Goal: Find specific page/section: Find specific page/section

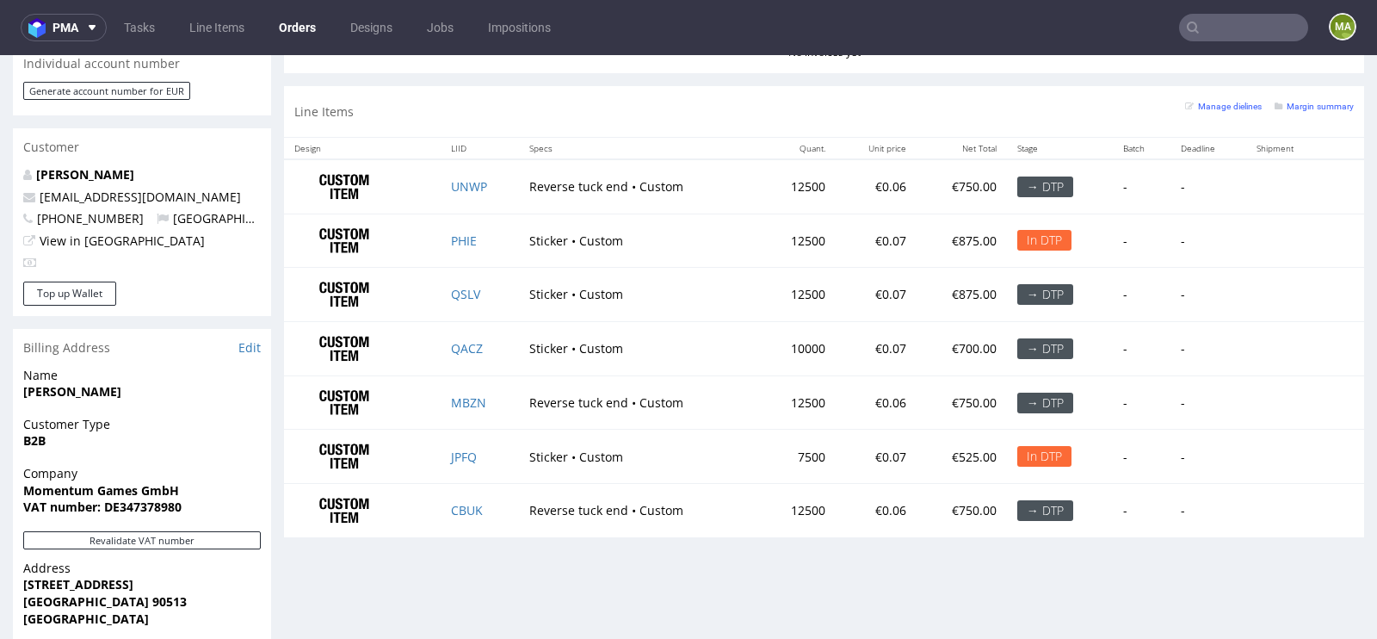
scroll to position [852, 0]
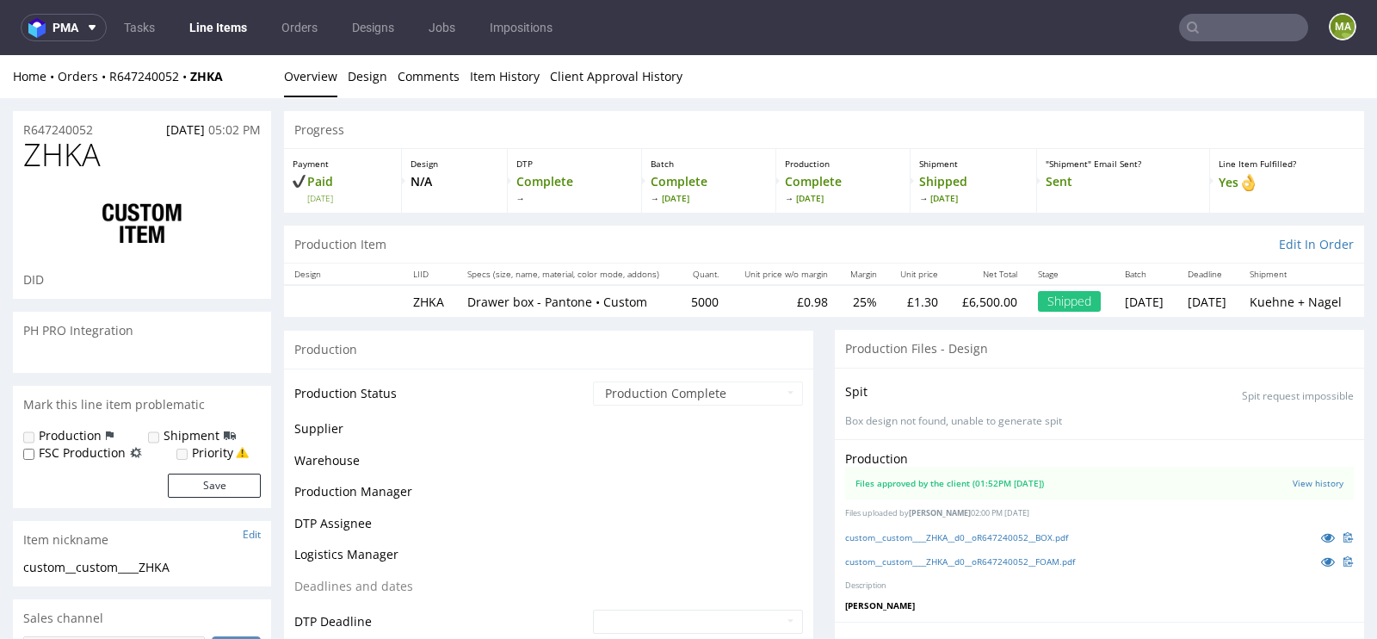
scroll to position [229, 0]
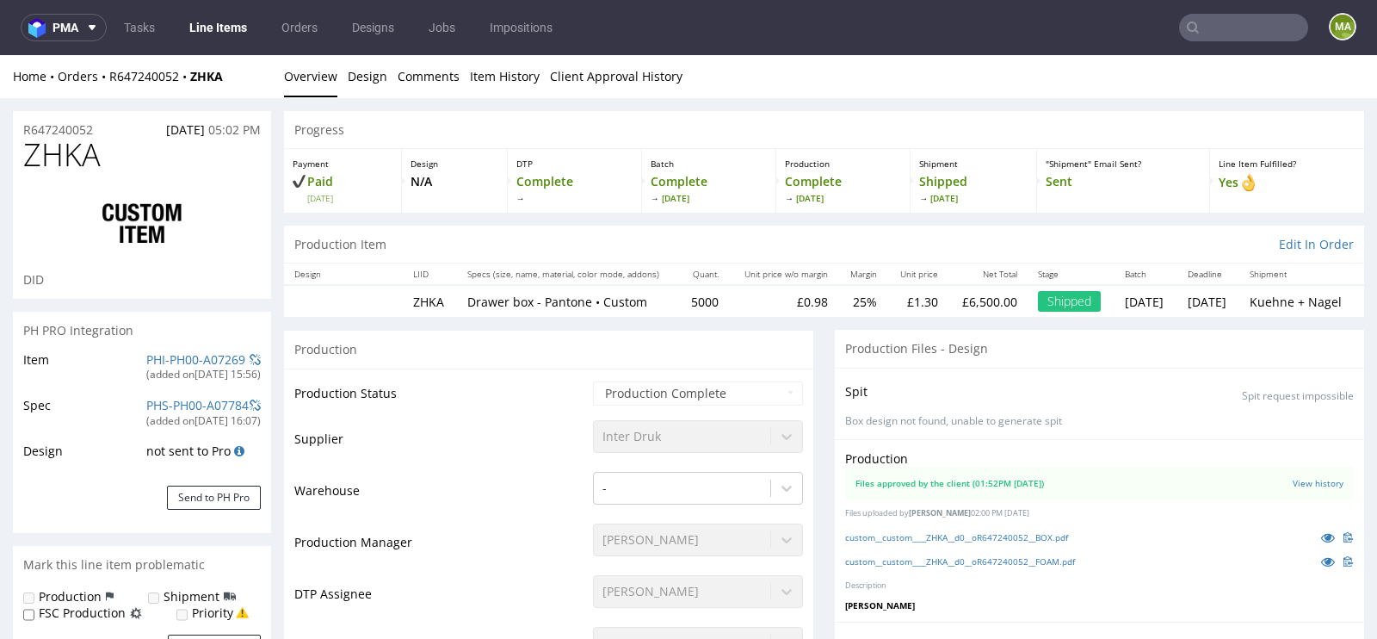
select select "in_progress"
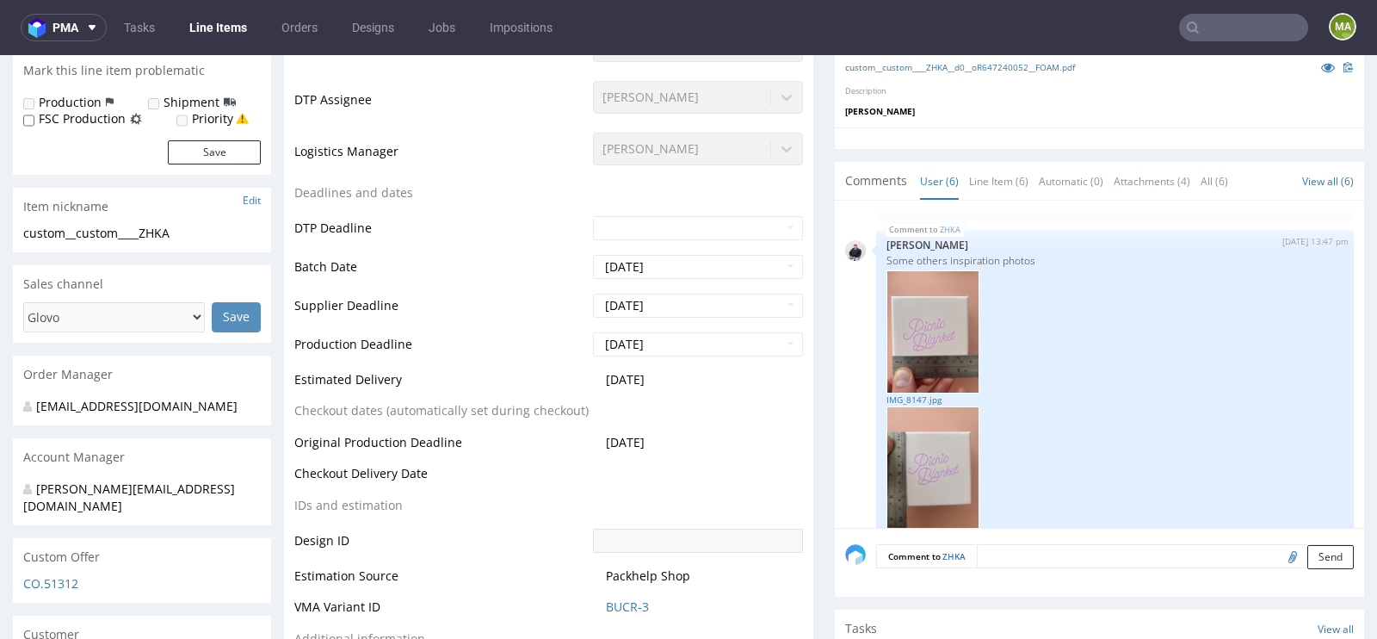
scroll to position [489, 0]
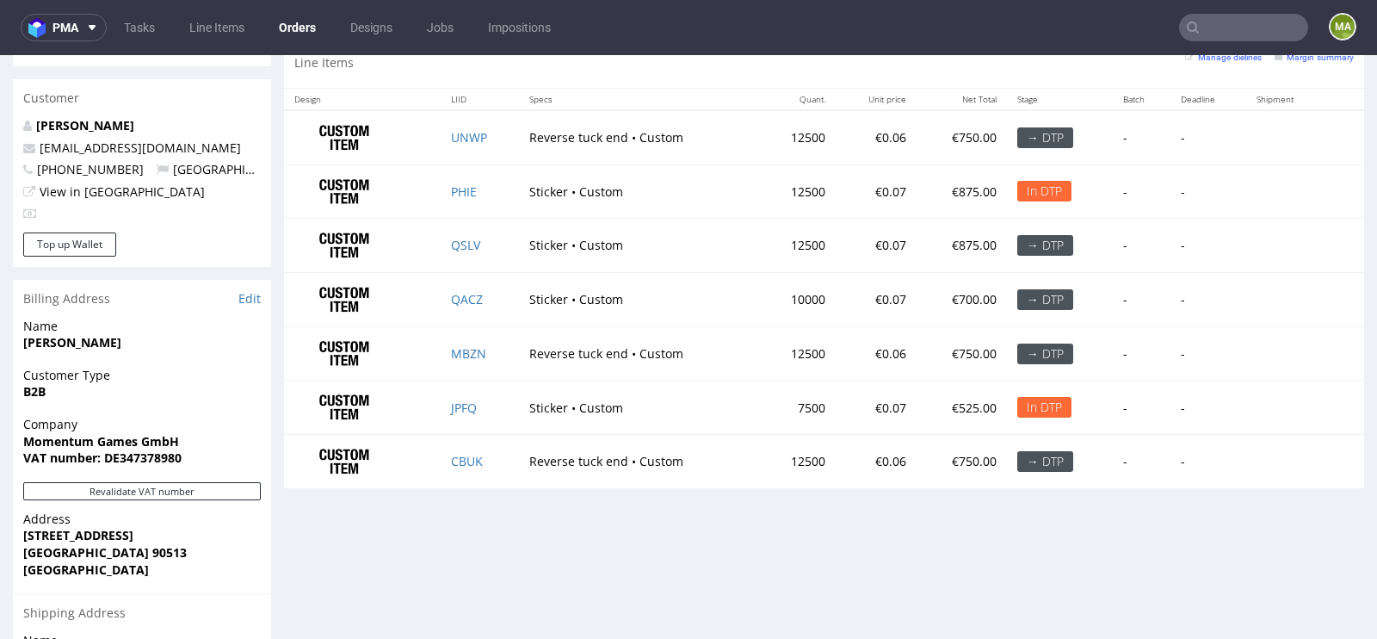
scroll to position [891, 0]
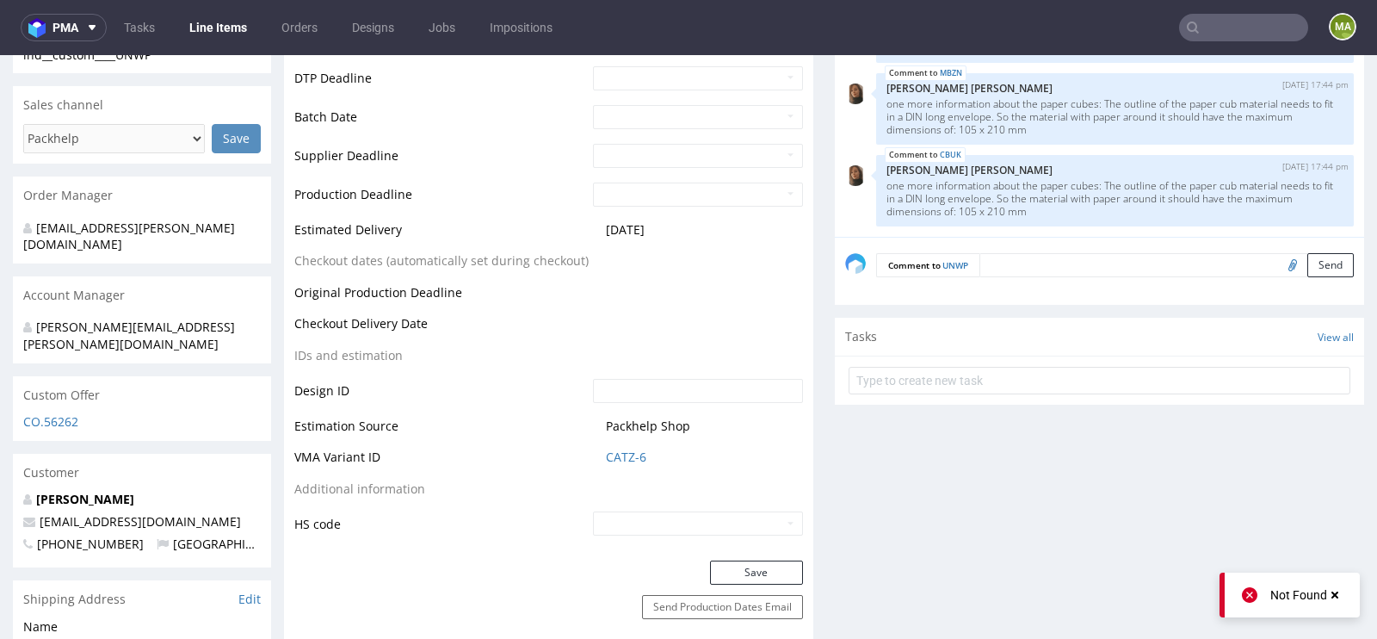
scroll to position [638, 0]
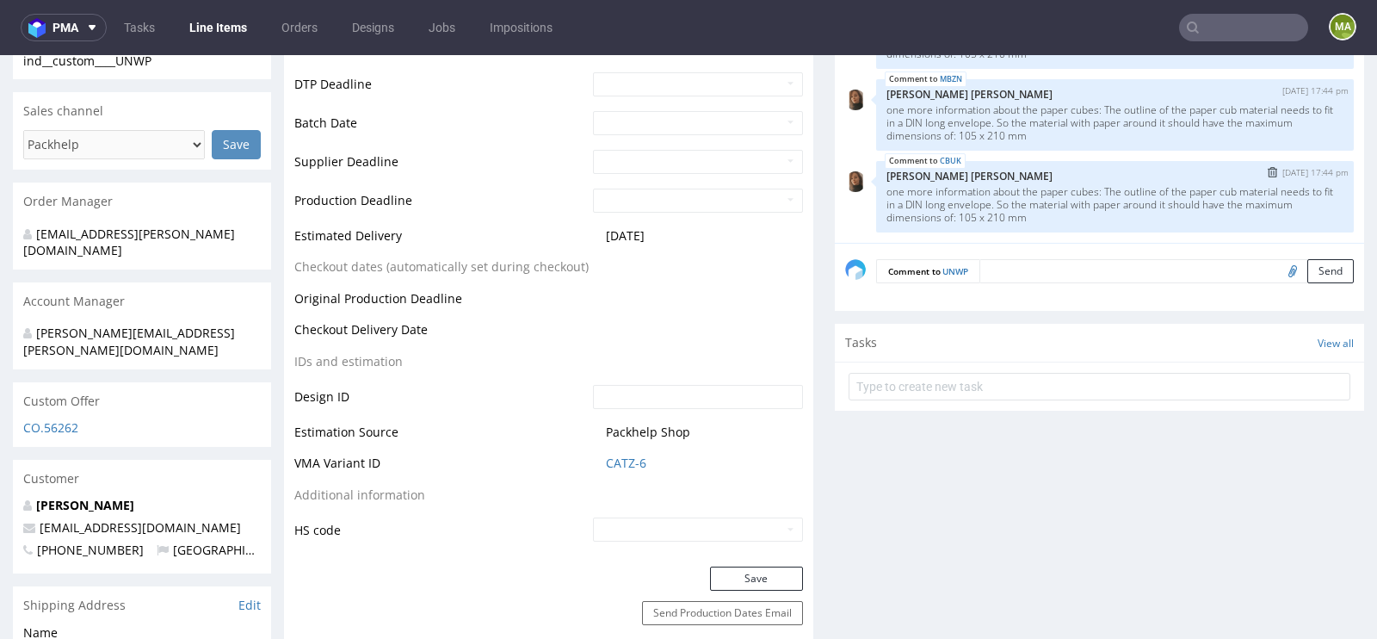
drag, startPoint x: 1030, startPoint y: 209, endPoint x: 881, endPoint y: 190, distance: 151.0
click at [887, 190] on p "one more information about the paper cubes: The outline of the paper cub materi…" at bounding box center [1115, 204] width 457 height 39
copy p "one more information about the paper cubes: The outline of the paper cub materi…"
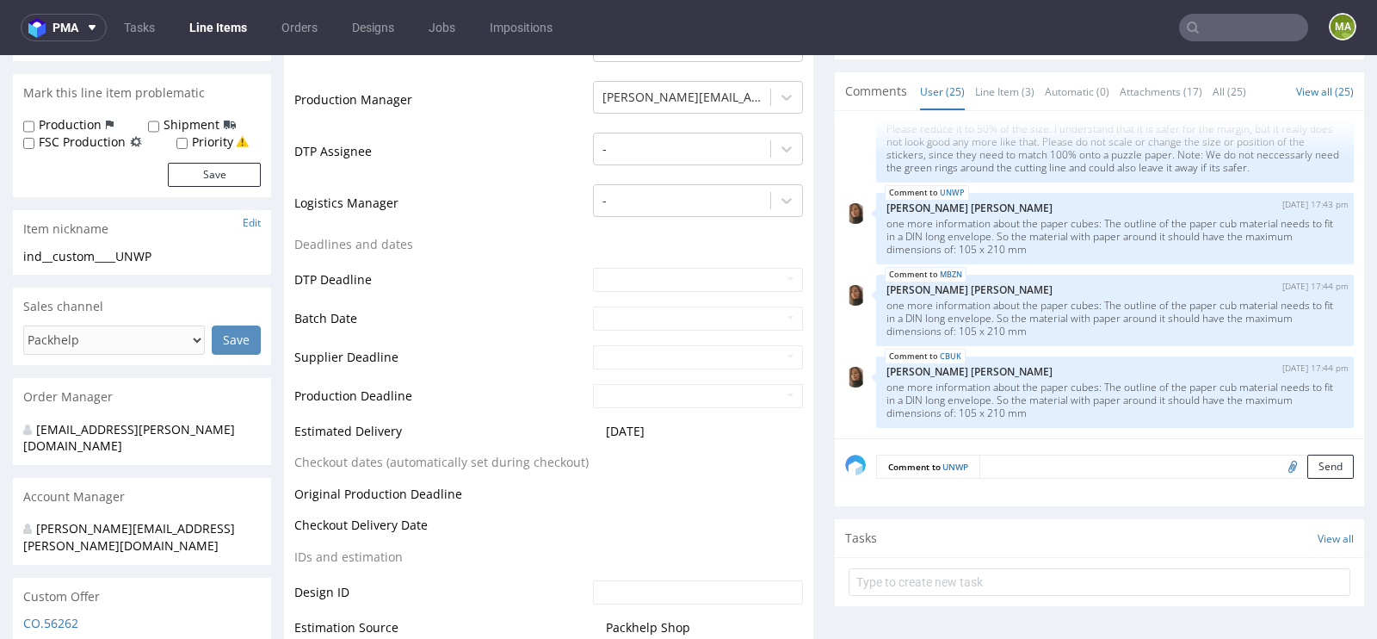
scroll to position [413, 0]
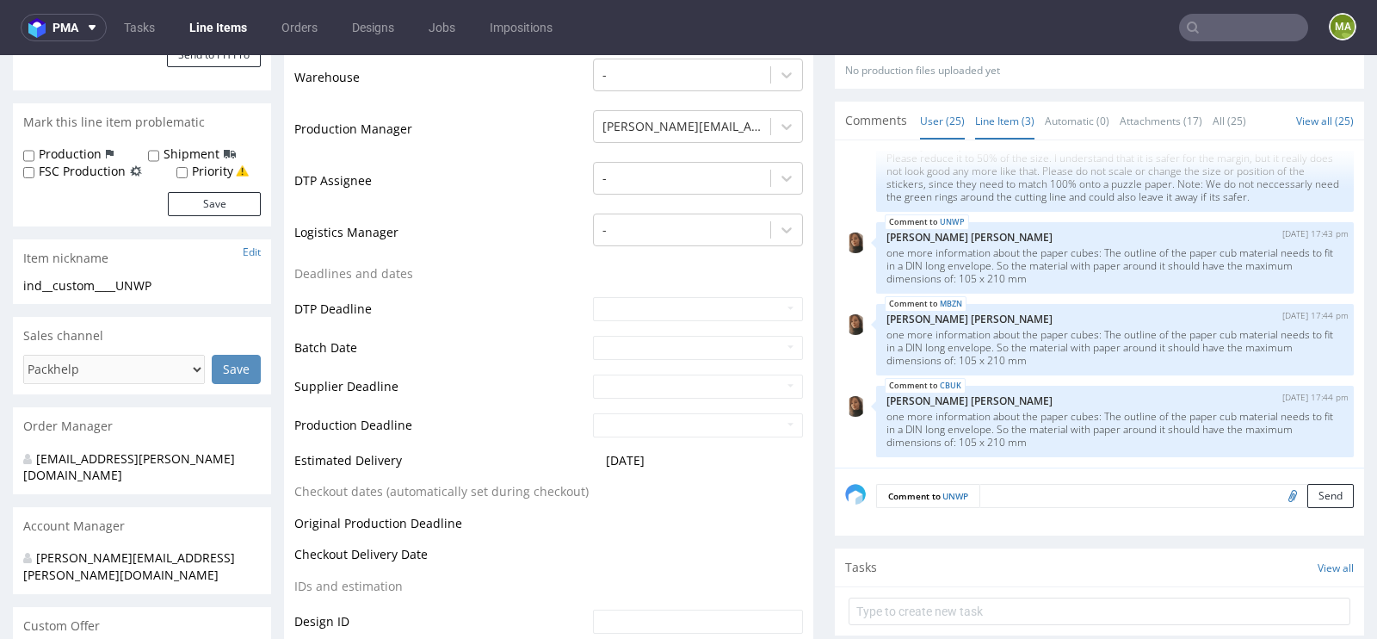
click at [1016, 130] on link "Line Item (3)" at bounding box center [1004, 120] width 59 height 37
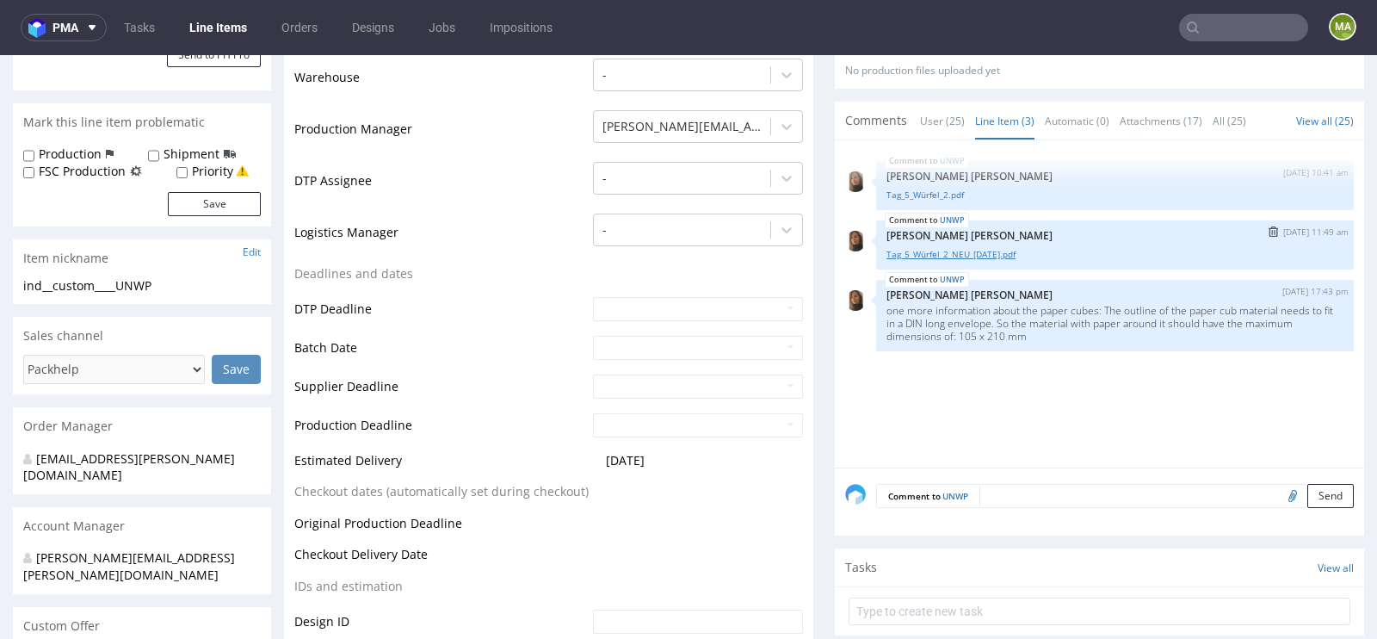
click at [942, 252] on link "Tag_5_Würfel_2_NEU_05.08.2025.pdf" at bounding box center [1115, 254] width 457 height 13
click at [924, 112] on link "User (25)" at bounding box center [942, 120] width 45 height 37
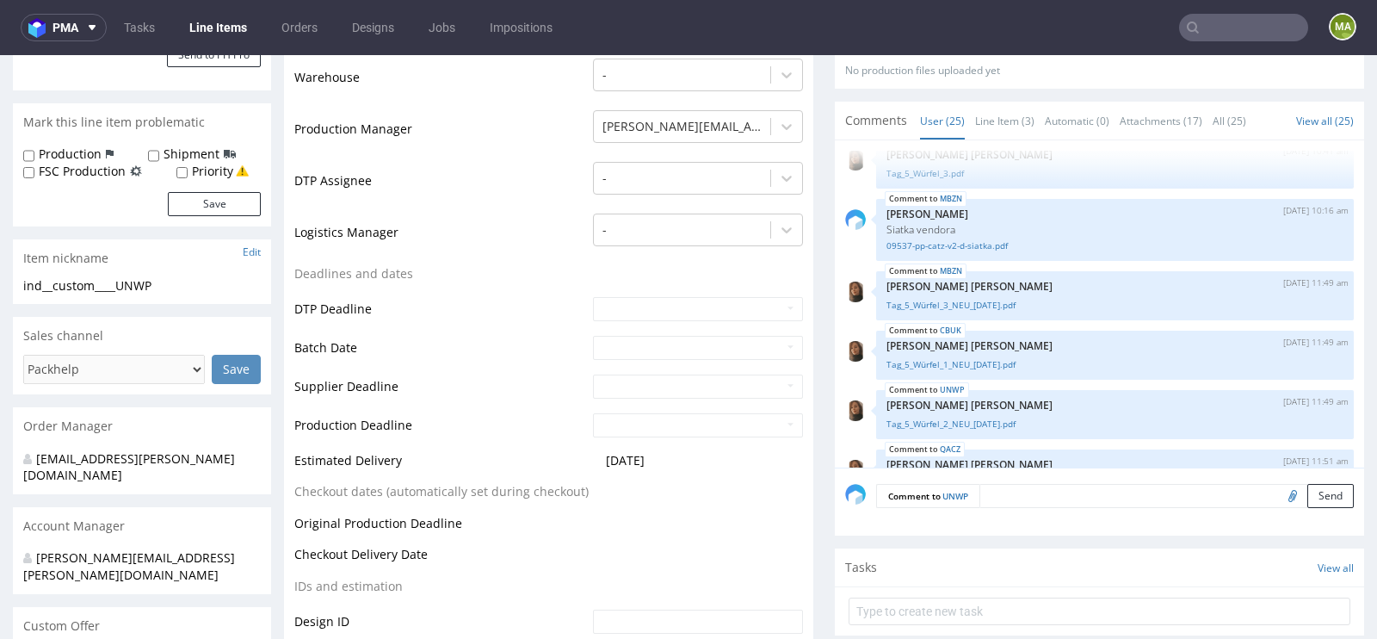
scroll to position [782, 0]
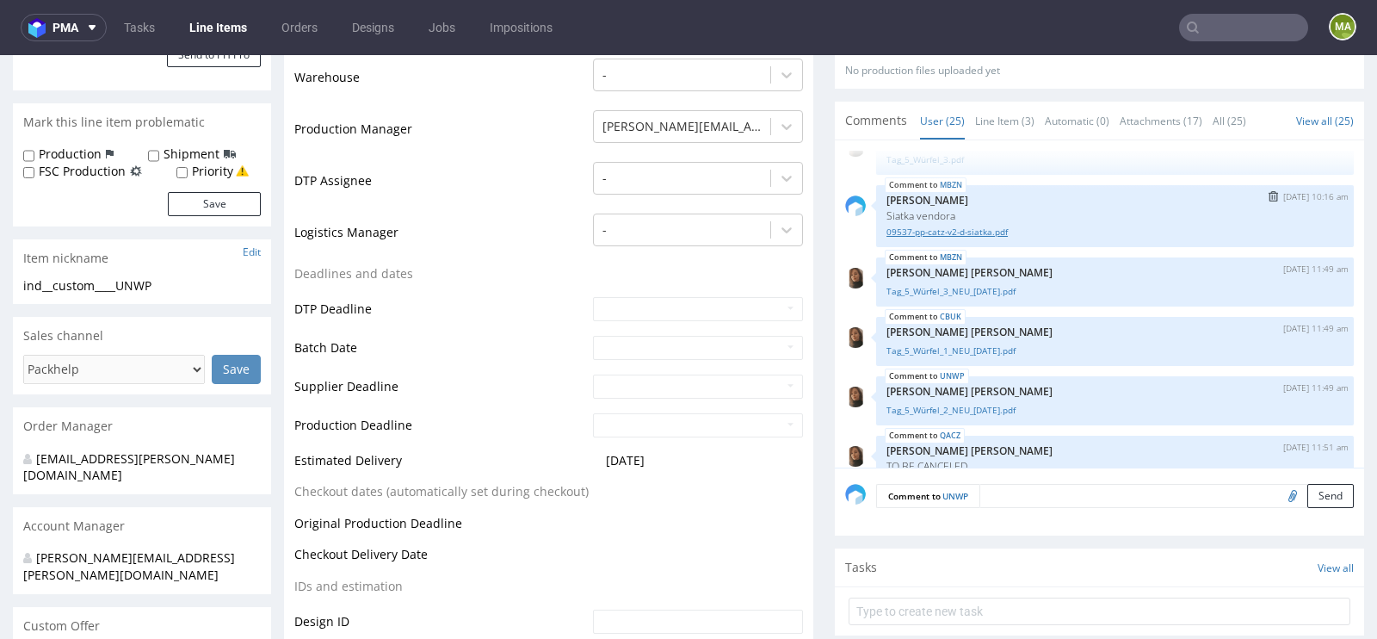
click at [986, 238] on link "09537-pp-catz-v2-d-siatka.pdf" at bounding box center [1115, 232] width 457 height 13
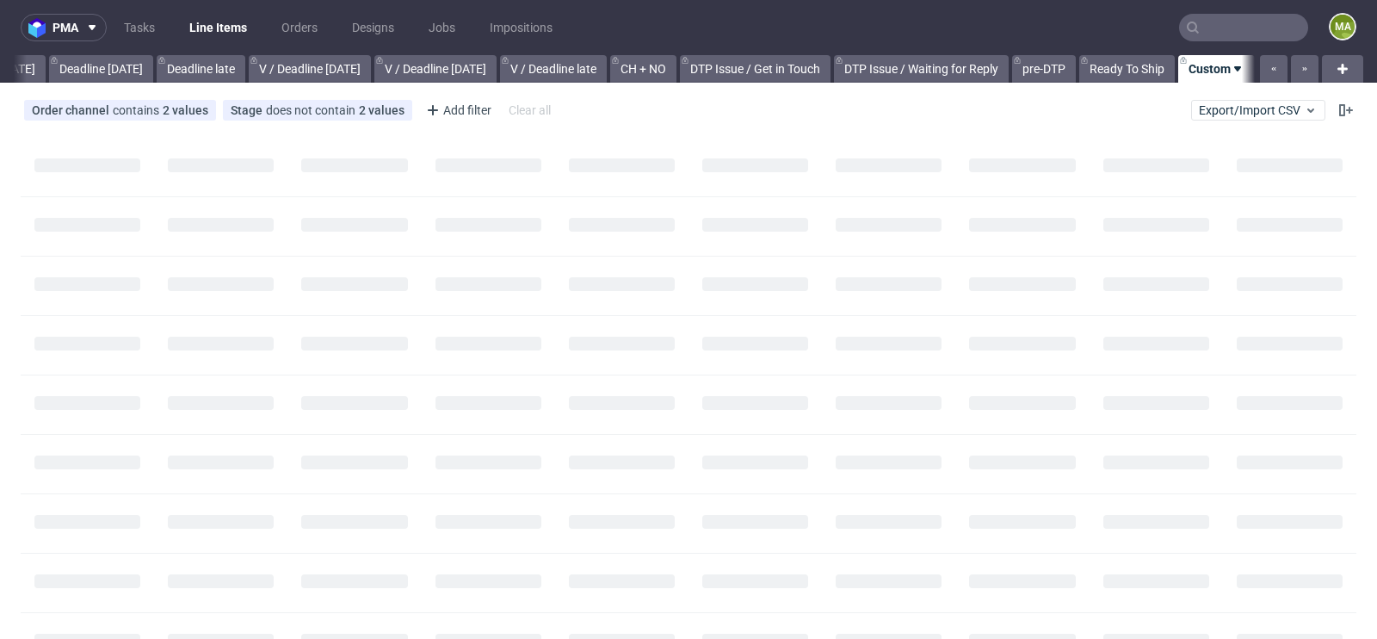
scroll to position [0, 1946]
click at [454, 112] on div "Add filter" at bounding box center [457, 110] width 76 height 28
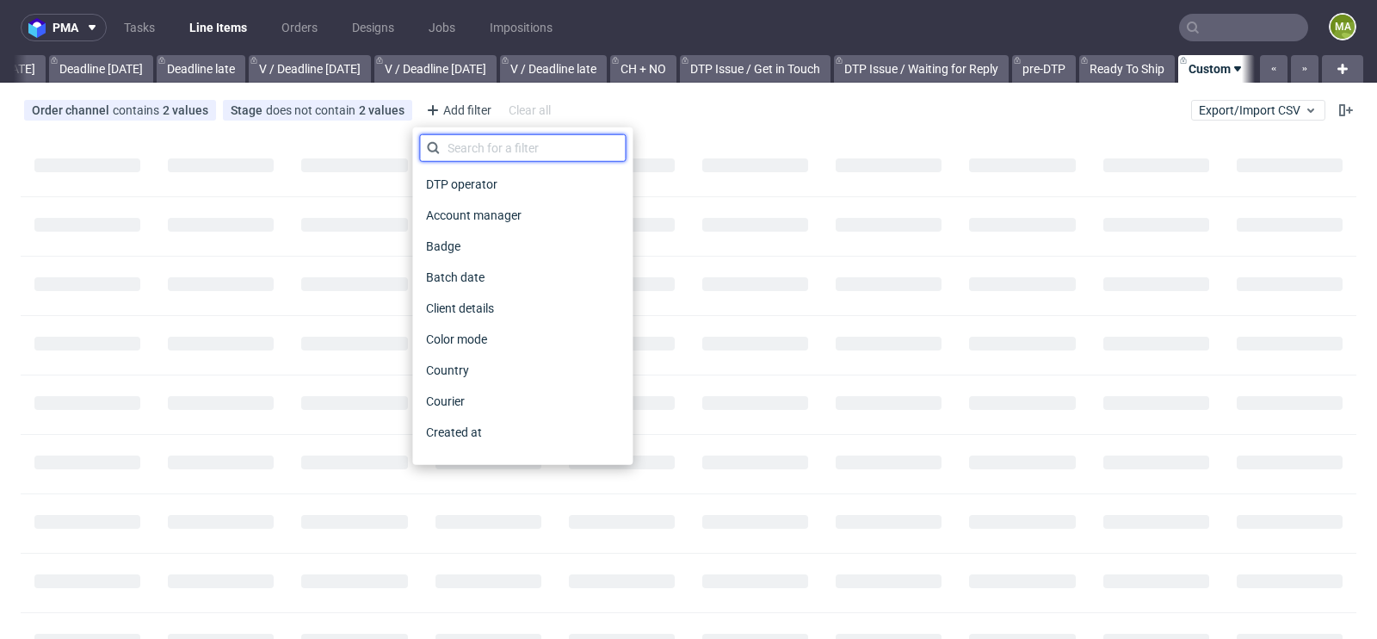
click at [473, 142] on input "text" at bounding box center [522, 148] width 207 height 28
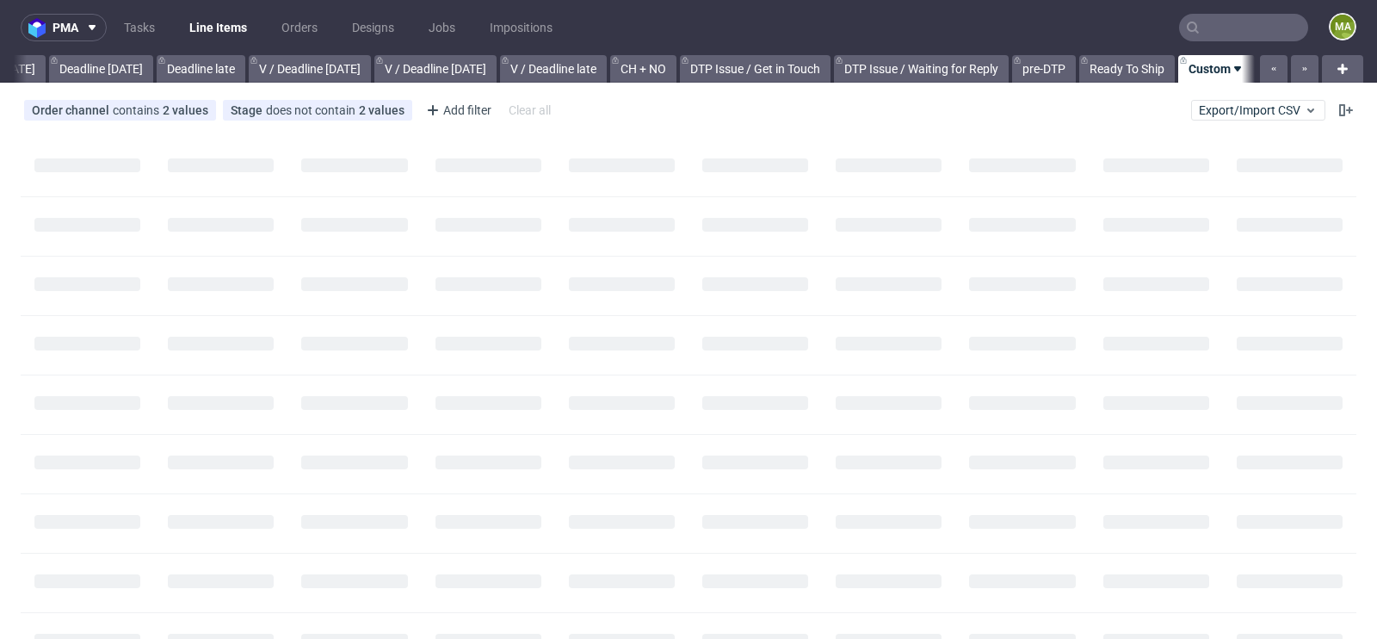
scroll to position [0, 1946]
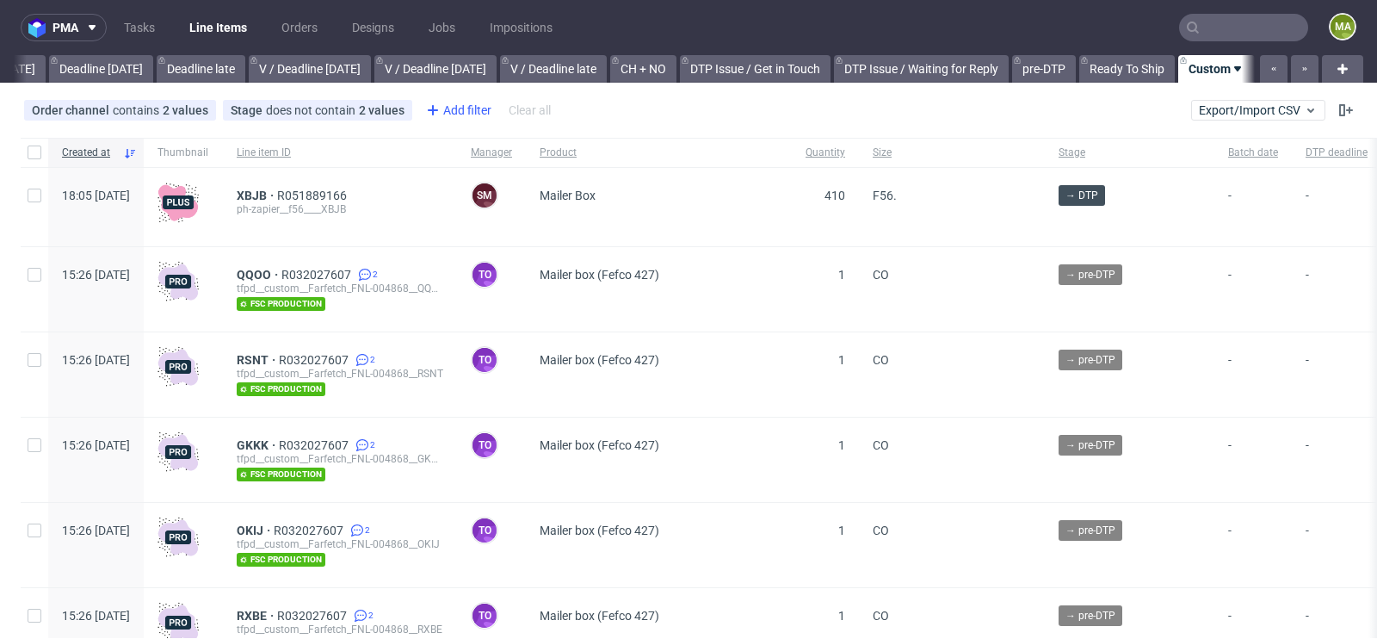
click at [435, 115] on icon at bounding box center [433, 110] width 21 height 21
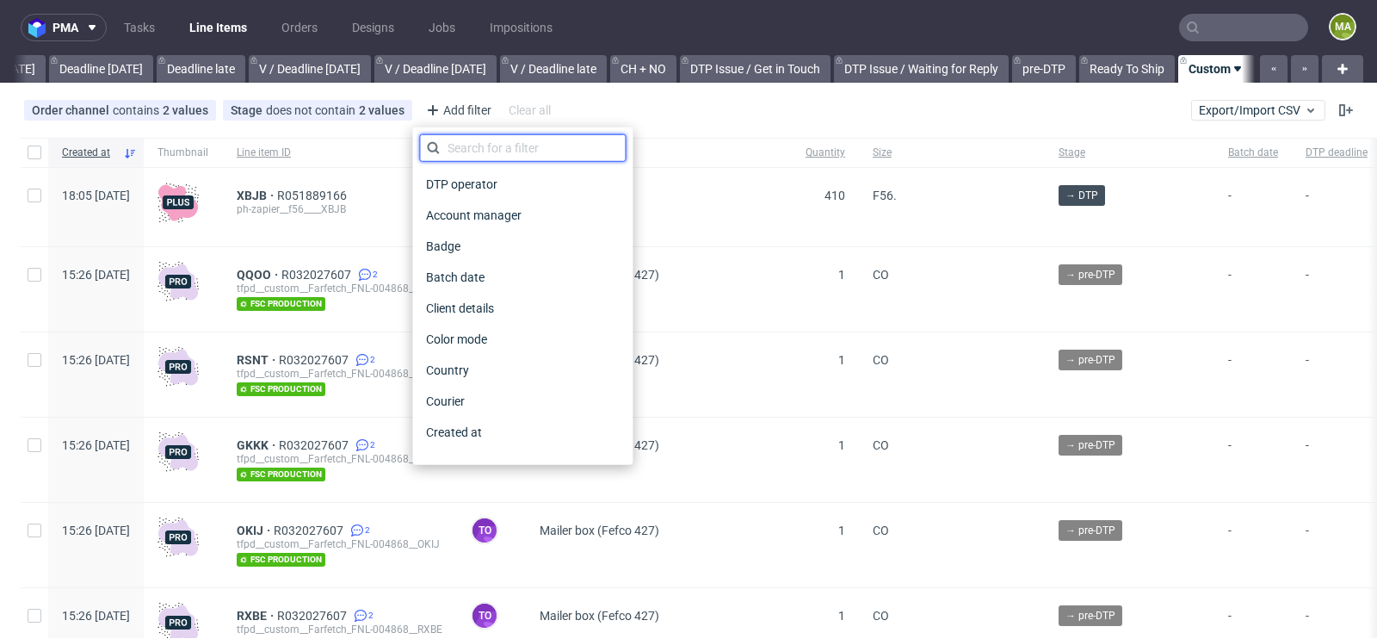
click at [463, 151] on input "text" at bounding box center [522, 148] width 207 height 28
type input "pro"
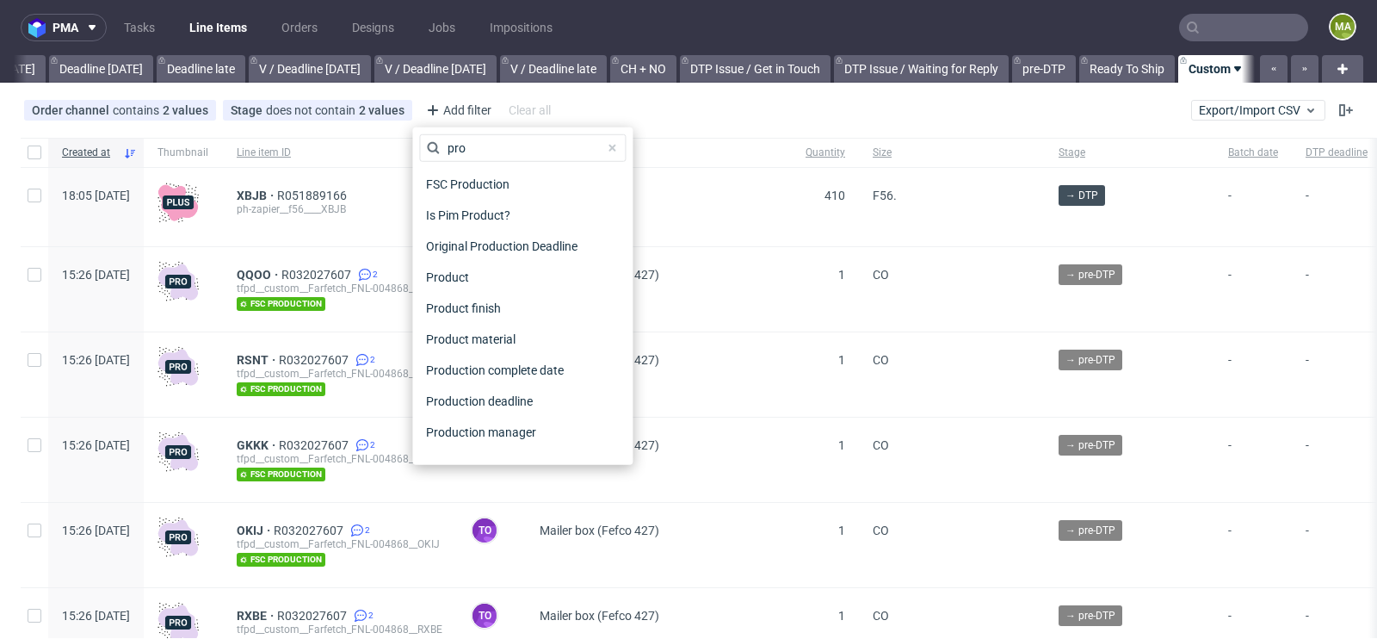
click at [502, 443] on div "Production manager" at bounding box center [522, 432] width 207 height 31
click at [504, 436] on span "Production manager" at bounding box center [482, 432] width 126 height 24
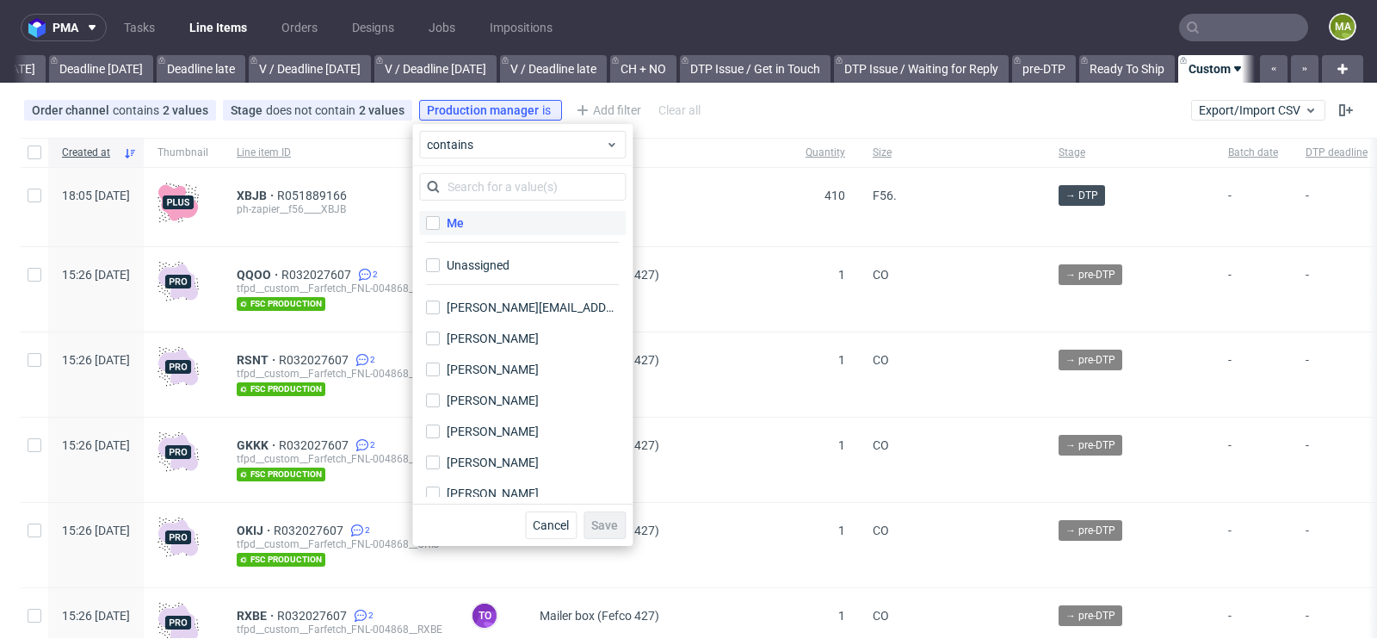
click at [461, 226] on div "Me" at bounding box center [455, 222] width 17 height 17
click at [440, 226] on input "Me" at bounding box center [433, 223] width 14 height 14
checkbox input "true"
click at [603, 521] on span "Save" at bounding box center [604, 525] width 27 height 12
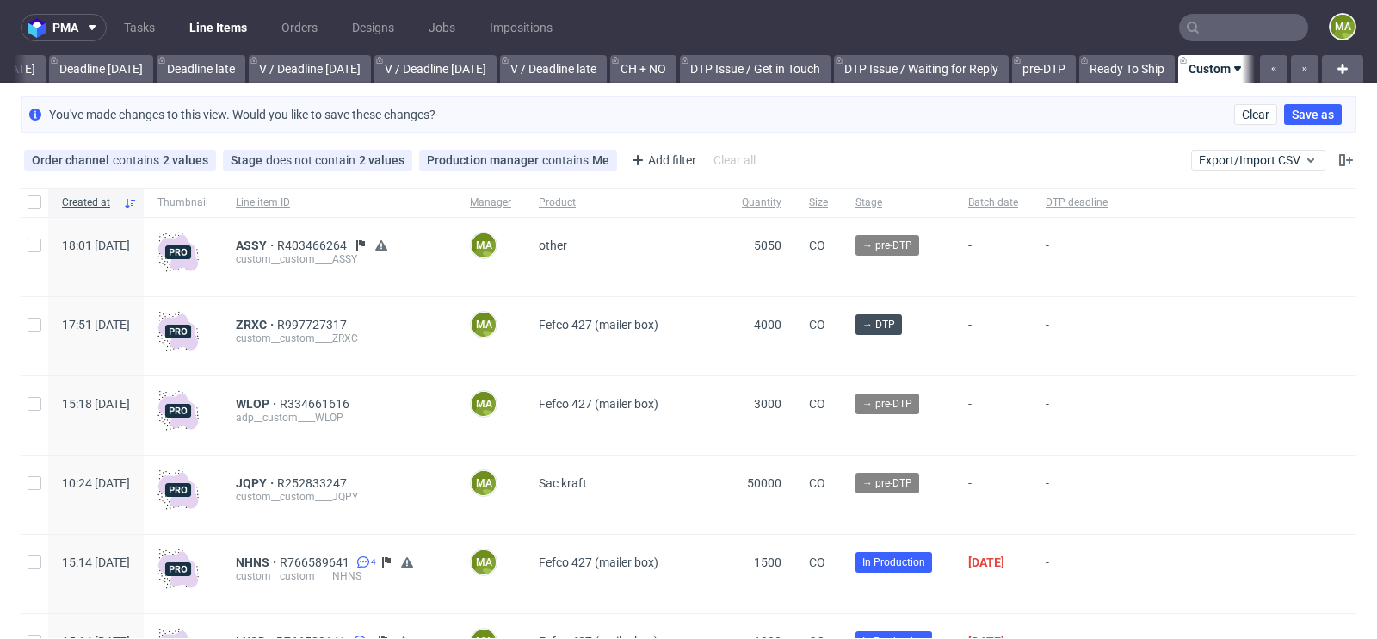
scroll to position [20, 0]
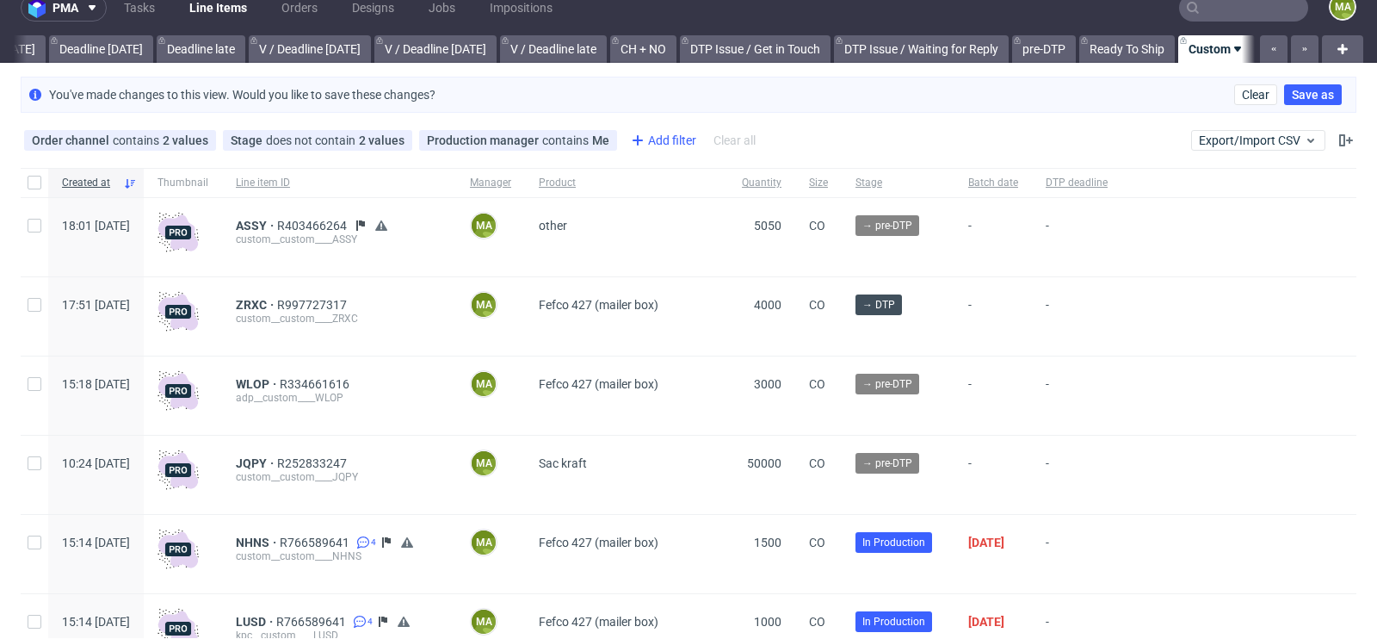
click at [649, 138] on div "Add filter" at bounding box center [662, 141] width 76 height 28
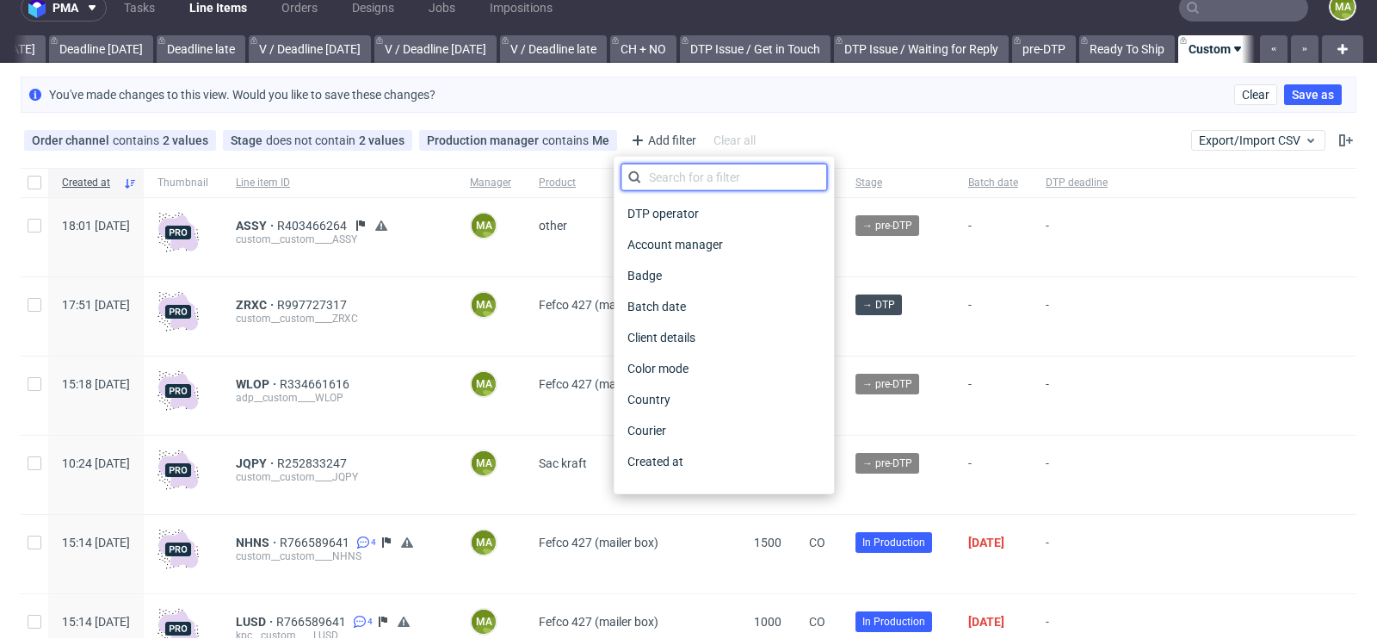
click at [654, 176] on input "text" at bounding box center [724, 178] width 207 height 28
type input "pro"
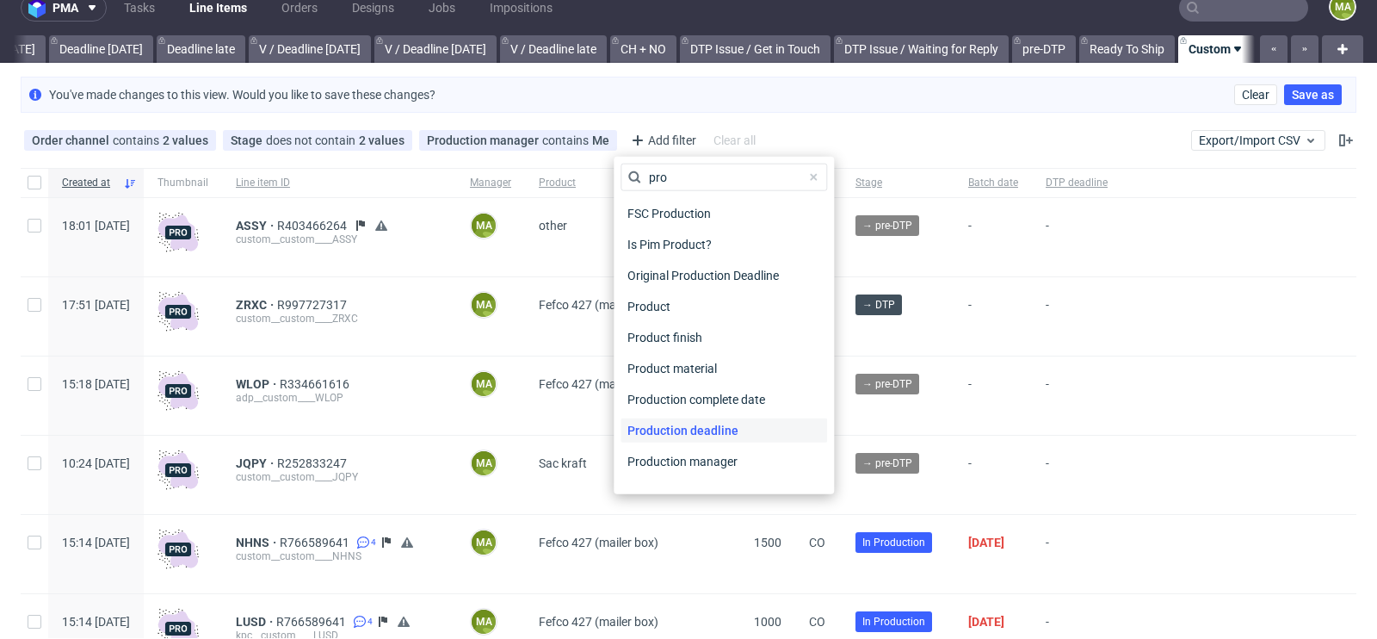
click at [709, 426] on span "Production deadline" at bounding box center [683, 430] width 125 height 24
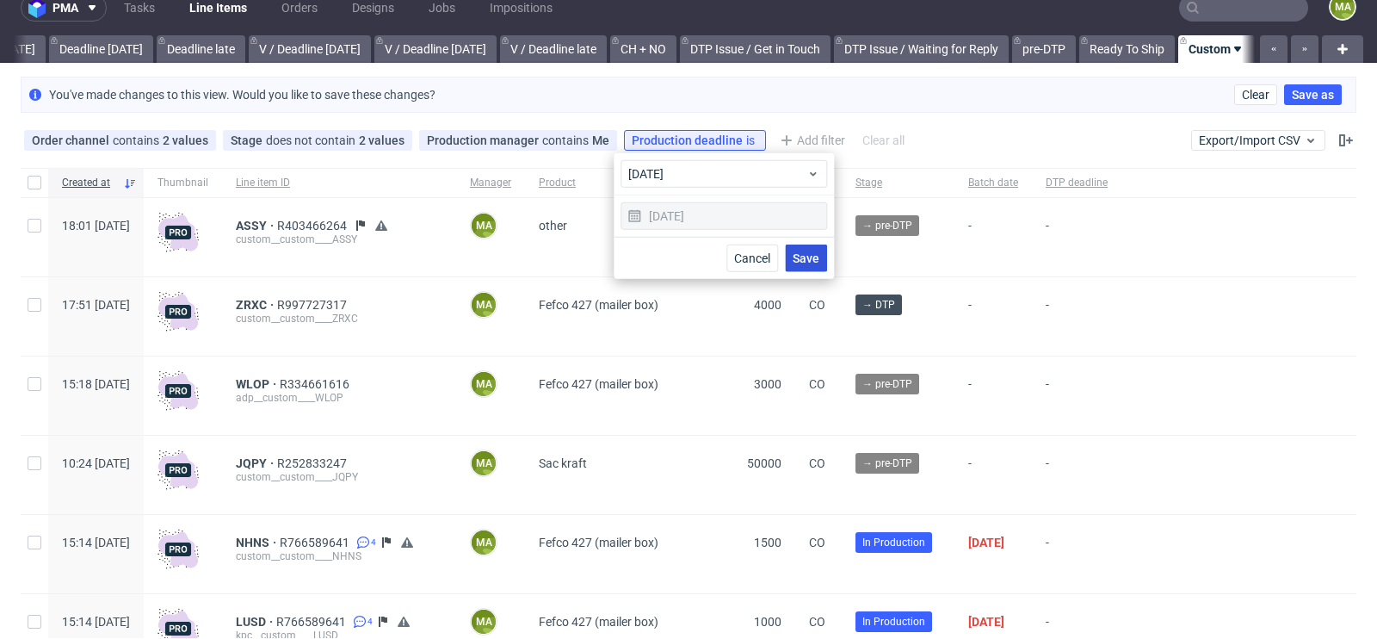
click at [821, 257] on button "Save" at bounding box center [806, 258] width 42 height 28
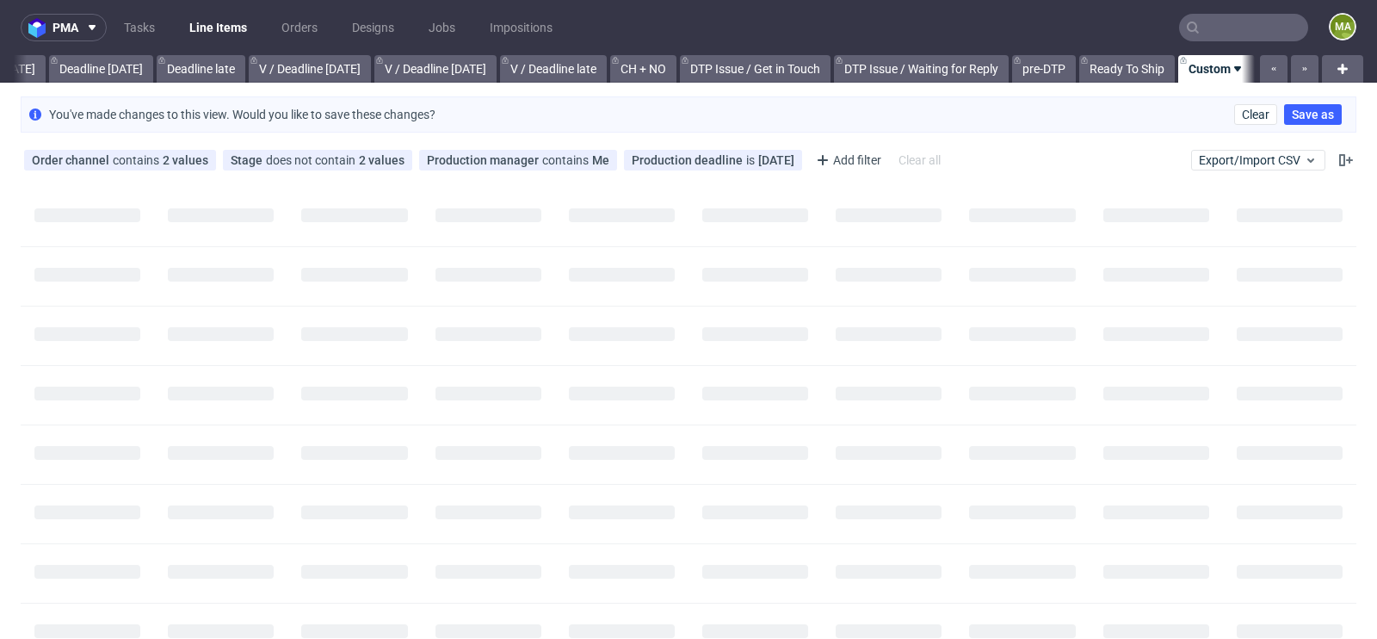
scroll to position [0, 1931]
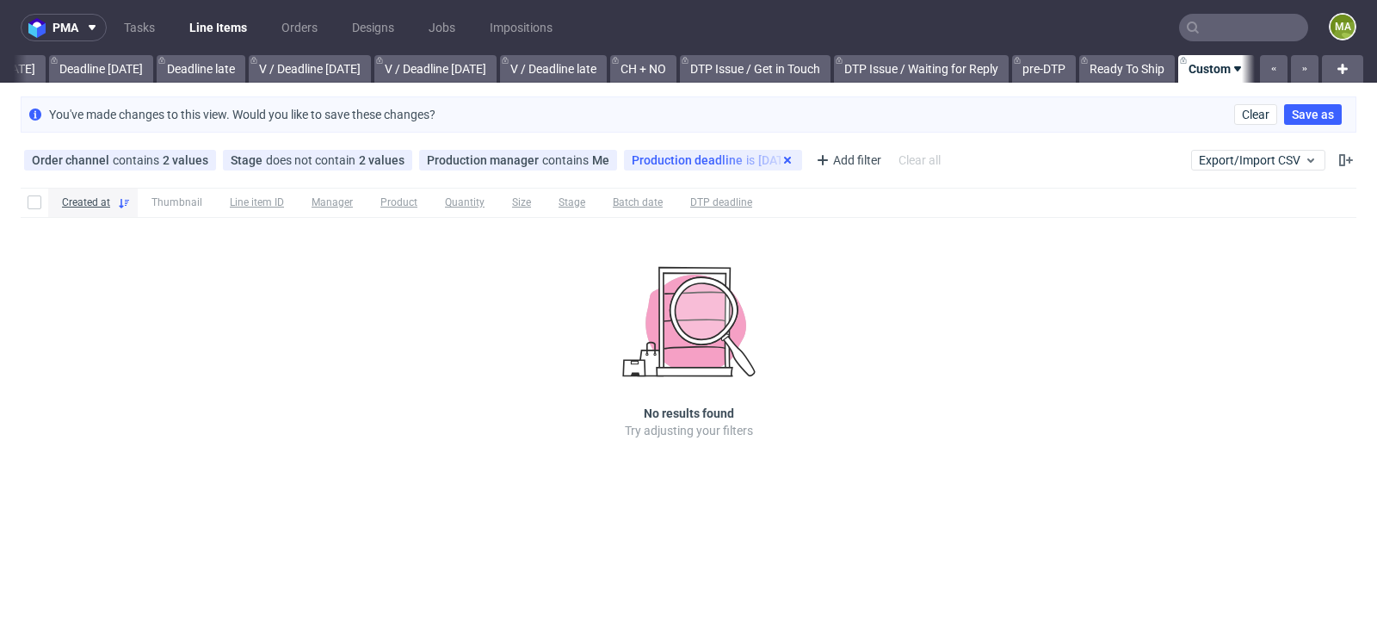
click at [781, 160] on icon at bounding box center [788, 160] width 14 height 14
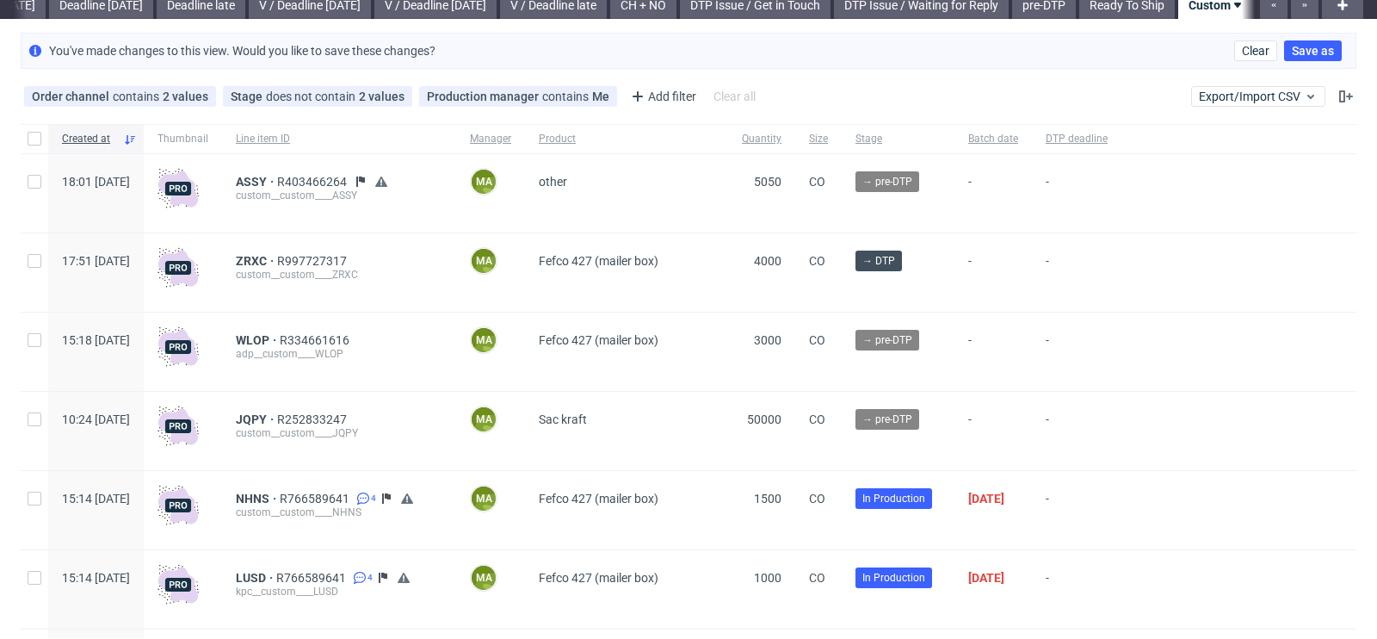
scroll to position [75, 0]
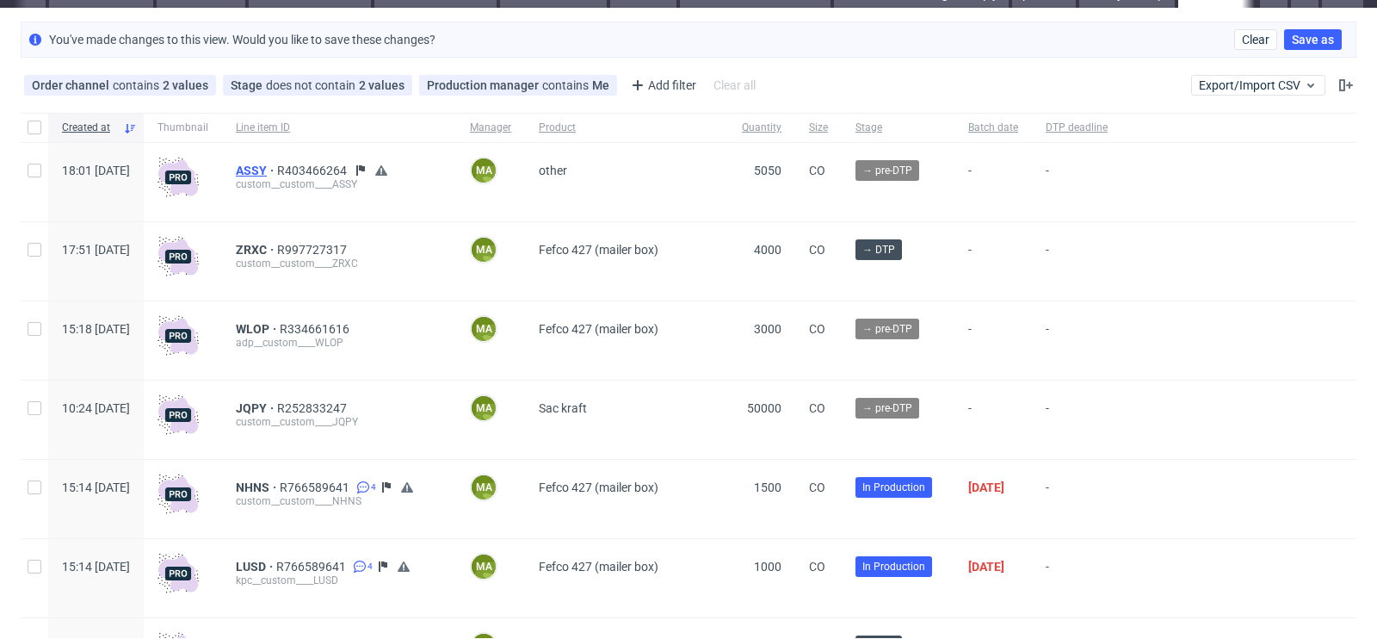
click at [277, 170] on span "ASSY" at bounding box center [256, 171] width 41 height 14
click at [277, 243] on span "ZRXC" at bounding box center [256, 250] width 41 height 14
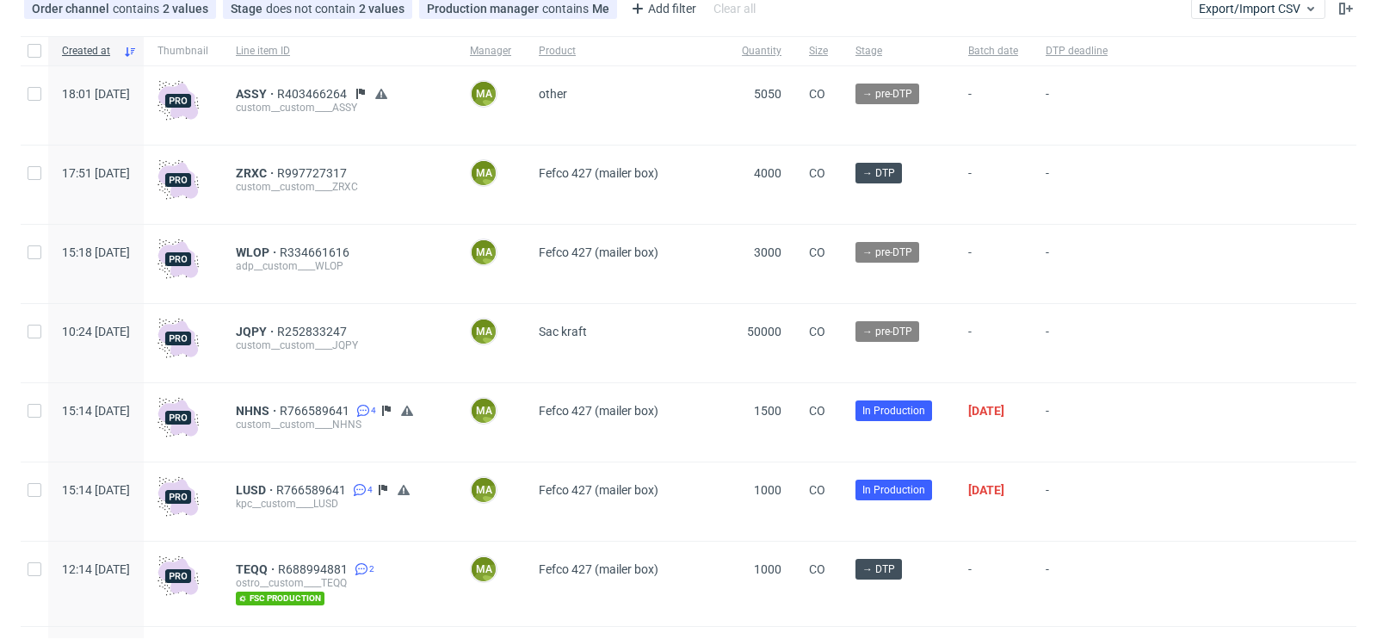
scroll to position [157, 0]
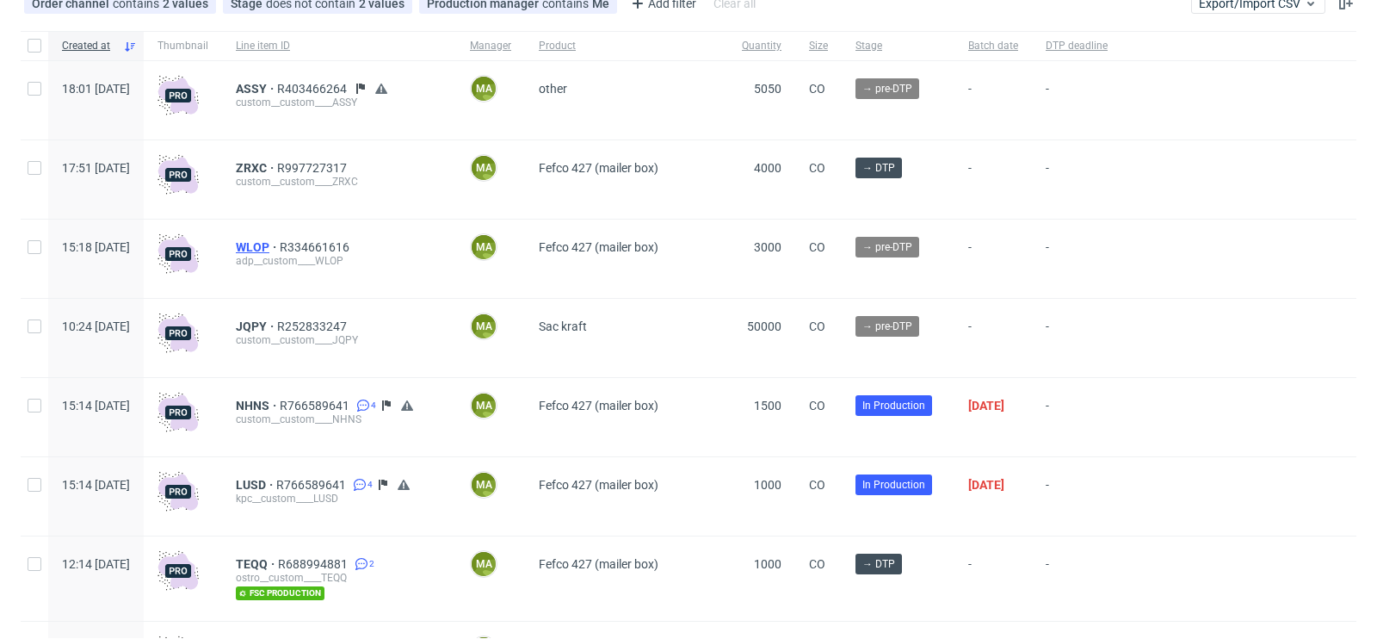
click at [280, 244] on span "WLOP" at bounding box center [258, 247] width 44 height 14
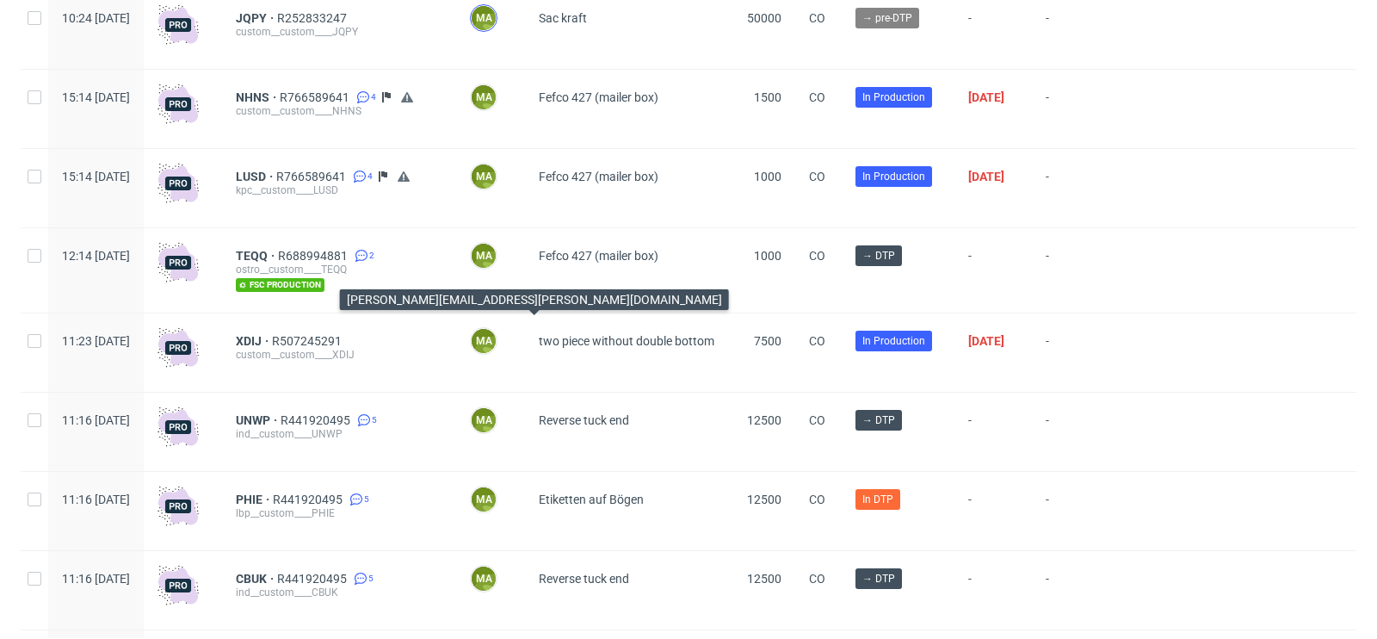
scroll to position [427, 0]
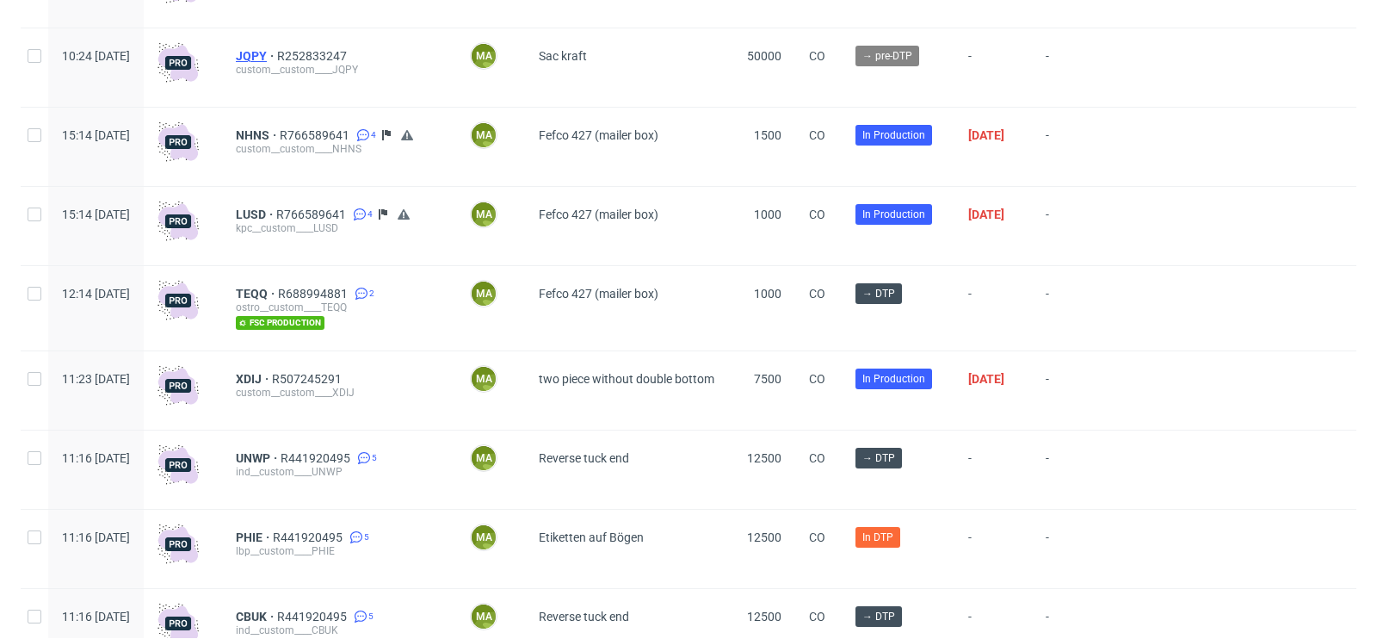
click at [277, 50] on span "JQPY" at bounding box center [256, 56] width 41 height 14
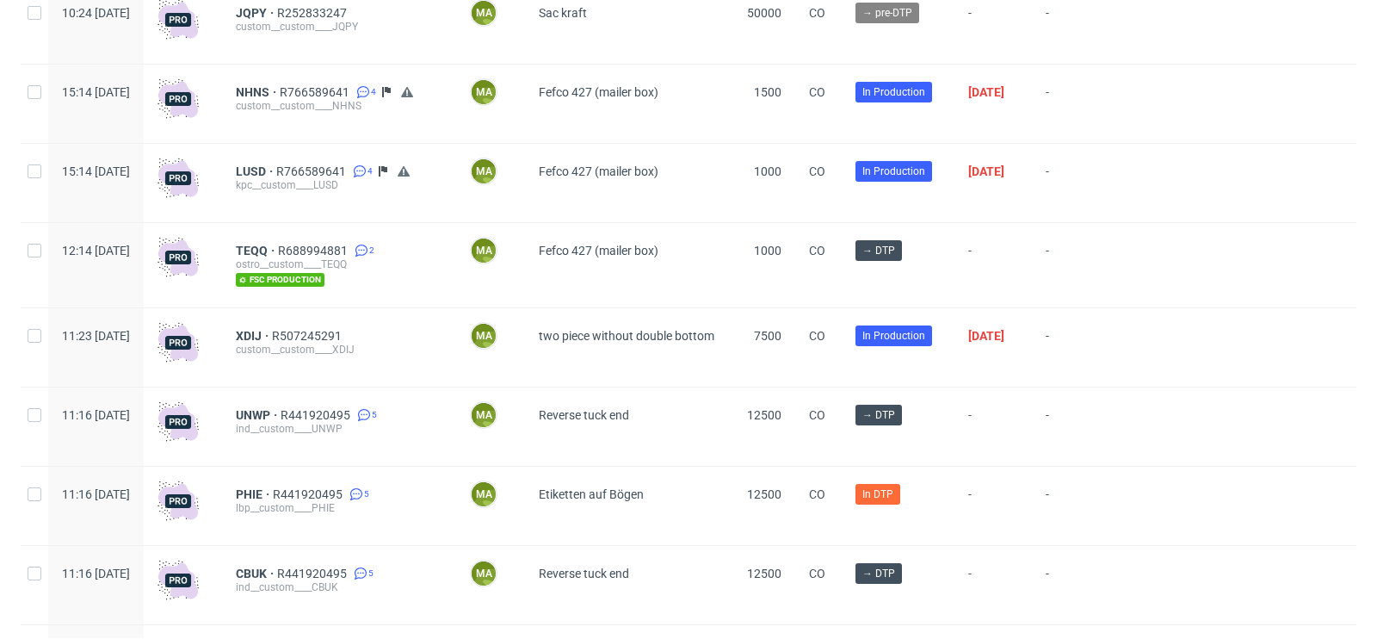
scroll to position [472, 0]
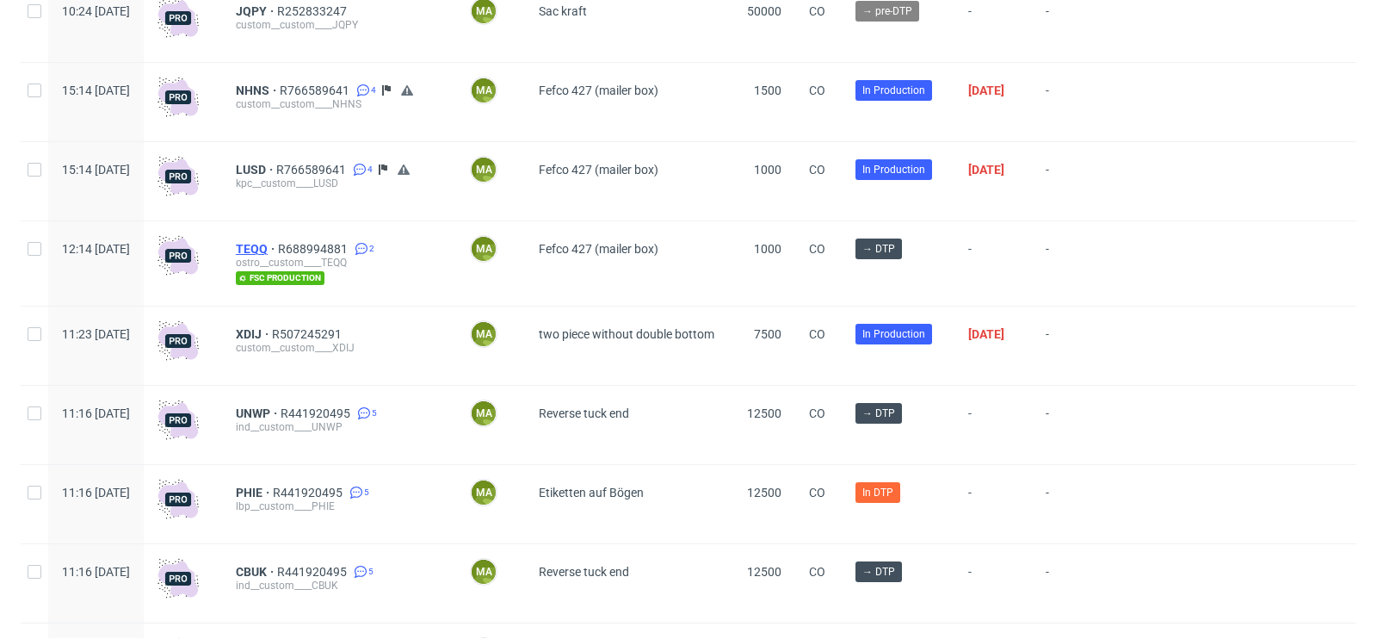
click at [278, 244] on span "TEQQ" at bounding box center [257, 249] width 42 height 14
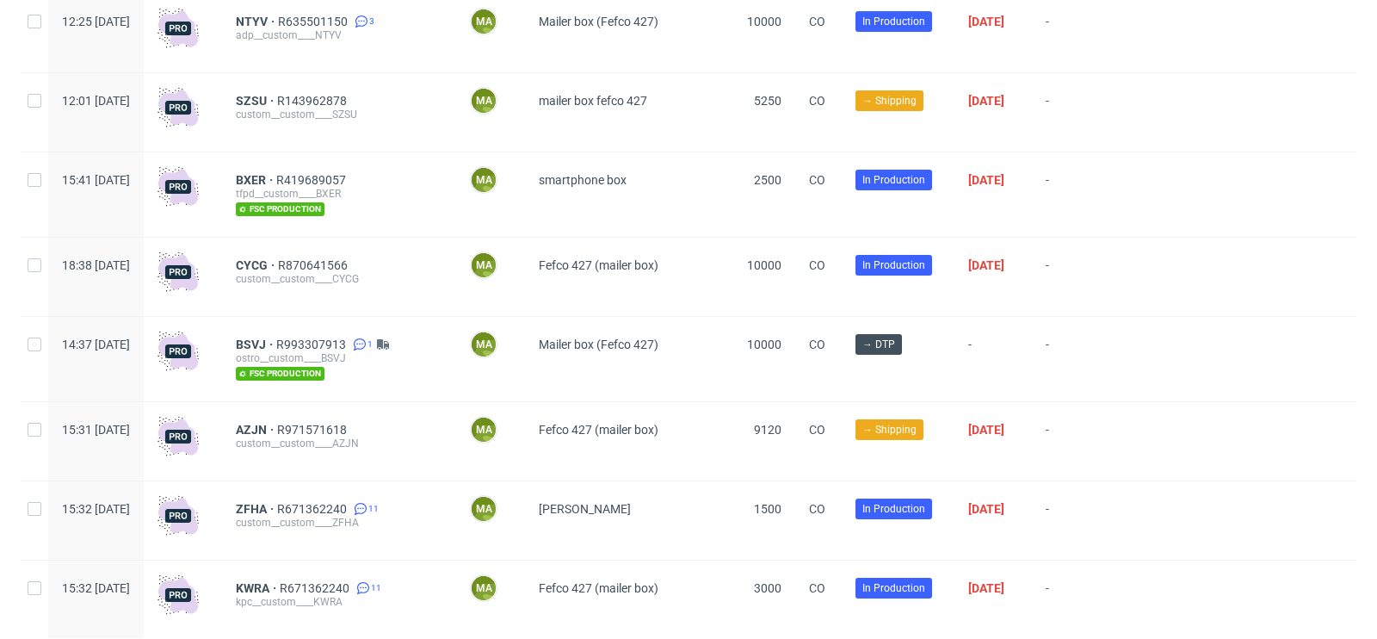
scroll to position [1664, 0]
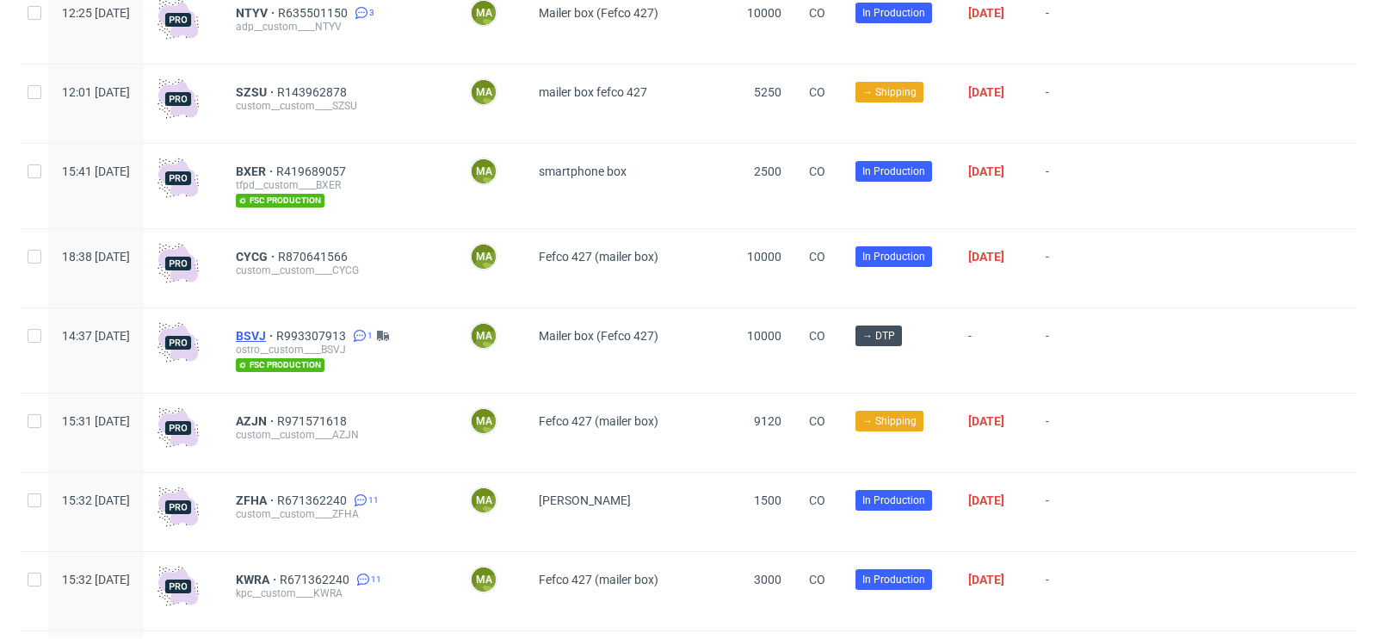
click at [276, 338] on span "BSVJ" at bounding box center [256, 336] width 40 height 14
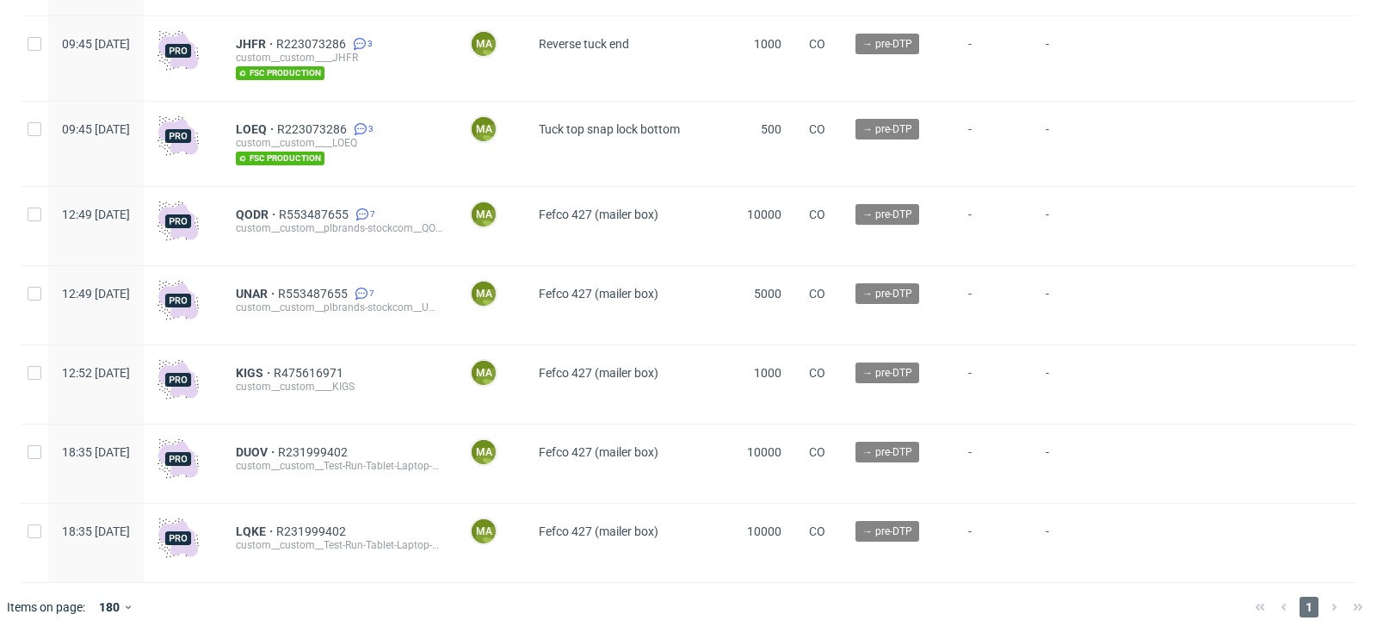
scroll to position [4107, 0]
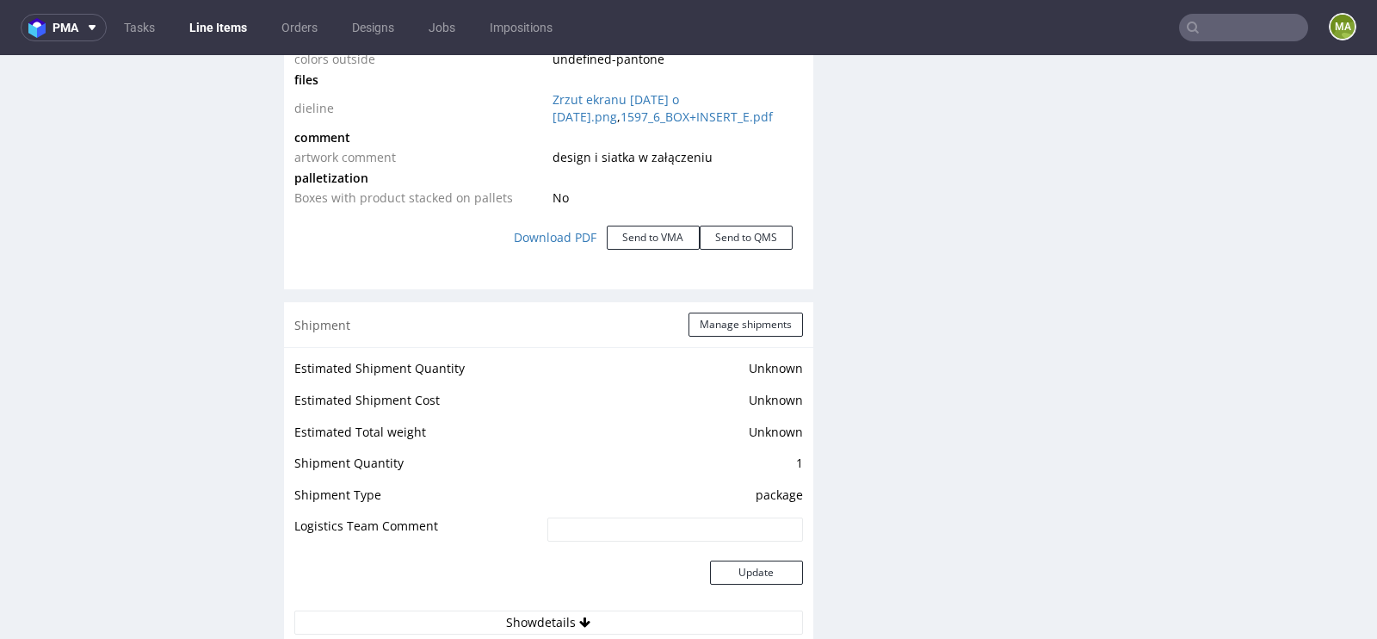
scroll to position [2202, 0]
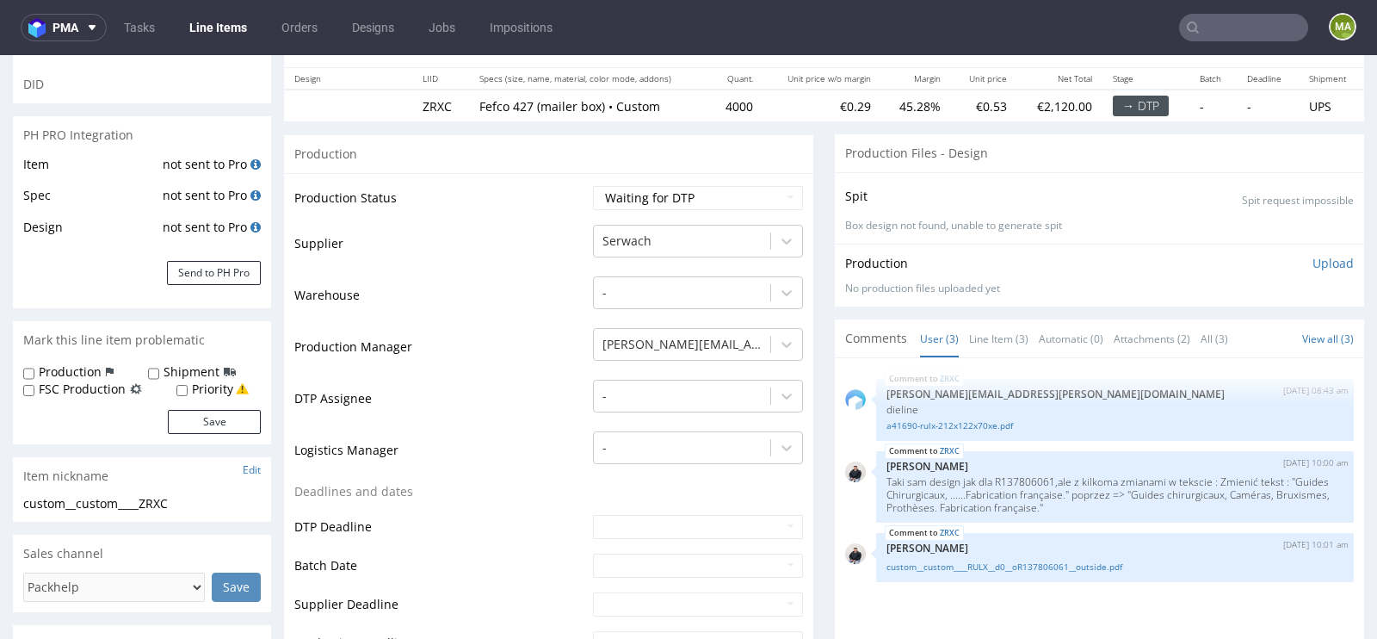
scroll to position [196, 0]
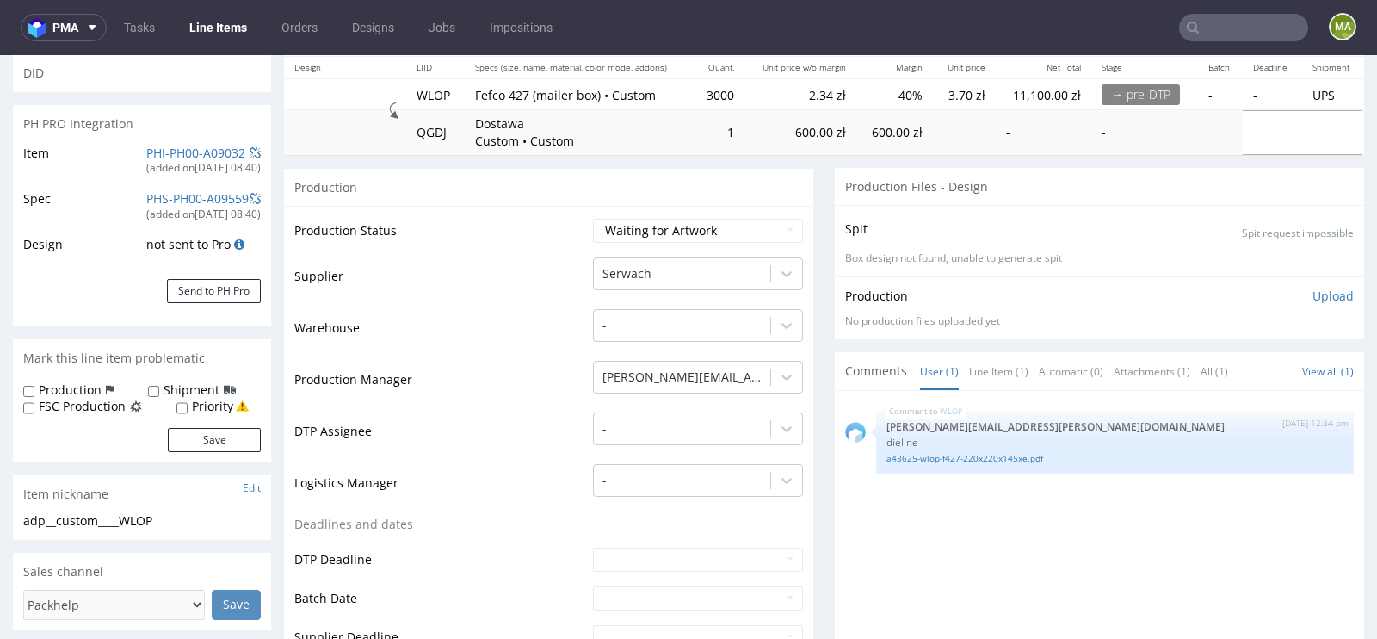
scroll to position [212, 0]
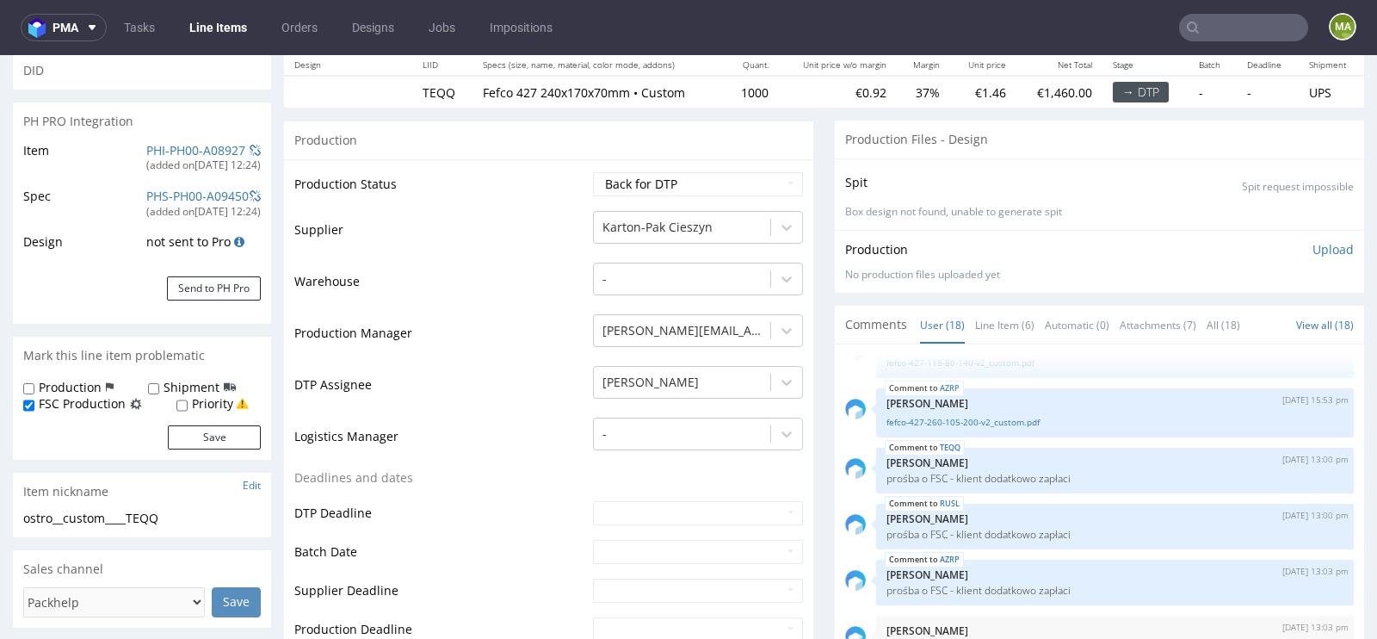
scroll to position [27, 0]
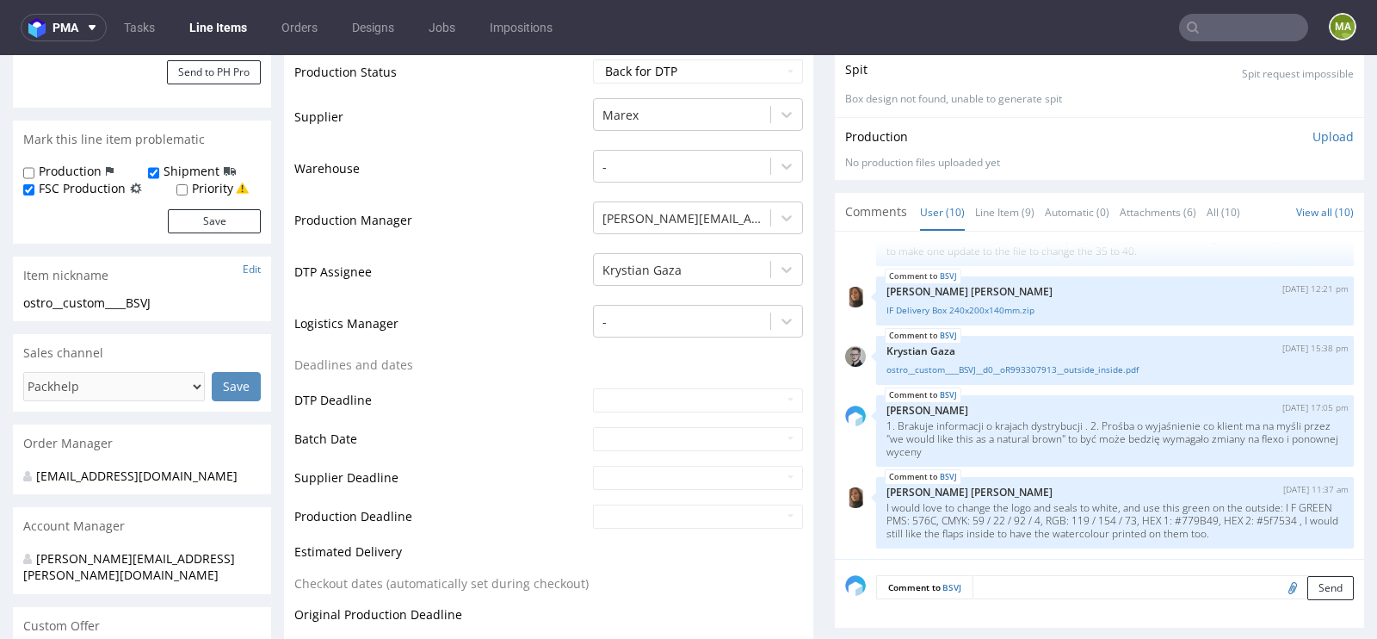
scroll to position [399, 0]
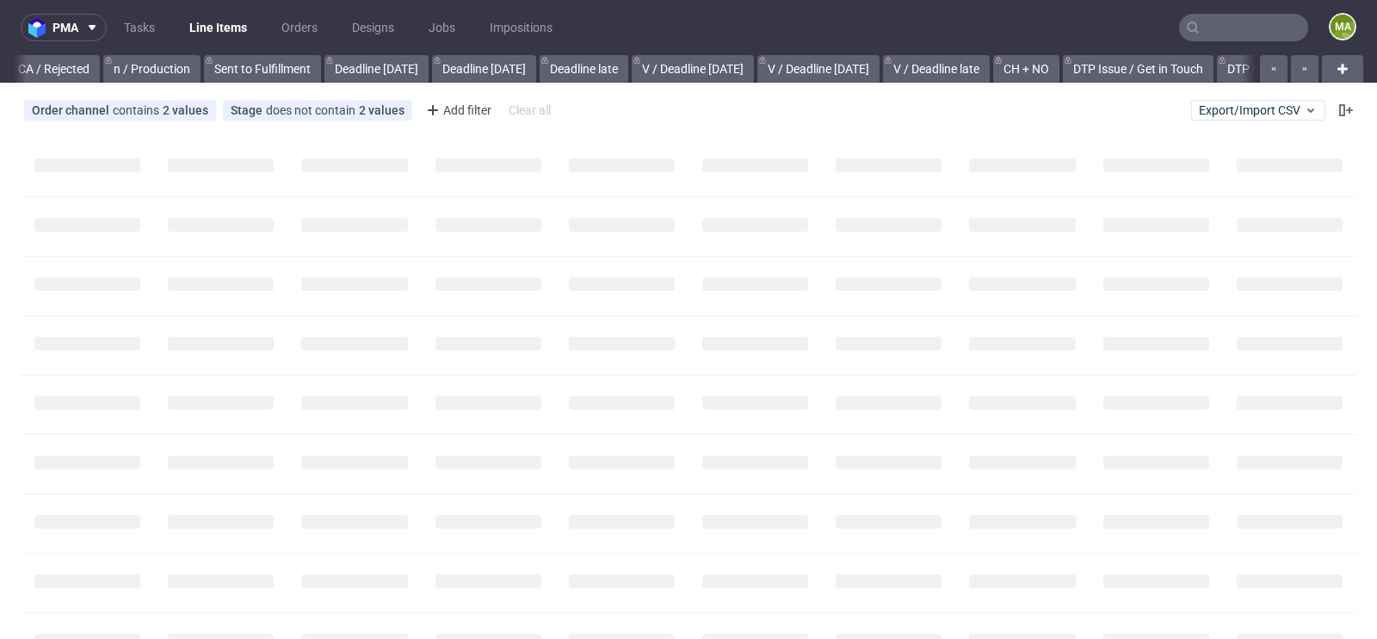
click at [1234, 22] on input "text" at bounding box center [1243, 28] width 129 height 28
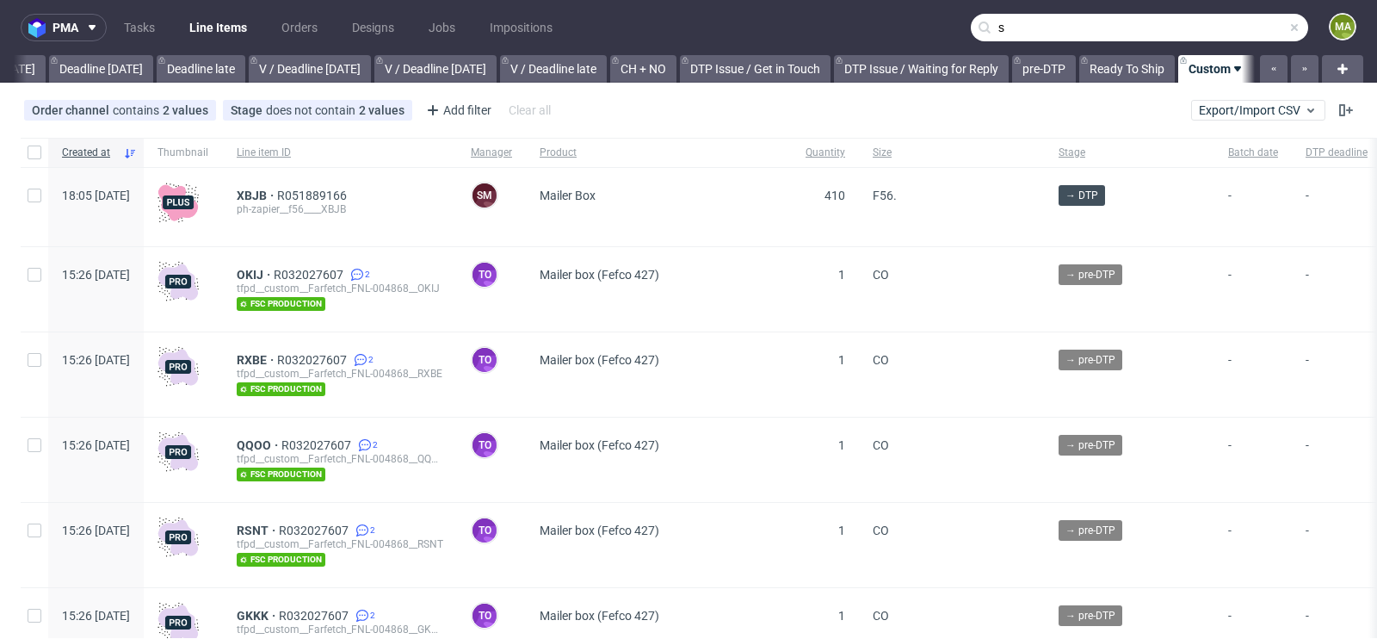
scroll to position [0, 1946]
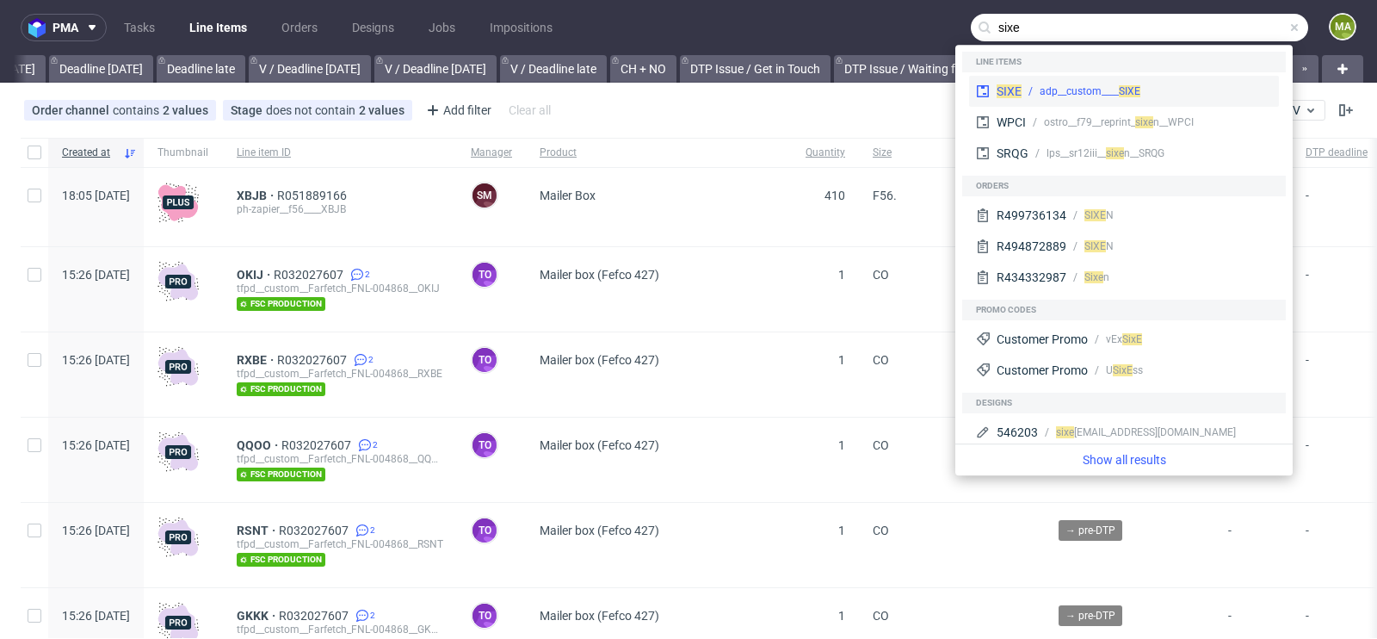
type input "sixe"
click at [1088, 94] on div "adp__custom____ SIXE" at bounding box center [1090, 91] width 101 height 15
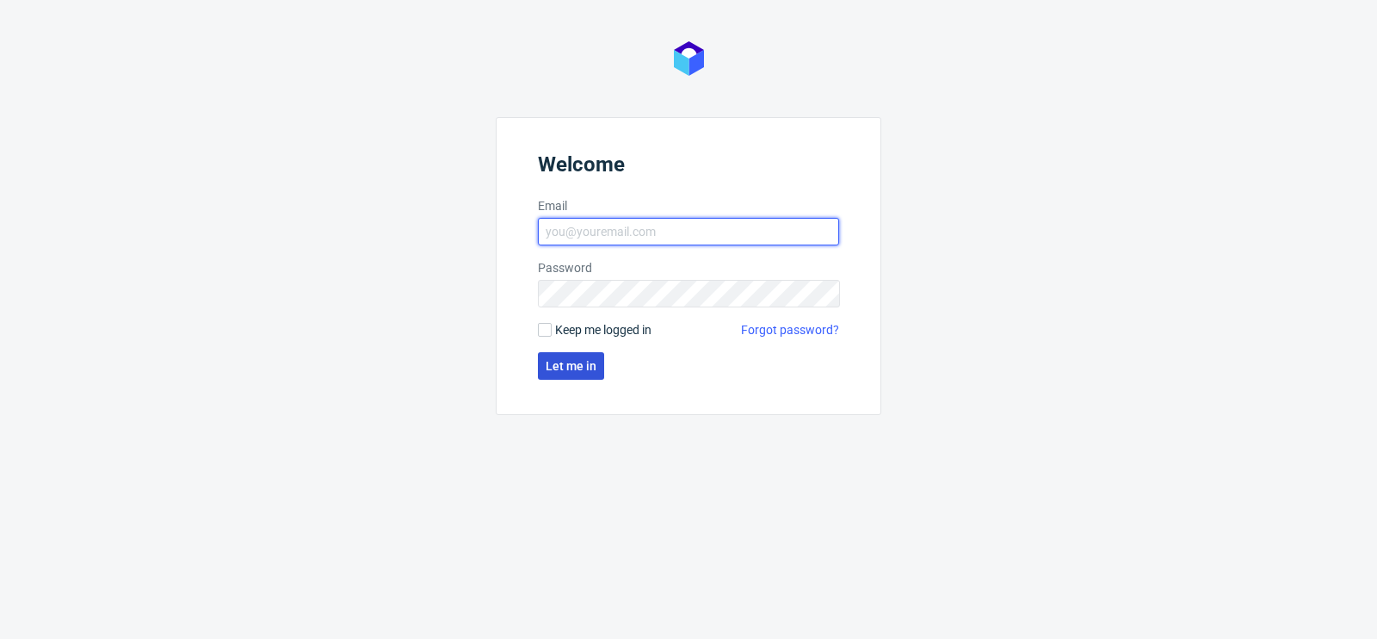
type input "[PERSON_NAME][EMAIL_ADDRESS][PERSON_NAME][DOMAIN_NAME]"
click at [548, 370] on span "Let me in" at bounding box center [571, 366] width 51 height 12
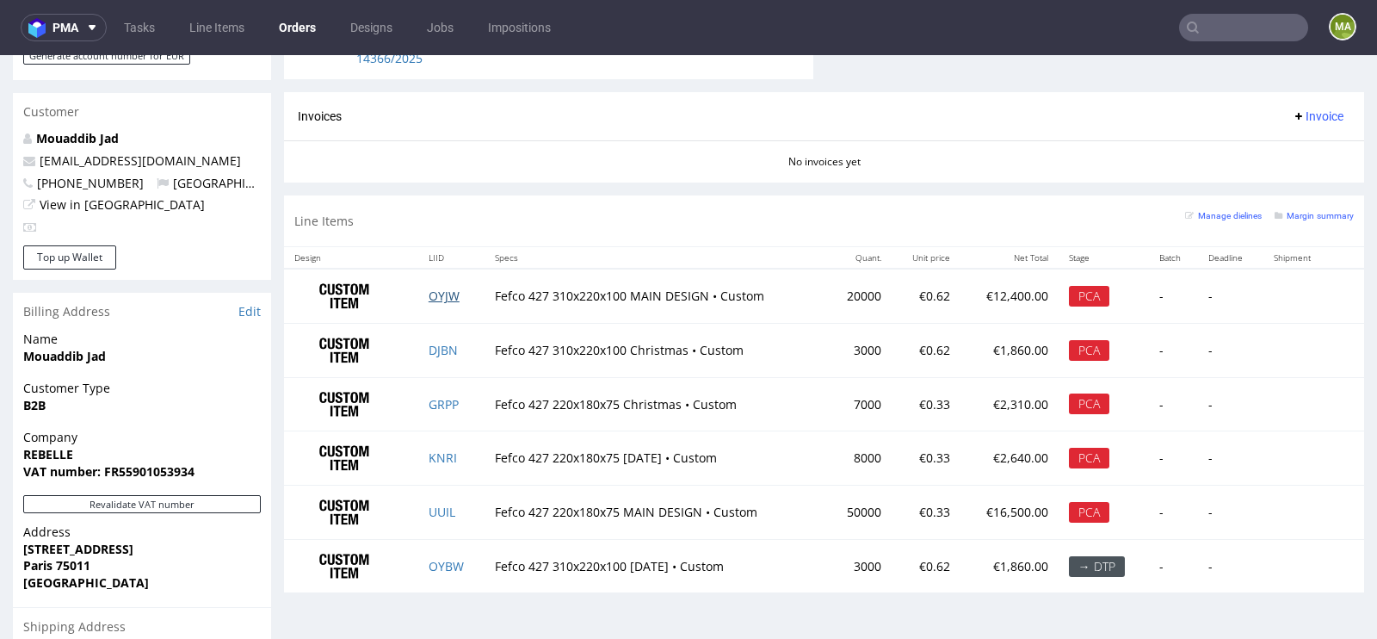
scroll to position [872, 0]
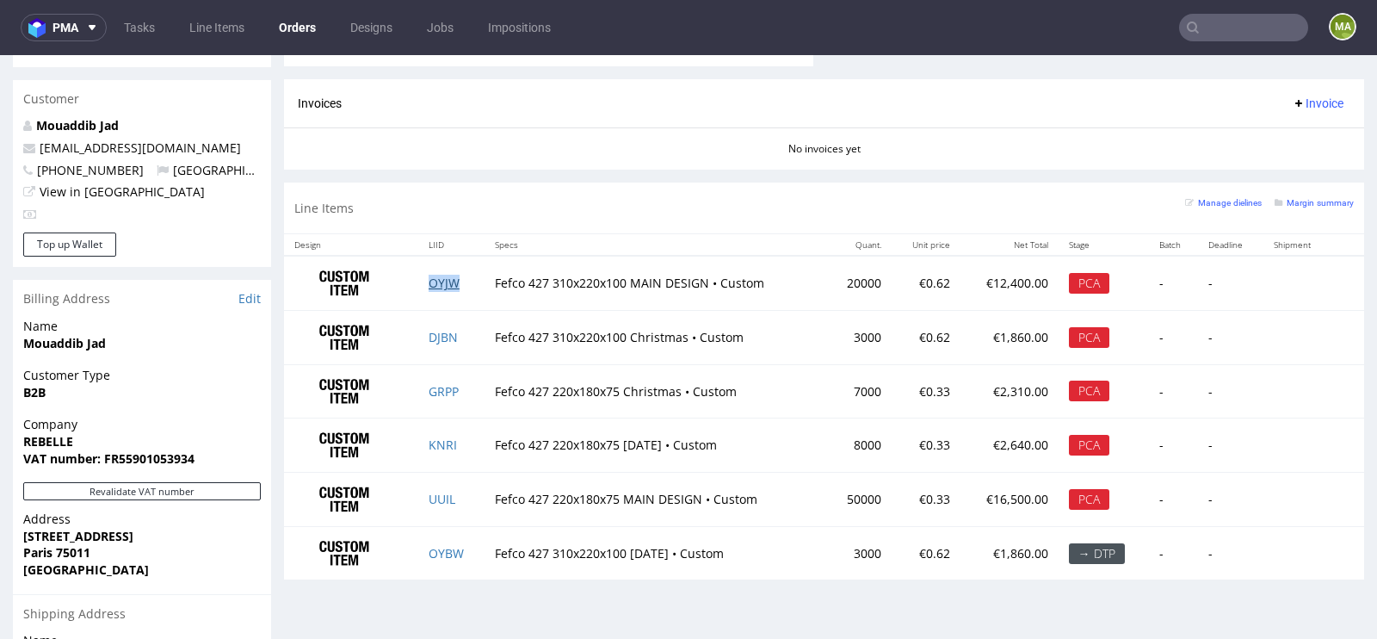
click at [448, 275] on link "OYJW" at bounding box center [444, 283] width 31 height 16
click at [445, 331] on link "DJBN" at bounding box center [443, 337] width 29 height 16
click at [443, 385] on link "GRPP" at bounding box center [444, 391] width 30 height 16
click at [438, 445] on link "KNRI" at bounding box center [443, 444] width 28 height 16
click at [436, 491] on link "UUIL" at bounding box center [442, 499] width 27 height 16
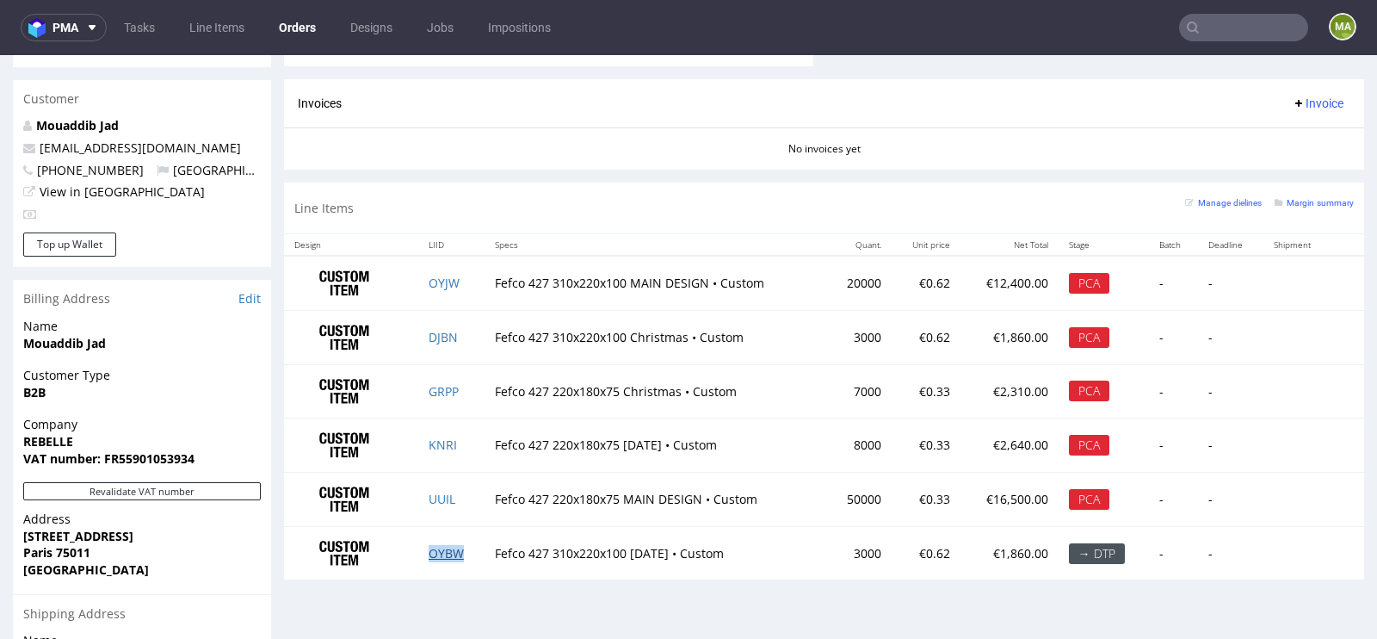
click at [438, 545] on link "OYBW" at bounding box center [446, 553] width 35 height 16
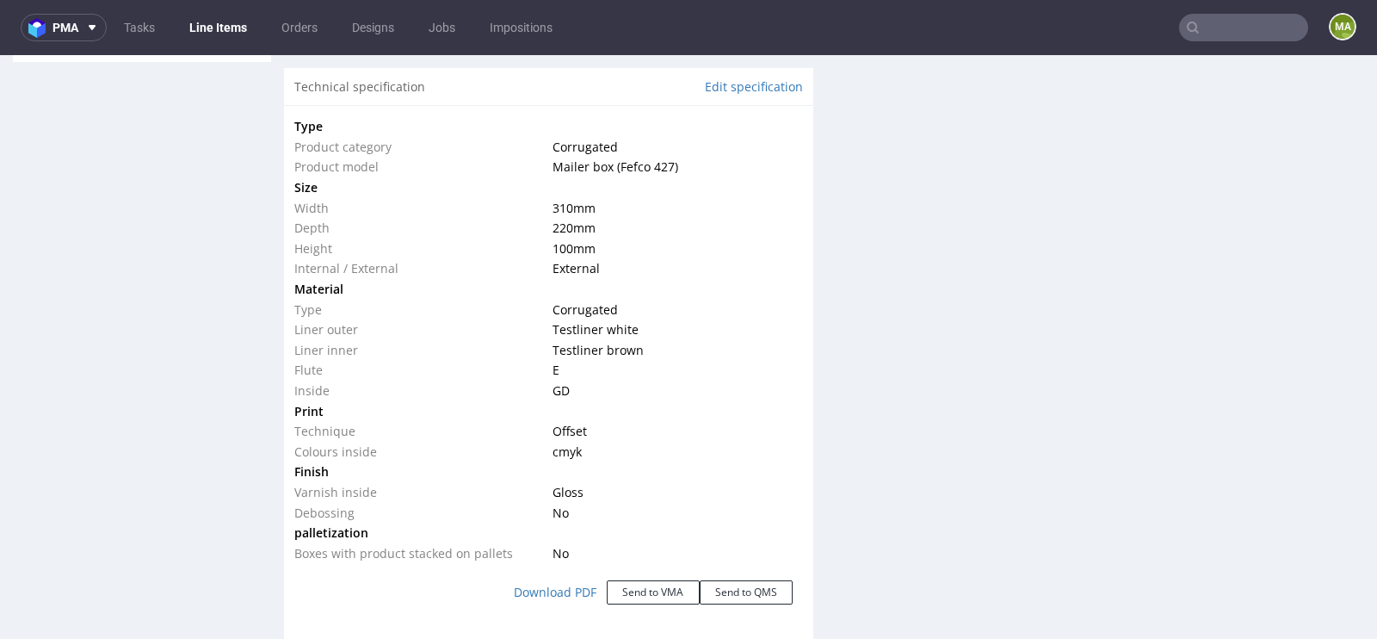
scroll to position [1469, 0]
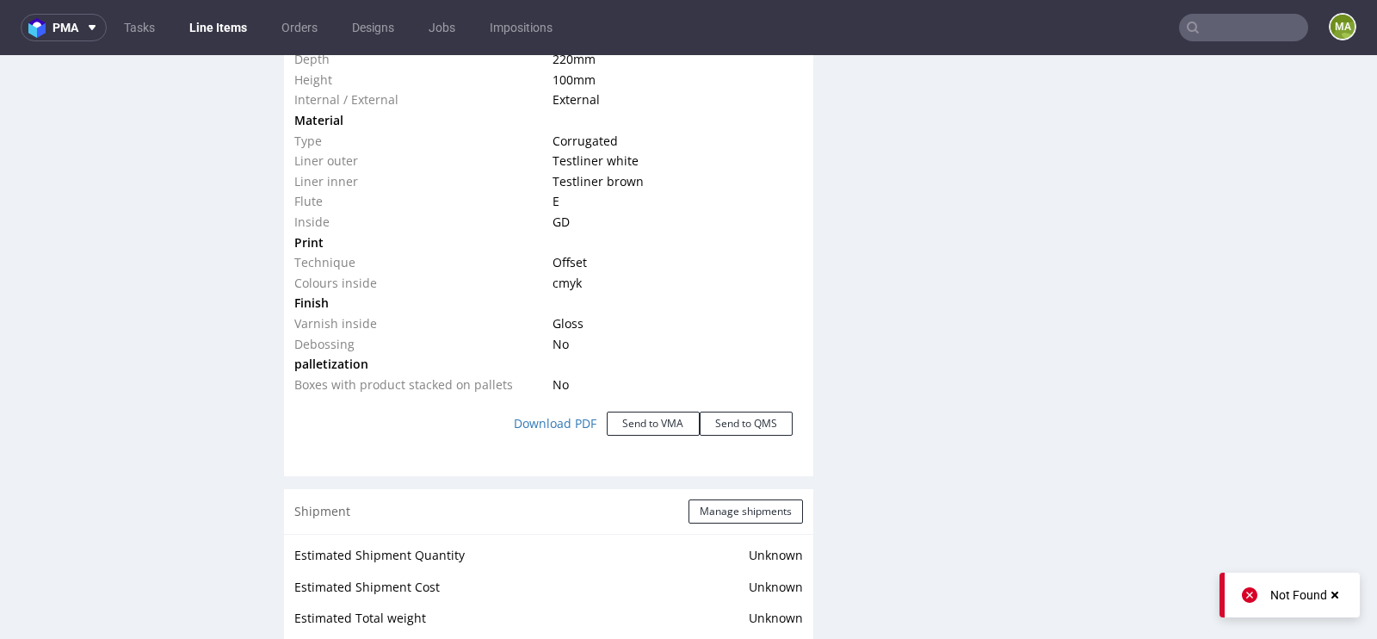
scroll to position [1636, 0]
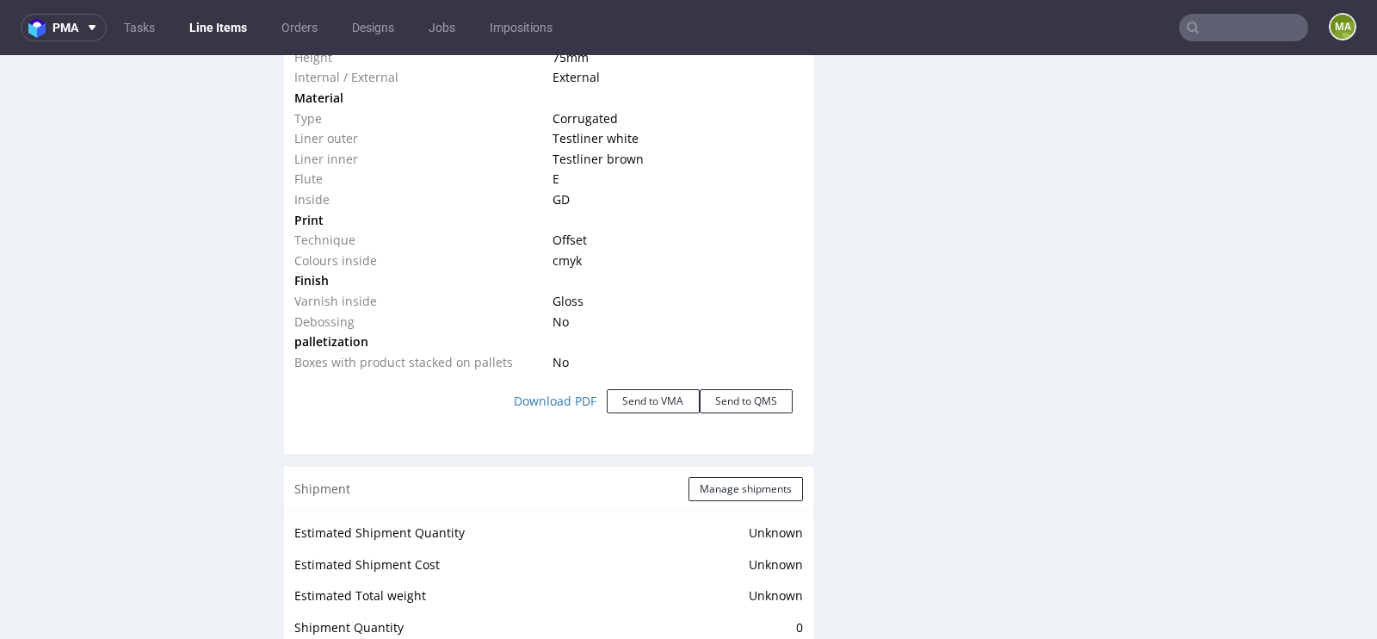
scroll to position [1667, 0]
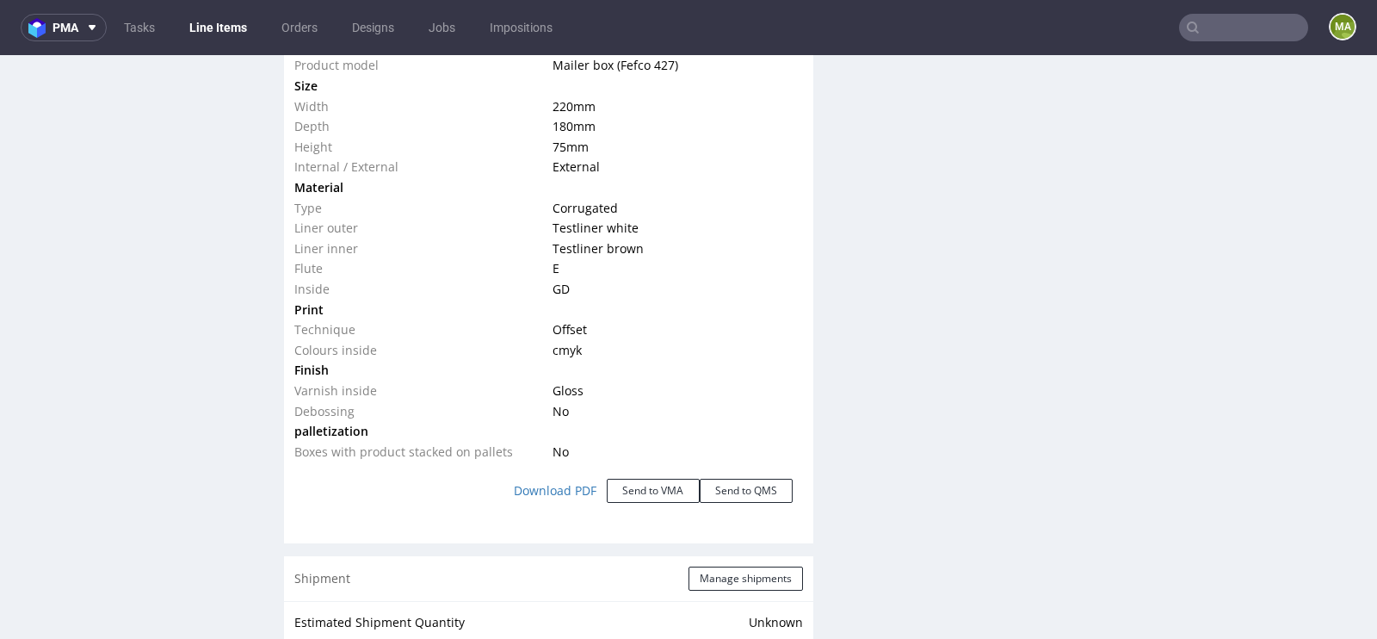
scroll to position [1568, 0]
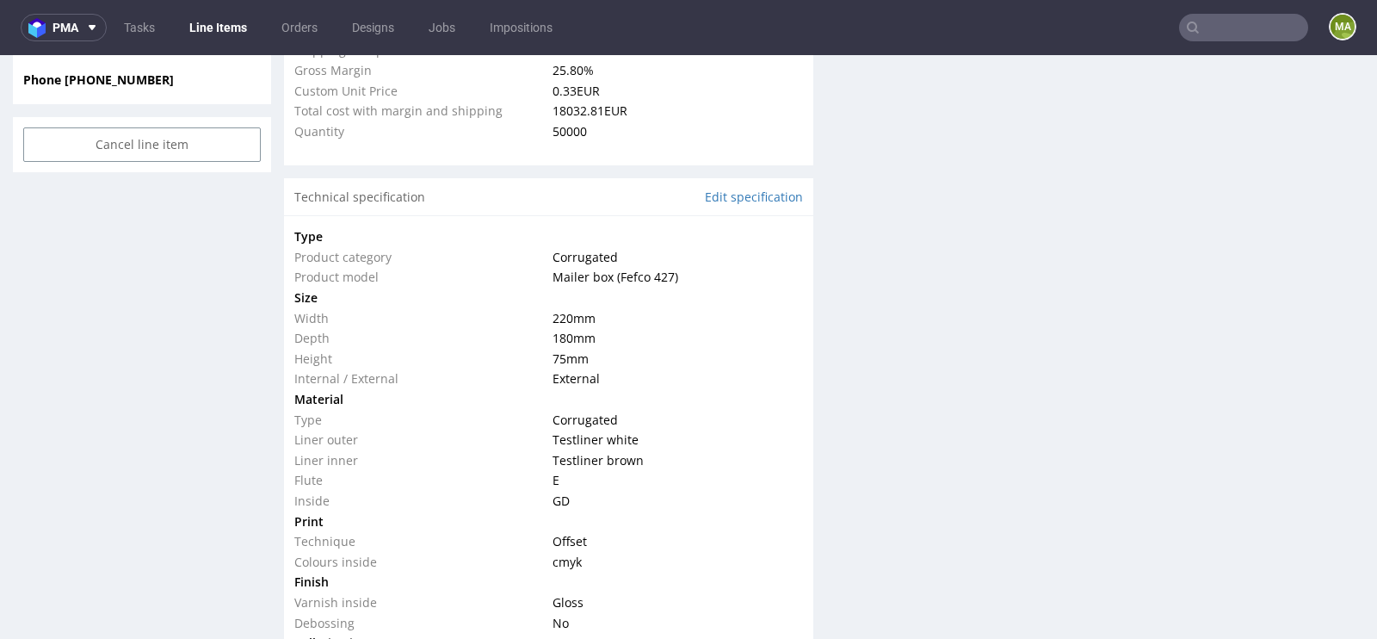
scroll to position [1438, 0]
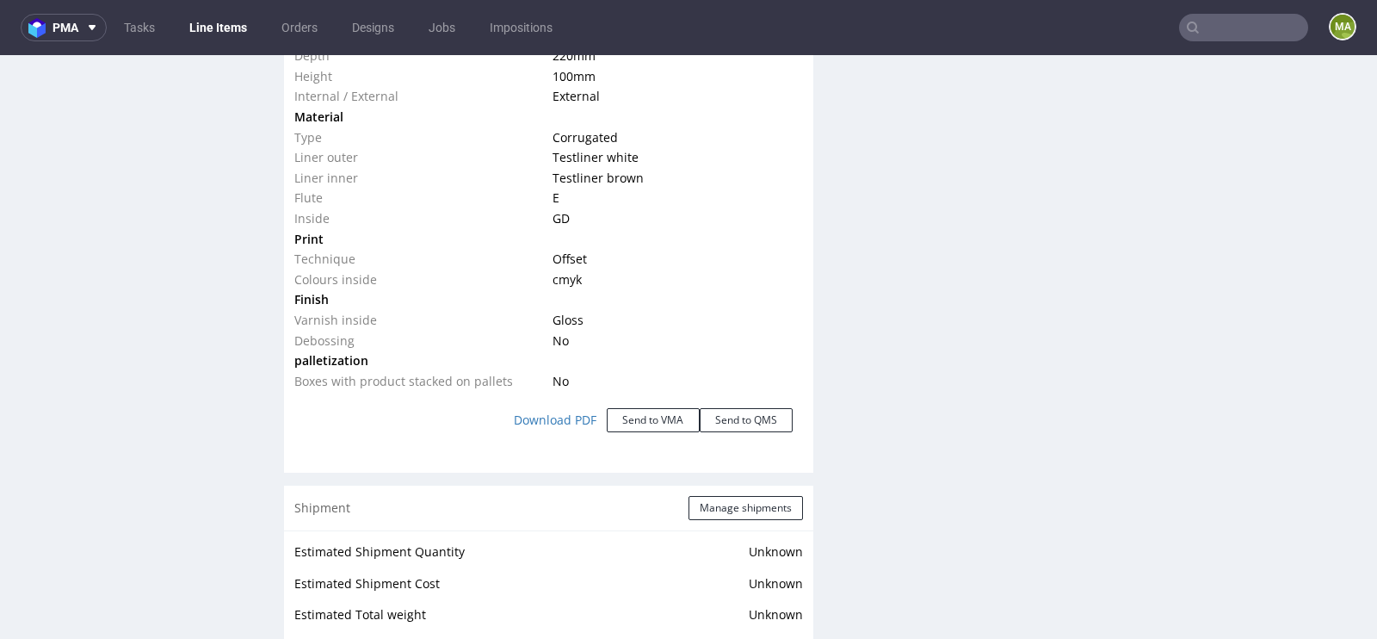
scroll to position [1641, 0]
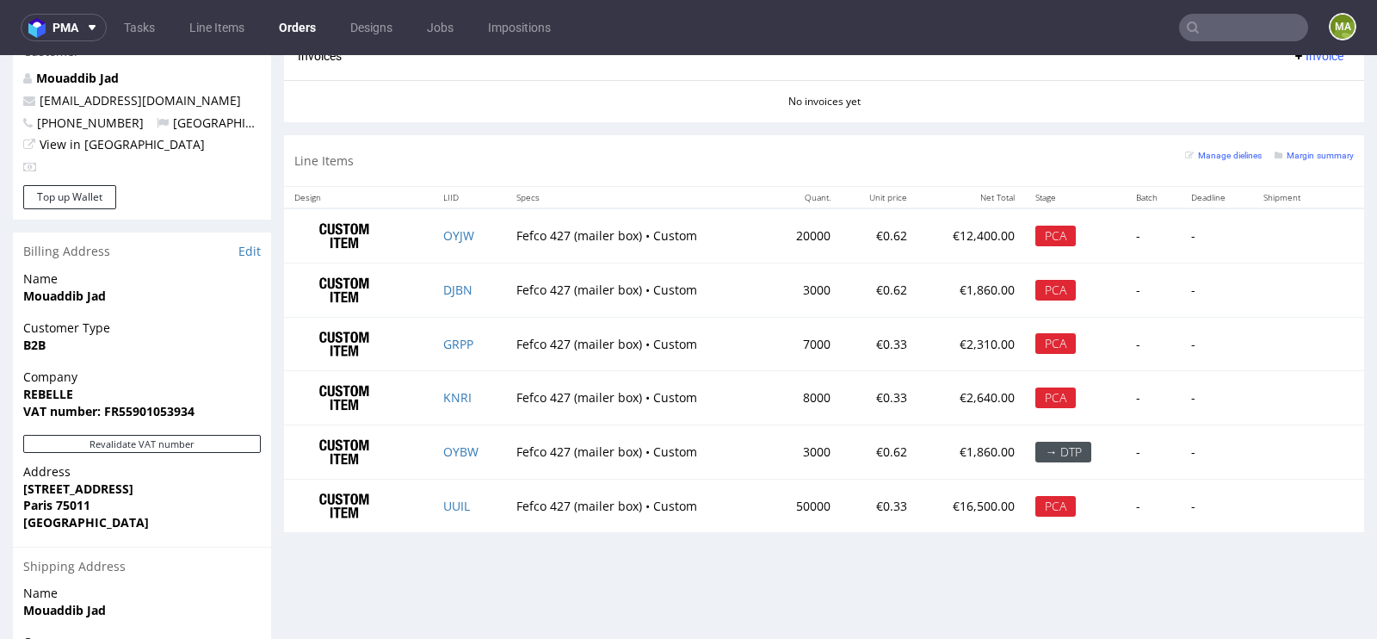
scroll to position [938, 0]
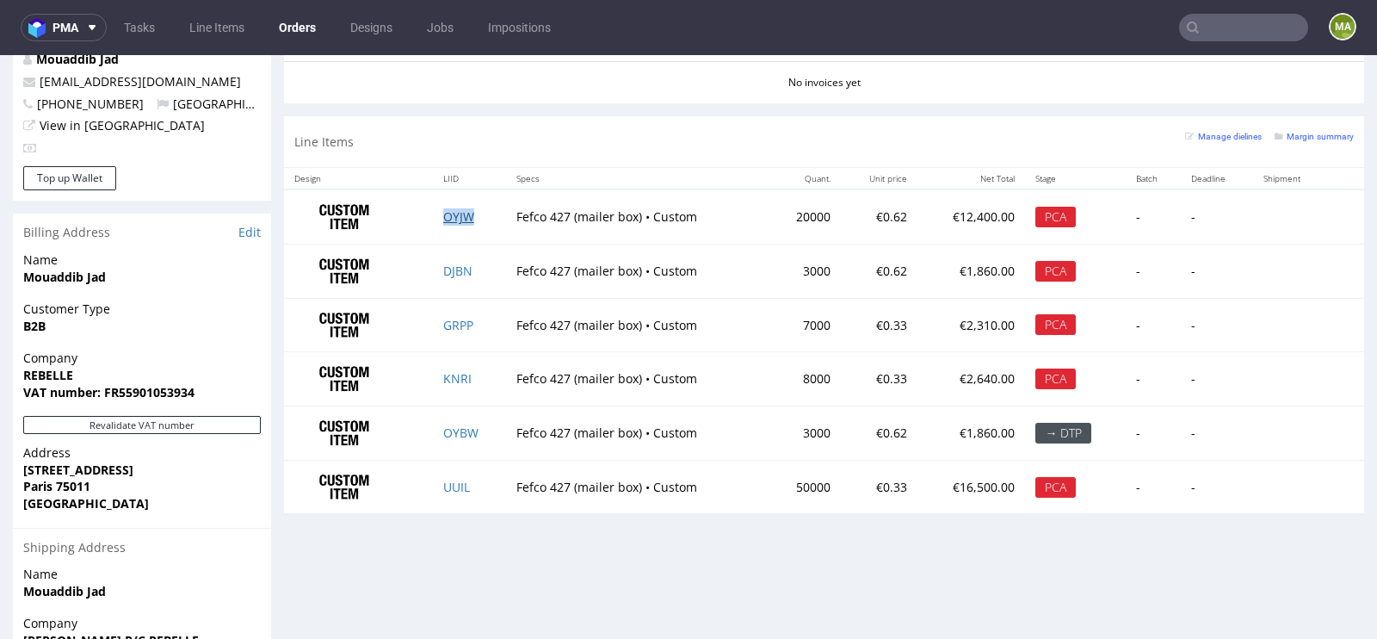
click at [464, 213] on link "OYJW" at bounding box center [458, 216] width 31 height 16
click at [451, 268] on link "DJBN" at bounding box center [457, 271] width 29 height 16
click at [447, 325] on link "GRPP" at bounding box center [458, 325] width 30 height 16
click at [453, 376] on link "KNRI" at bounding box center [457, 378] width 28 height 16
click at [452, 424] on link "OYBW" at bounding box center [460, 432] width 35 height 16
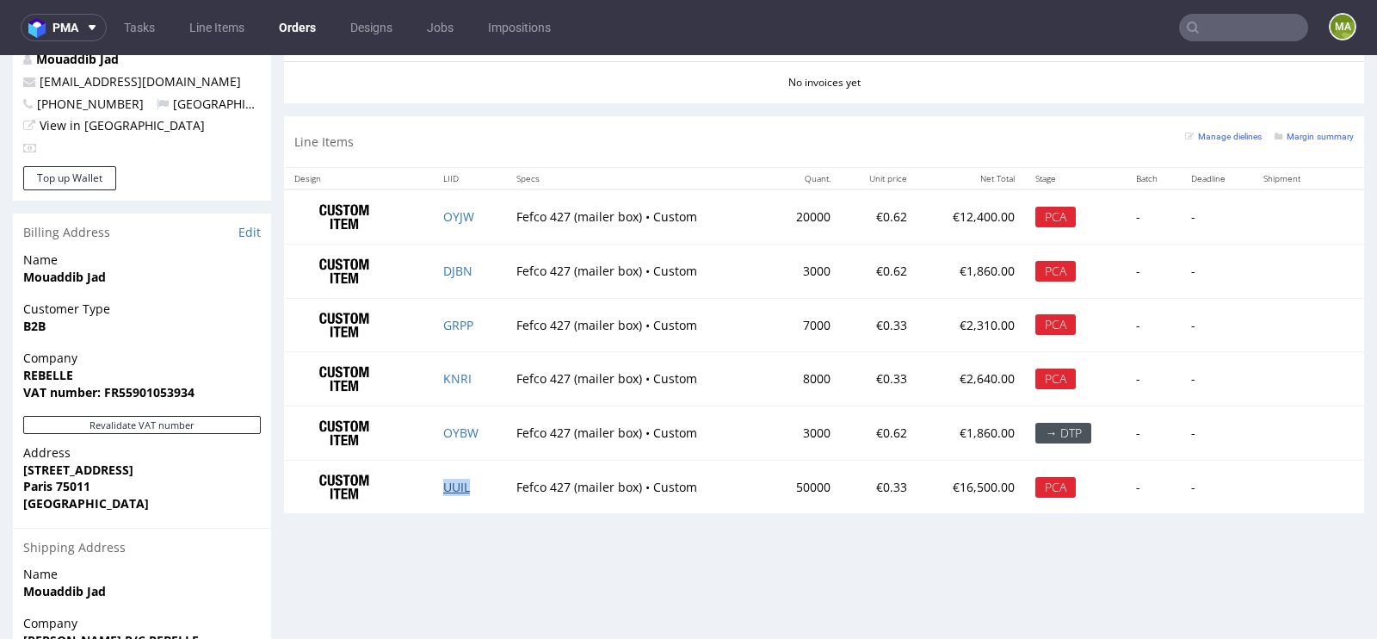
click at [450, 486] on link "UUIL" at bounding box center [456, 487] width 27 height 16
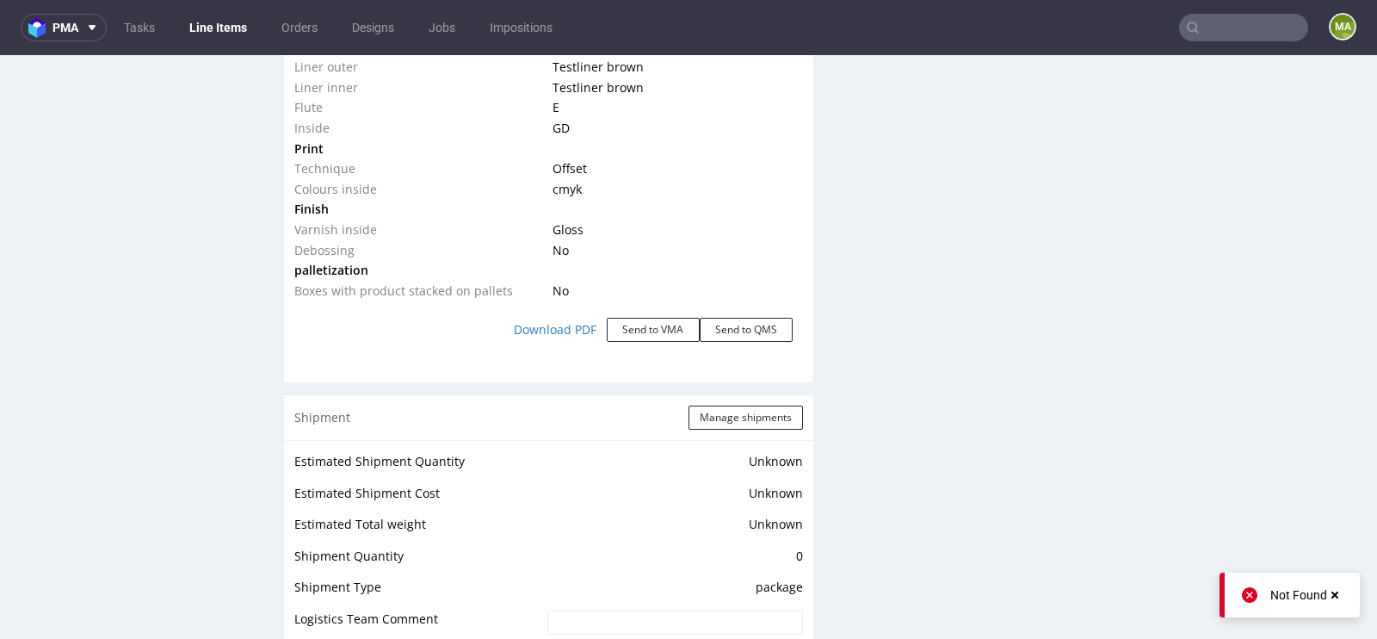
scroll to position [1688, 0]
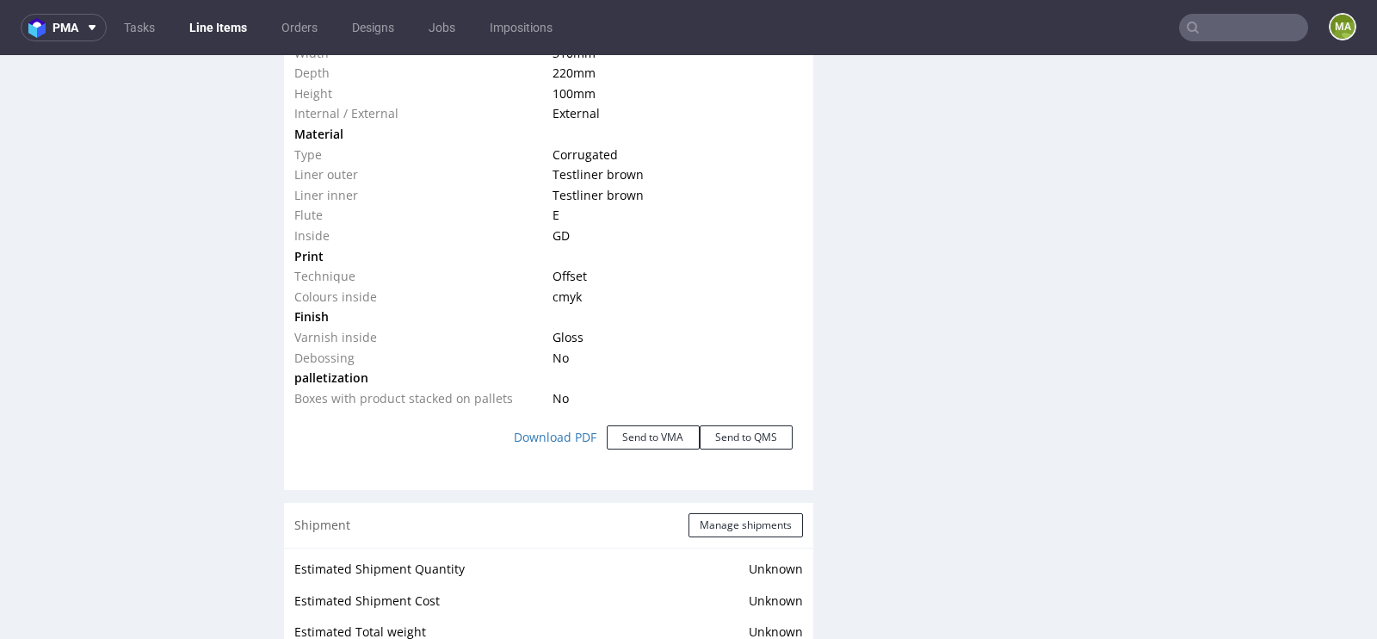
scroll to position [1628, 0]
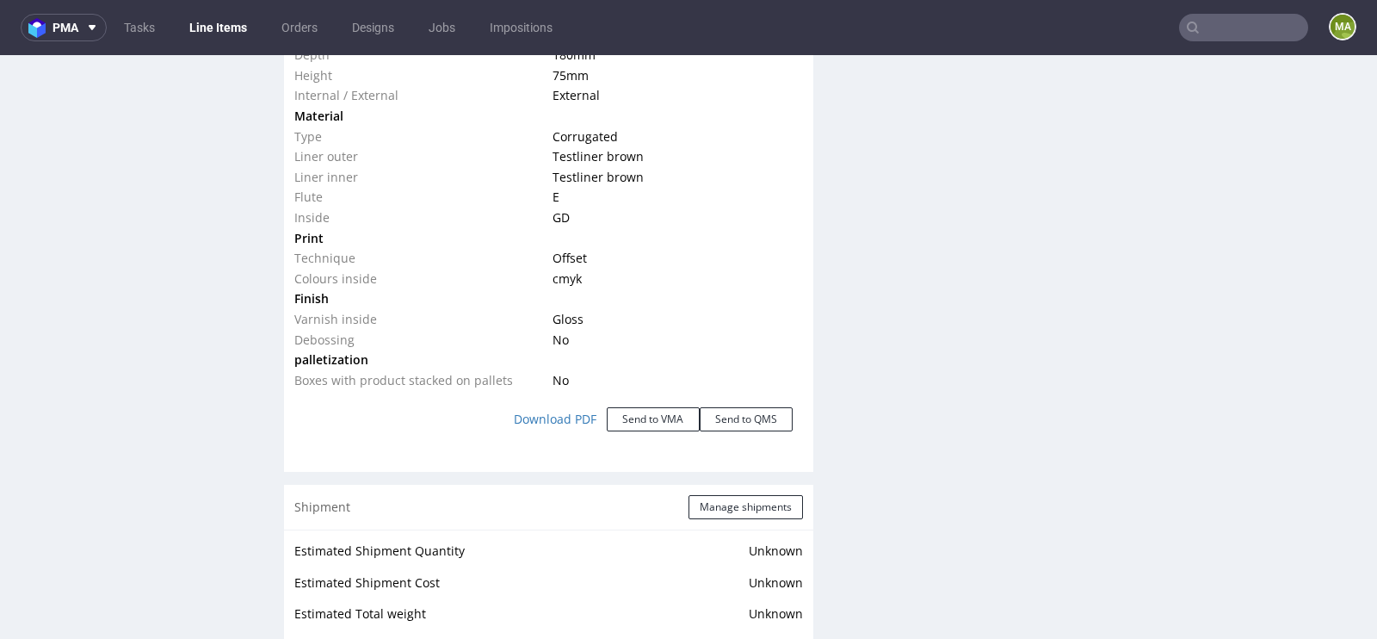
scroll to position [1640, 0]
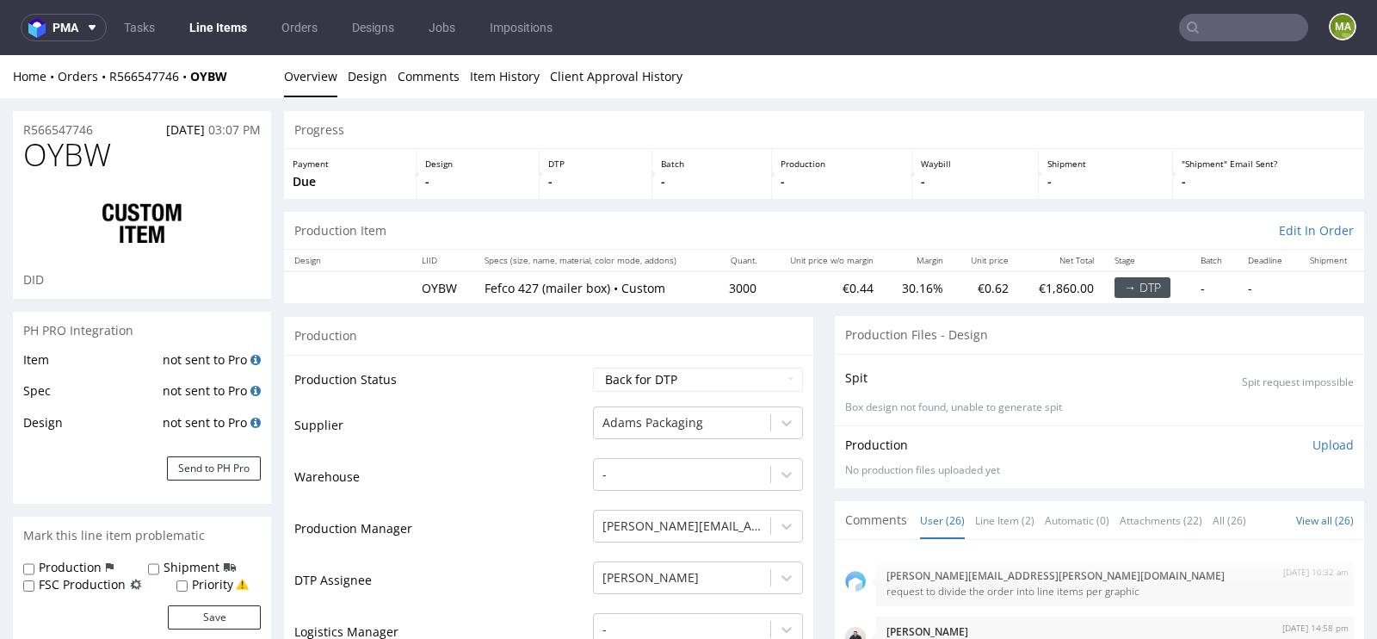
scroll to position [2031, 0]
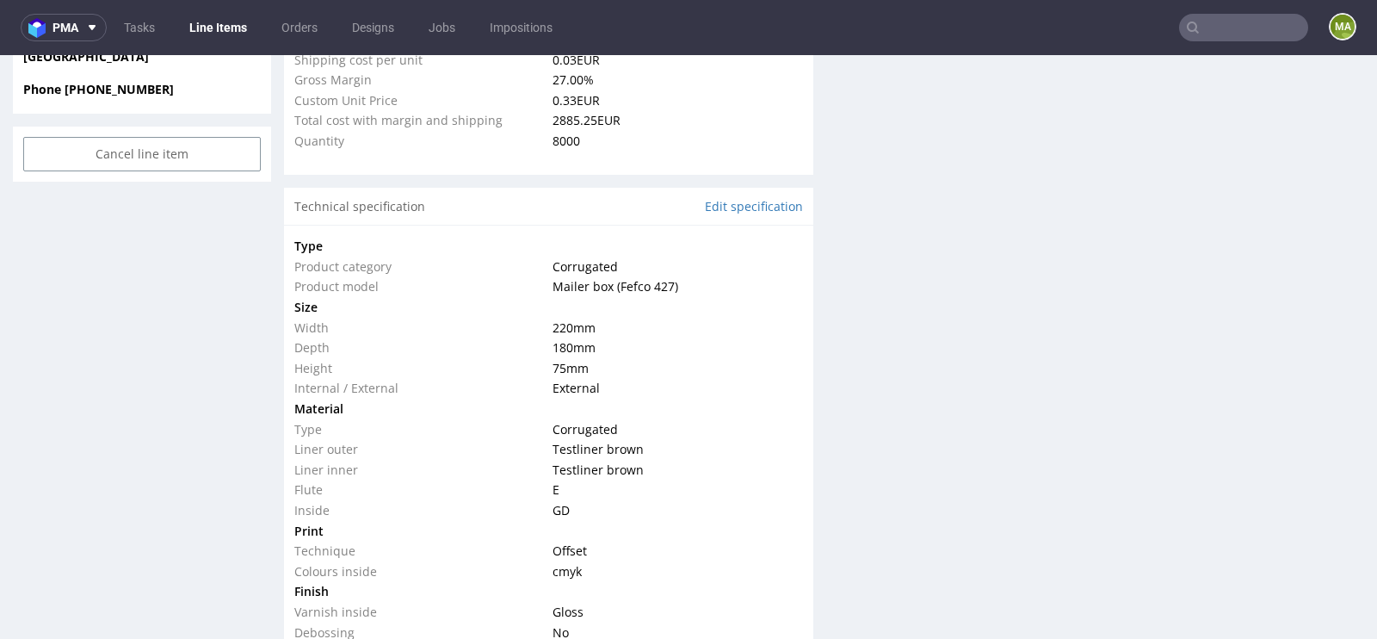
scroll to position [1352, 0]
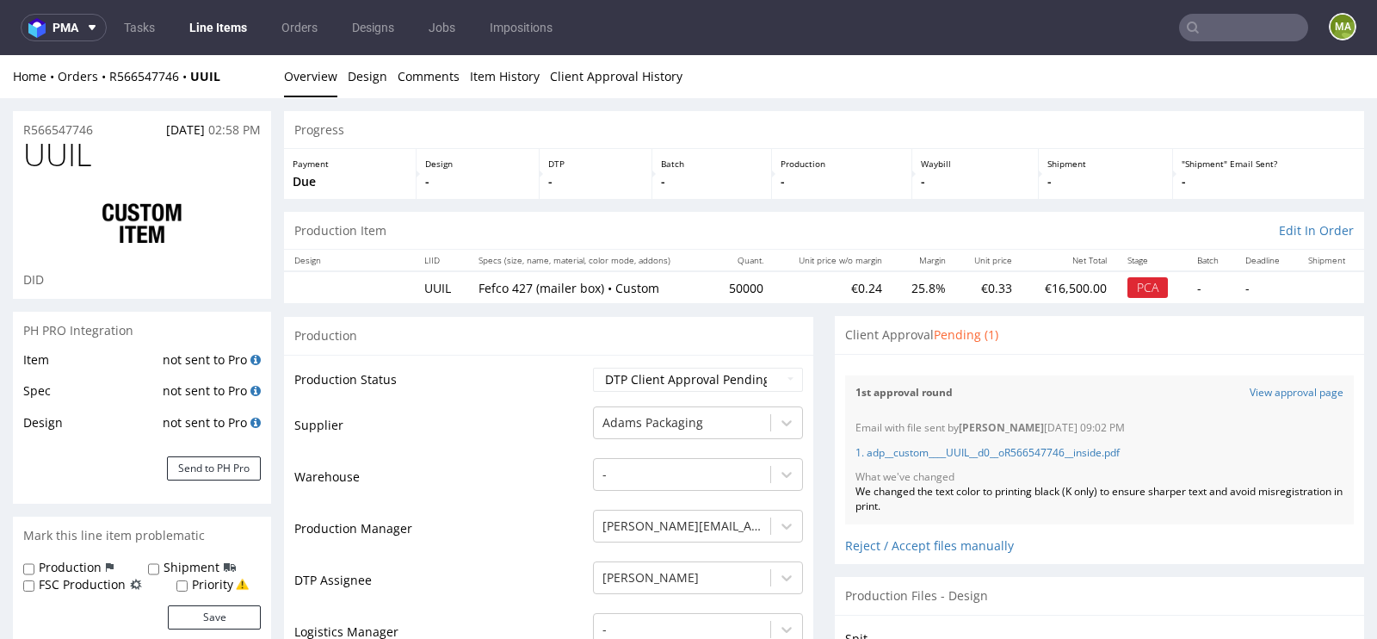
scroll to position [2031, 0]
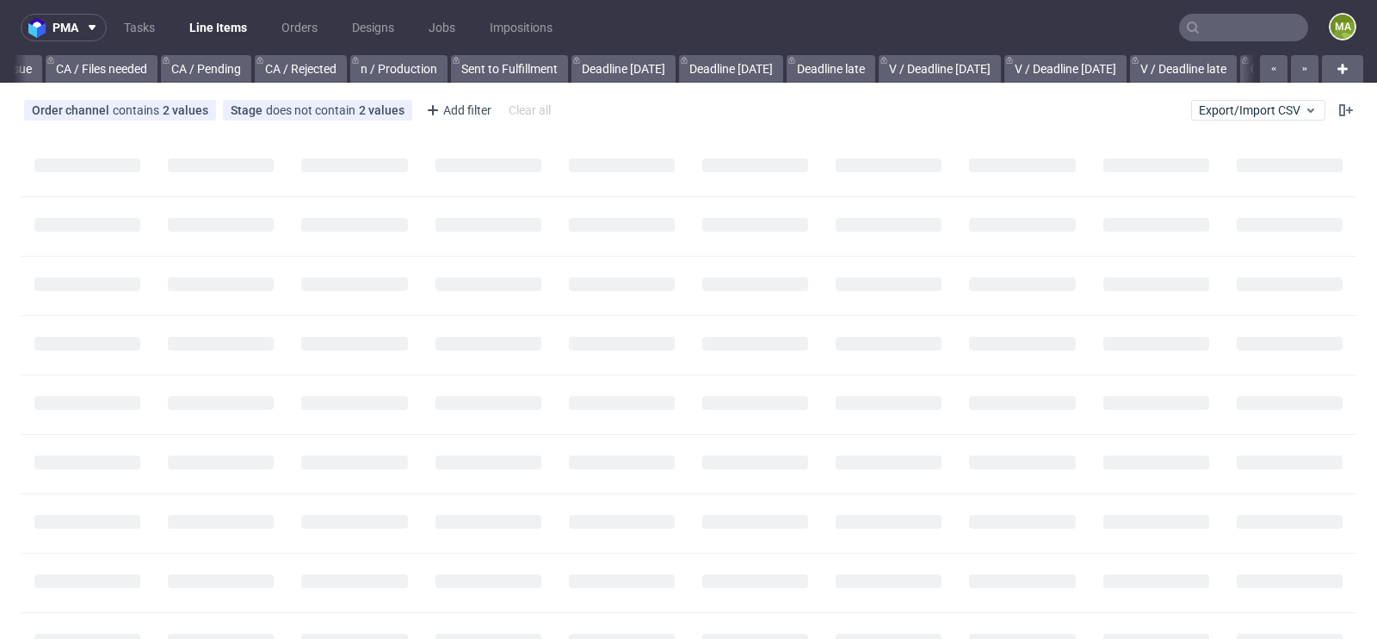
click at [1235, 29] on input "text" at bounding box center [1243, 28] width 129 height 28
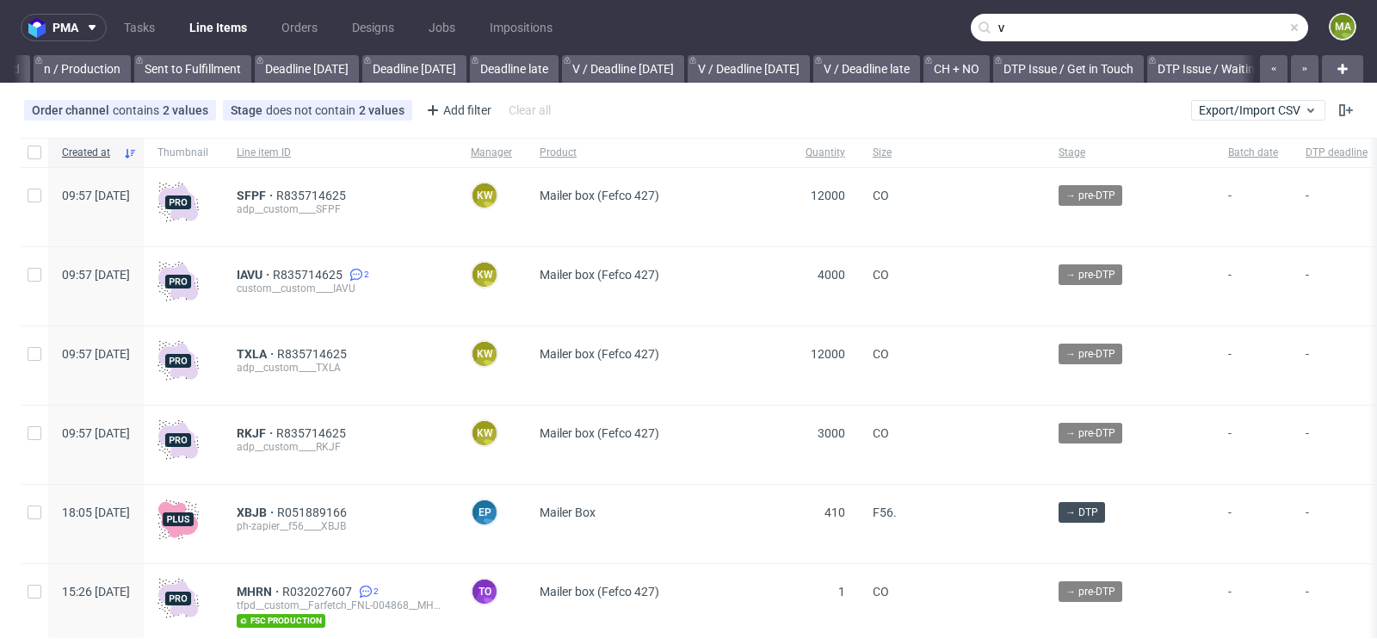
scroll to position [0, 1946]
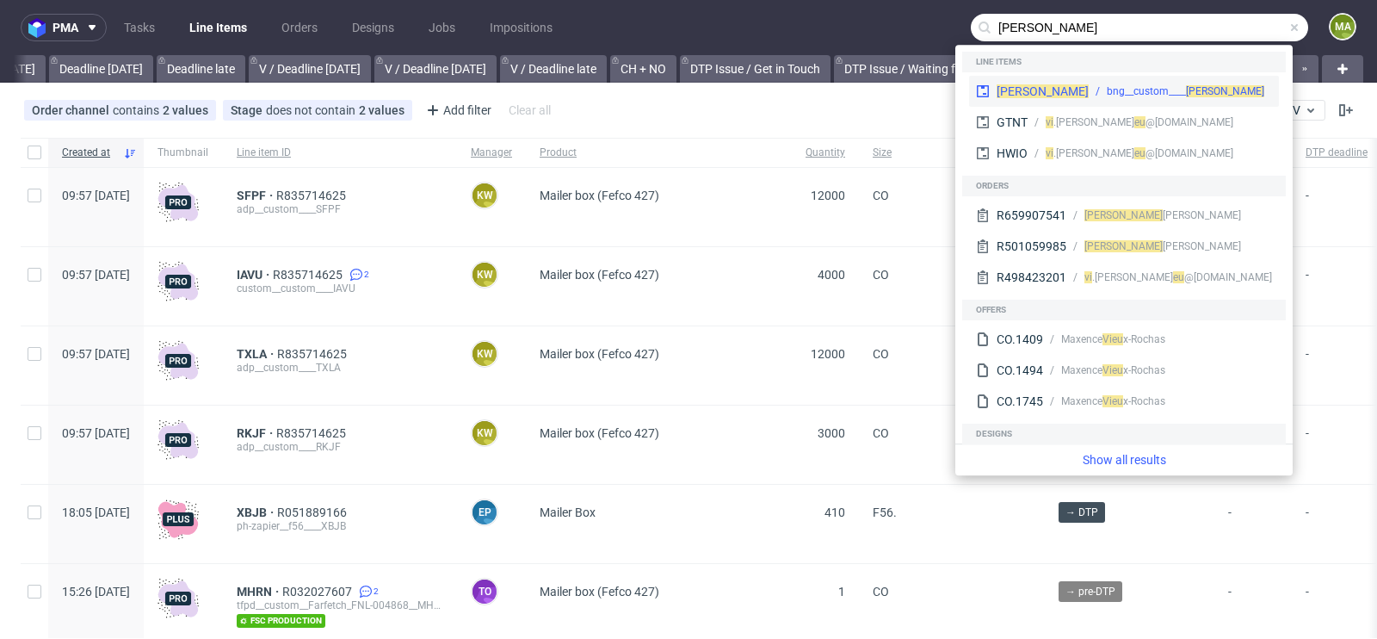
type input "vieu"
click at [1107, 98] on div "bng__custom____ VIEU" at bounding box center [1186, 91] width 158 height 15
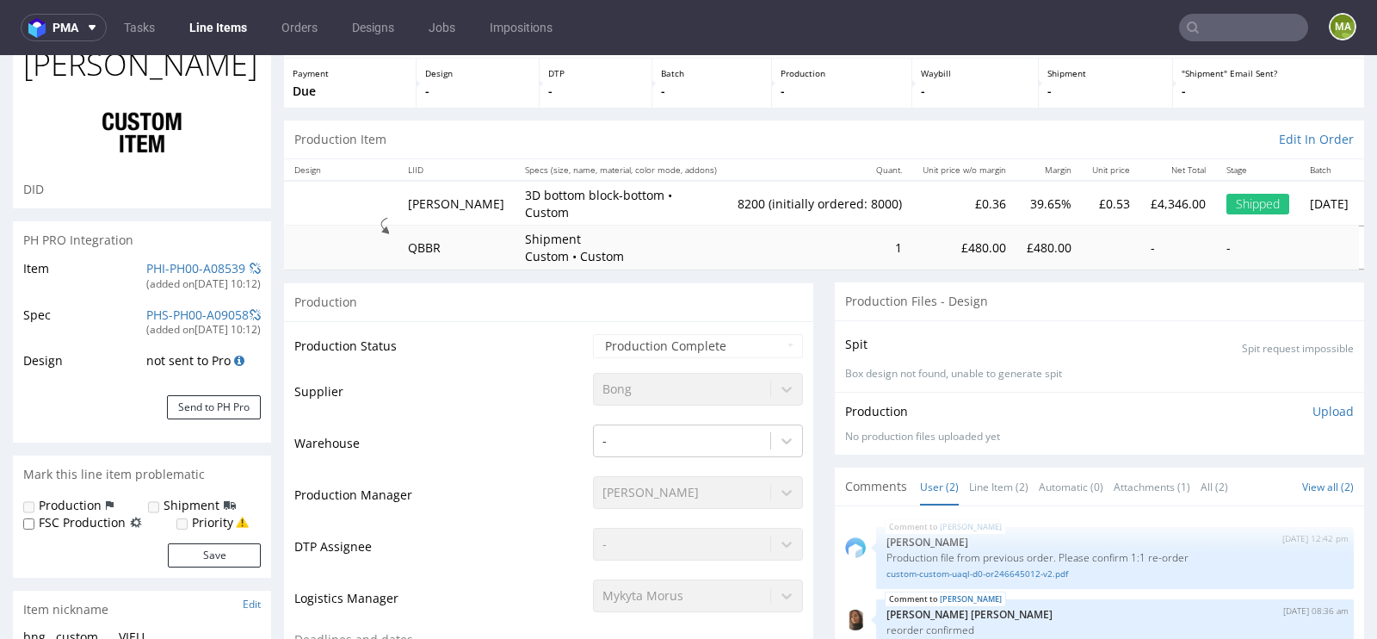
select select "in_progress"
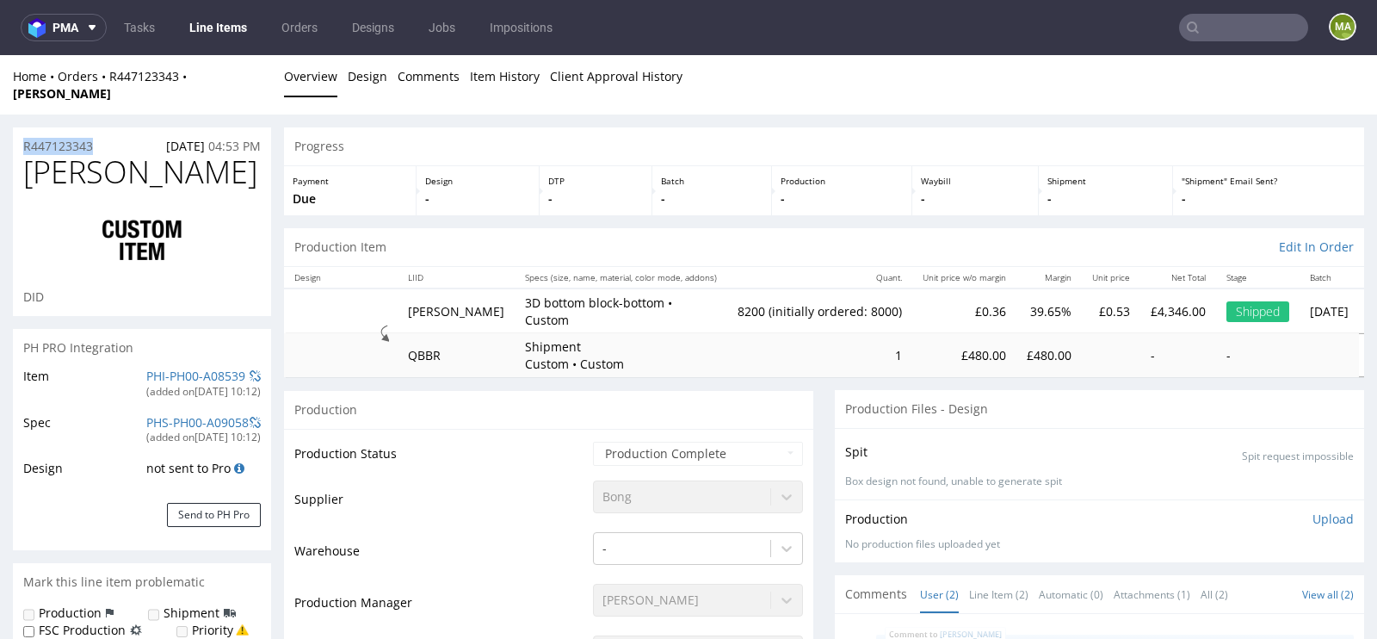
drag, startPoint x: 108, startPoint y: 133, endPoint x: 0, endPoint y: 133, distance: 108.5
copy p "R447123343"
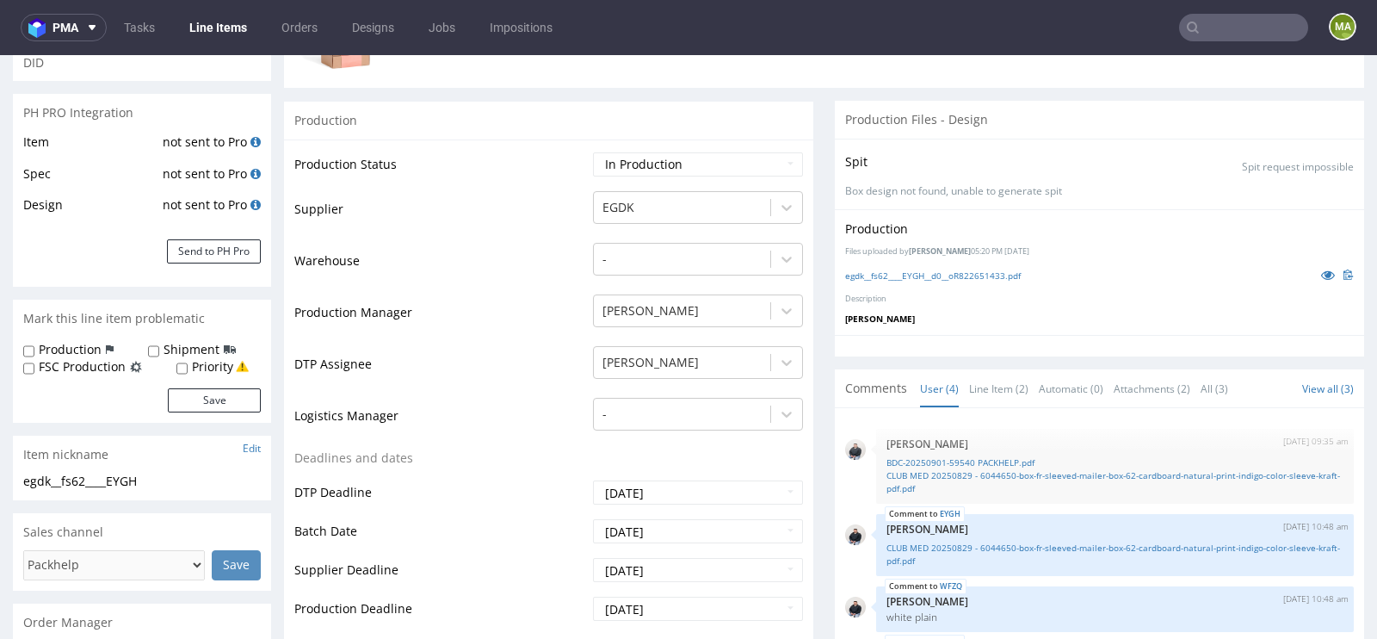
scroll to position [324, 0]
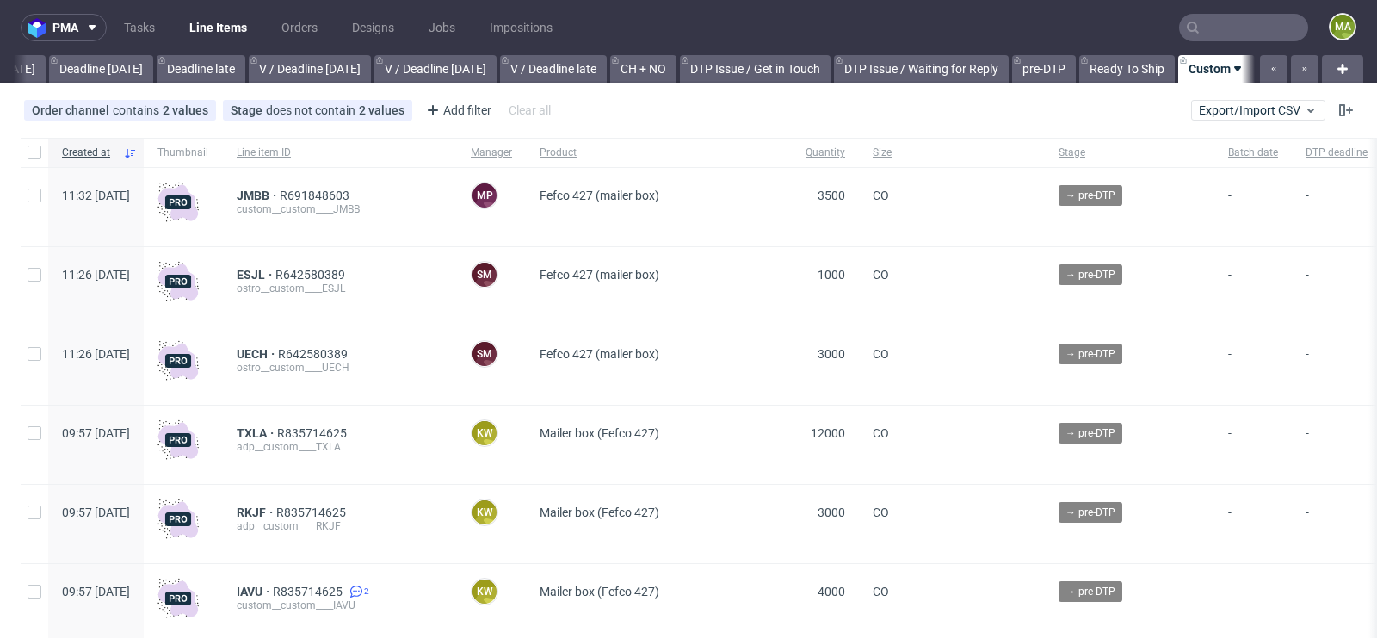
scroll to position [0, 1946]
click at [454, 86] on div "pma Tasks Line Items Orders Designs Jobs Impositions ma All DTP Late Shipped Sh…" at bounding box center [688, 319] width 1377 height 639
click at [453, 93] on div "Order channel contains 2 values Custom, Plus Stage does not contain 2 values Ca…" at bounding box center [688, 110] width 1377 height 41
click at [446, 106] on div "Add filter" at bounding box center [457, 110] width 76 height 28
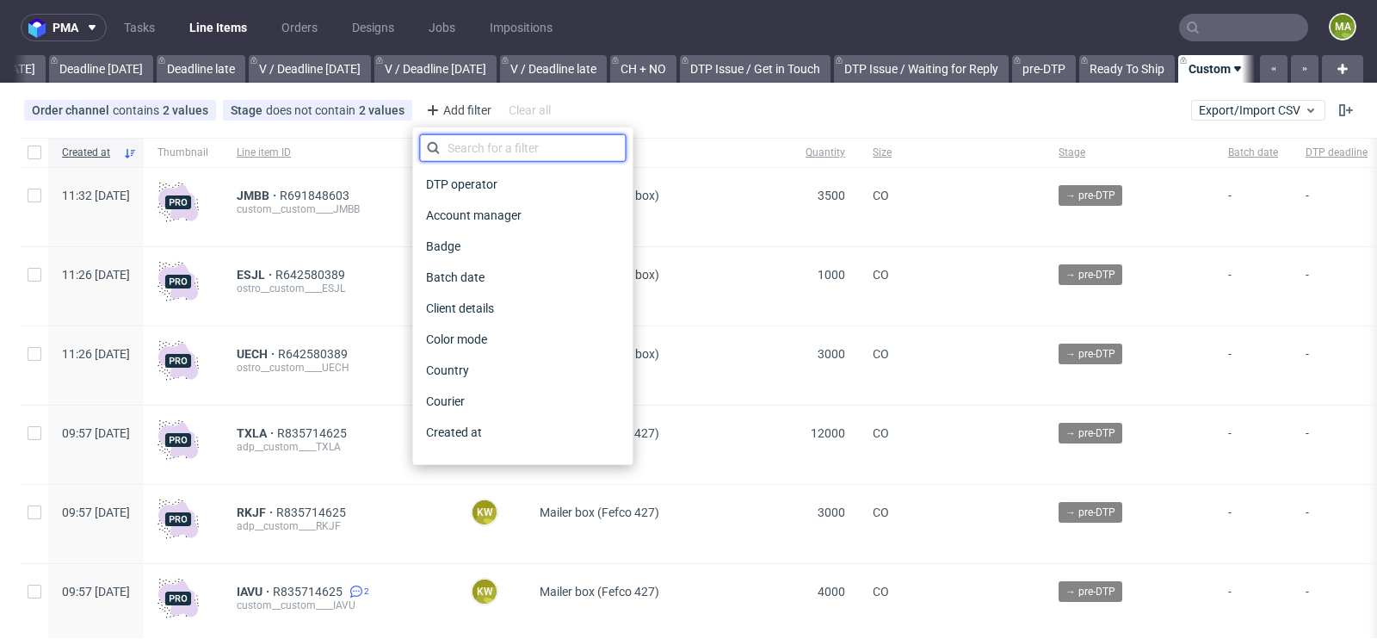
click at [451, 139] on input "text" at bounding box center [522, 148] width 207 height 28
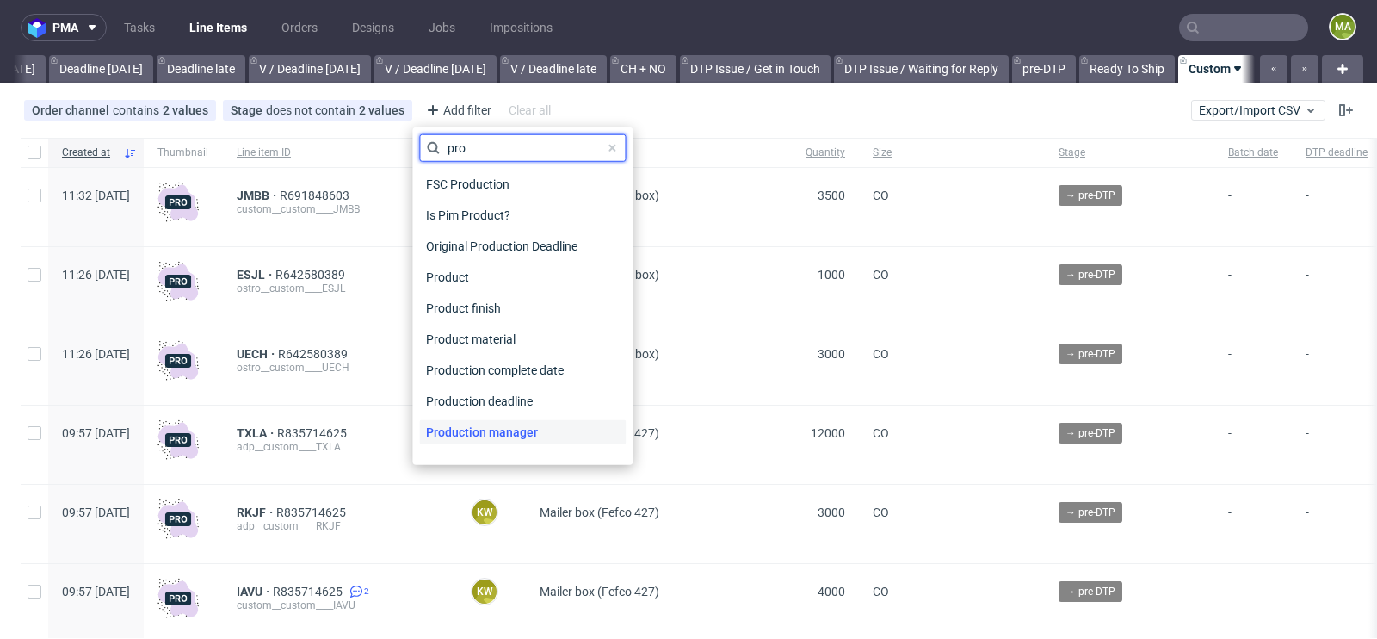
type input "pro"
click at [523, 427] on span "Production manager" at bounding box center [482, 432] width 126 height 24
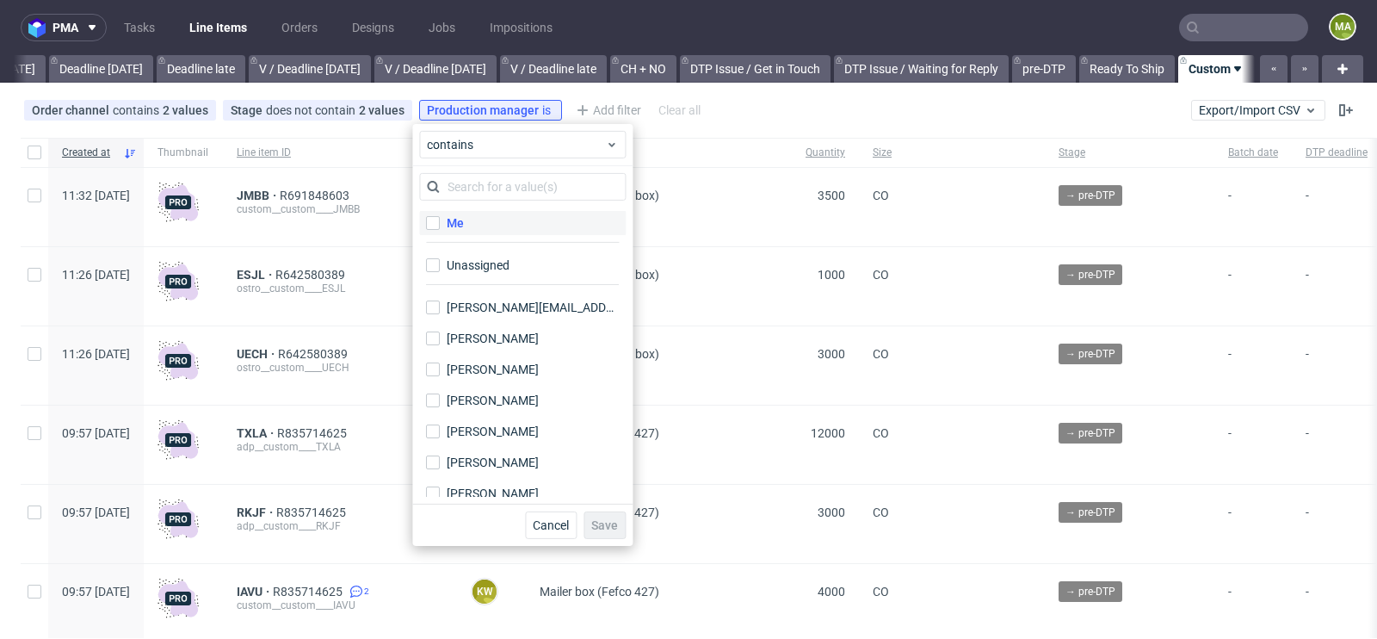
click at [480, 231] on label "Me" at bounding box center [522, 223] width 207 height 24
click at [440, 230] on input "Me" at bounding box center [433, 223] width 14 height 14
checkbox input "true"
click at [619, 521] on button "Save" at bounding box center [605, 525] width 42 height 28
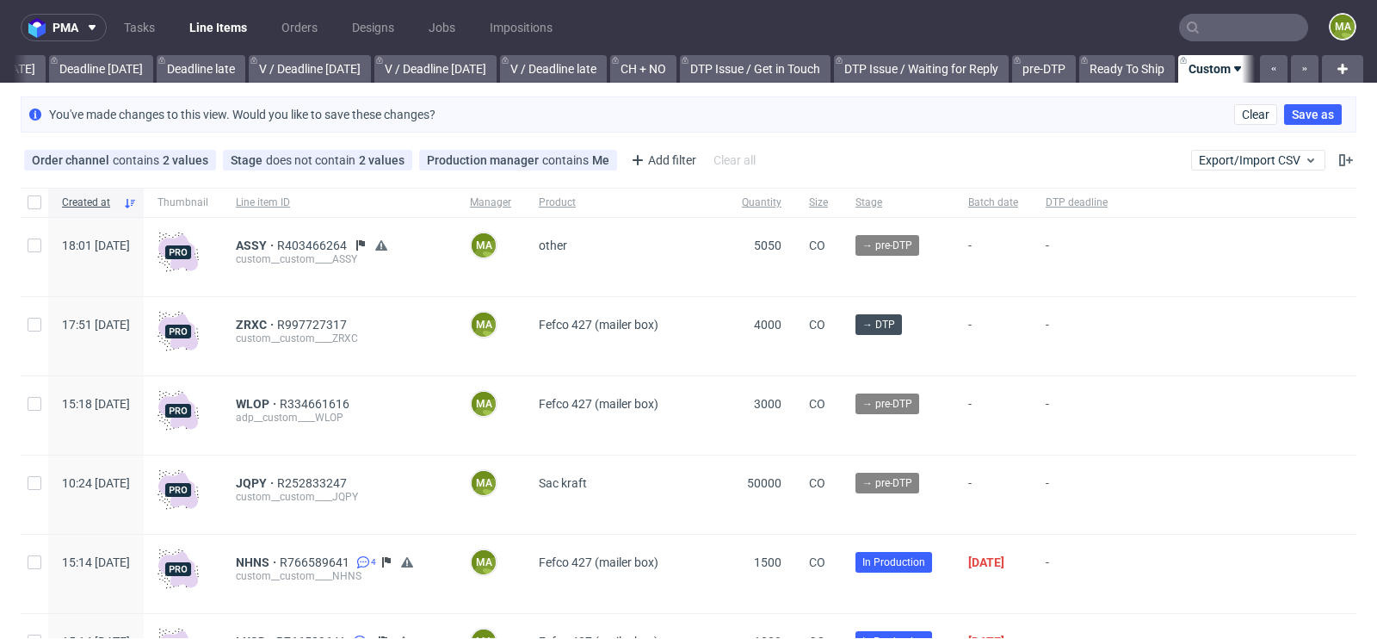
click at [312, 252] on div "custom__custom____ASSY" at bounding box center [339, 259] width 207 height 14
click at [277, 249] on span "ASSY" at bounding box center [256, 245] width 41 height 14
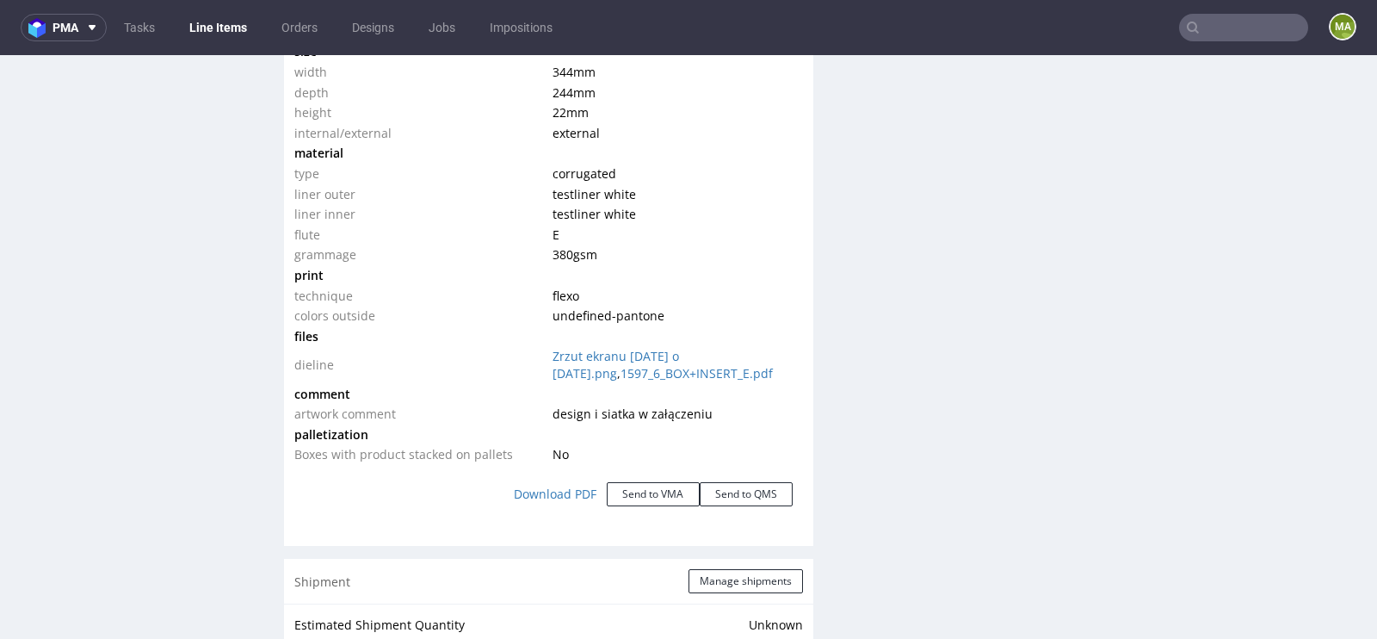
scroll to position [1811, 0]
click at [679, 352] on link "Zrzut ekranu 2025-09-4 o 14.07.41.png" at bounding box center [616, 363] width 127 height 34
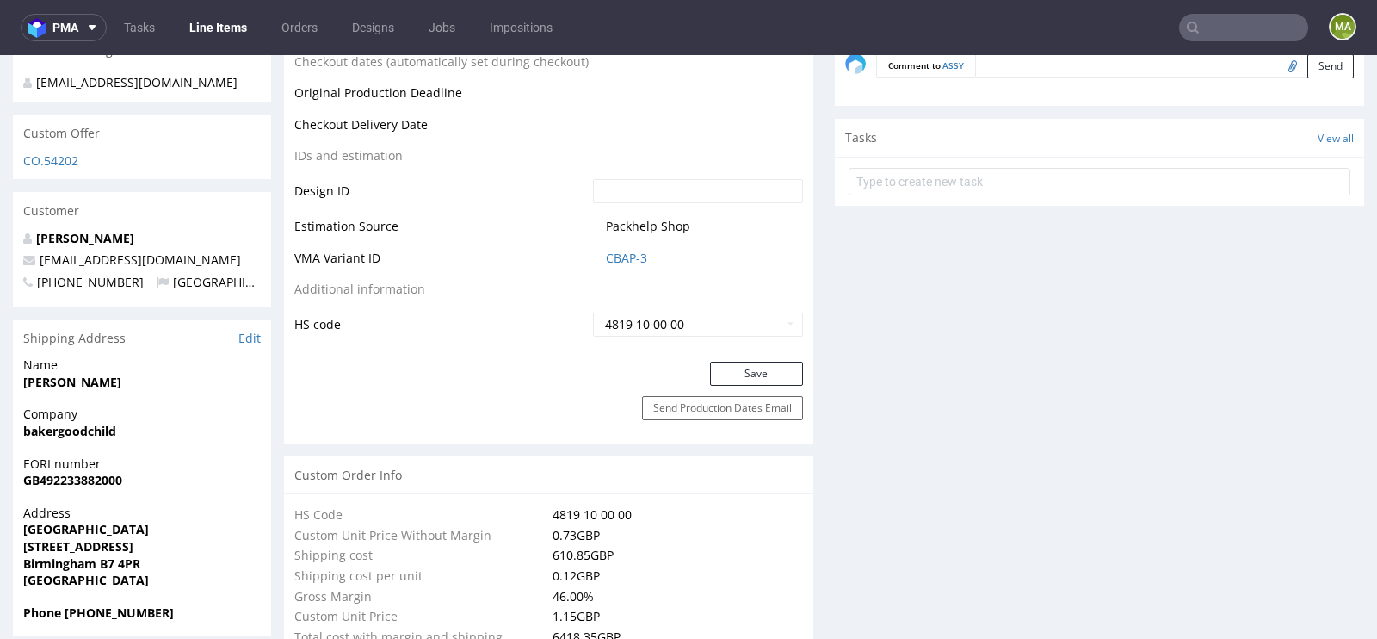
scroll to position [897, 0]
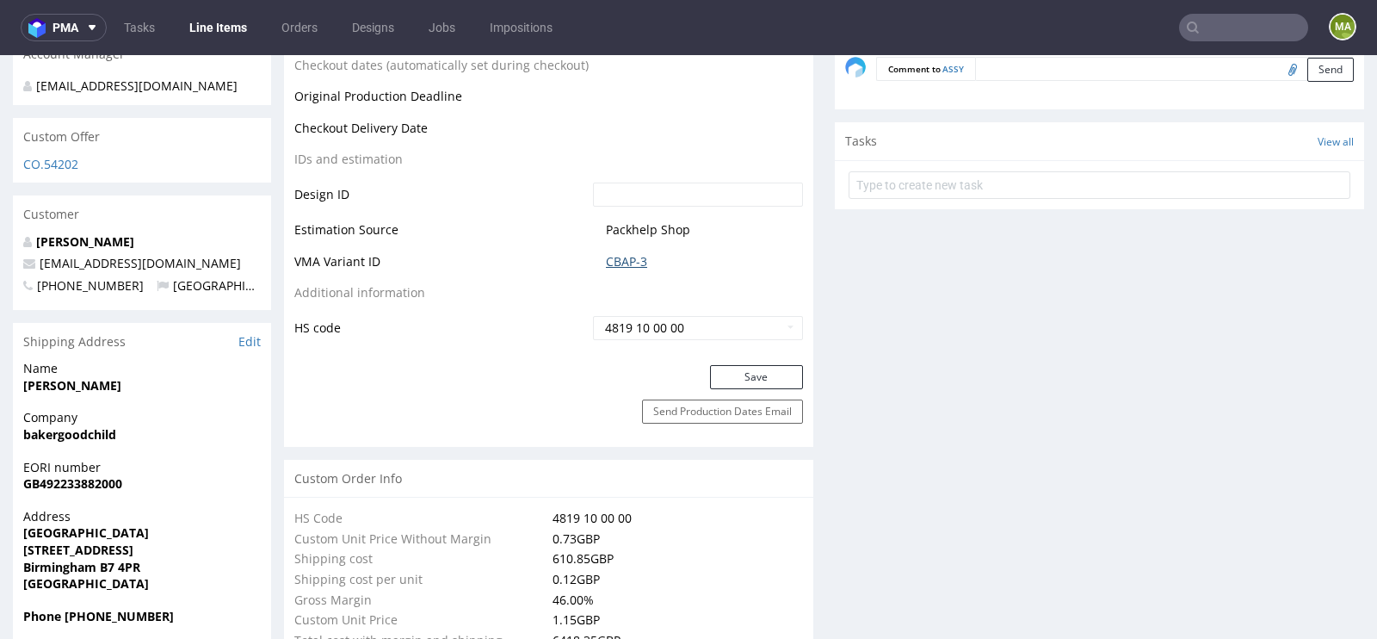
click at [631, 253] on link "CBAP-3" at bounding box center [626, 261] width 41 height 17
click at [649, 260] on span "CBAP-3" at bounding box center [704, 261] width 197 height 17
click at [630, 261] on link "CBAP-3" at bounding box center [626, 261] width 41 height 17
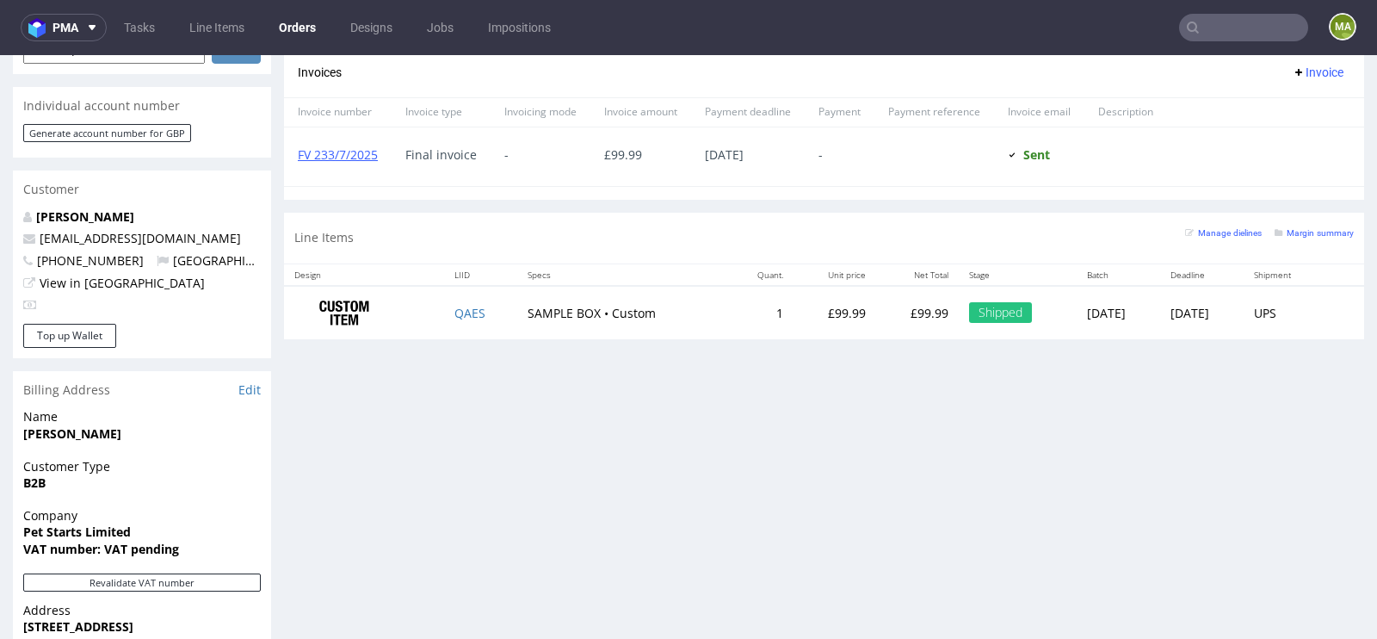
scroll to position [710, 0]
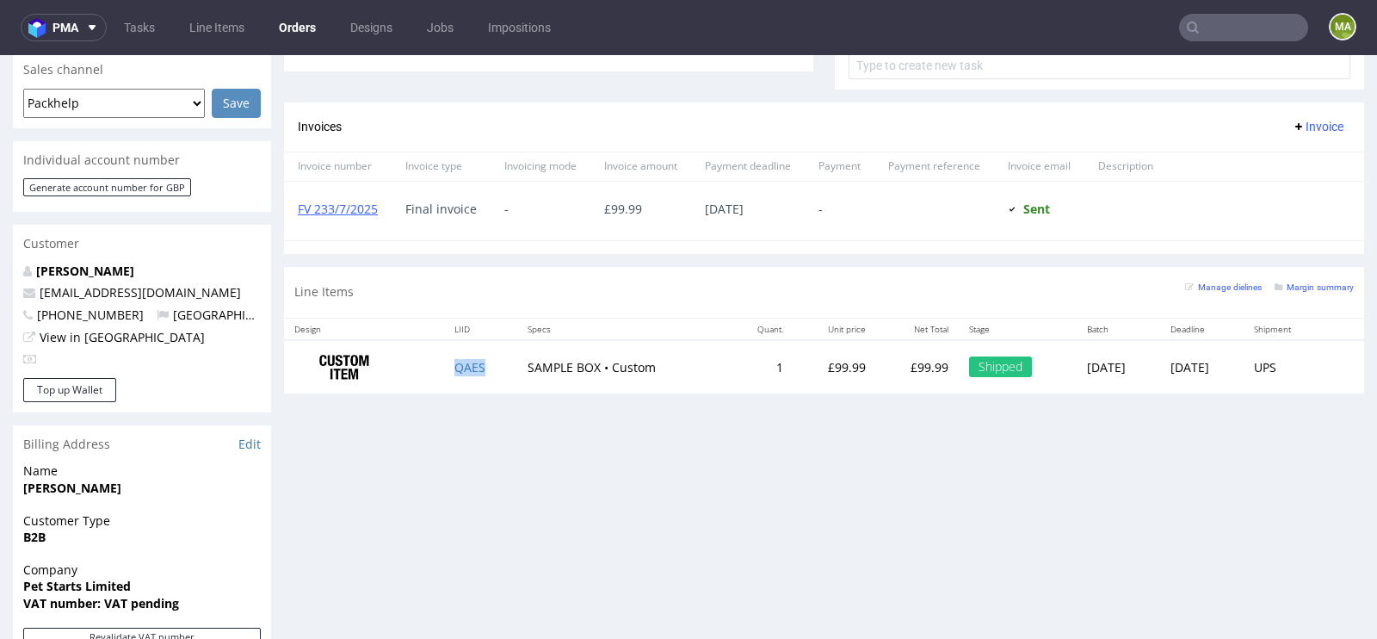
click at [456, 370] on td "QAES" at bounding box center [480, 367] width 73 height 54
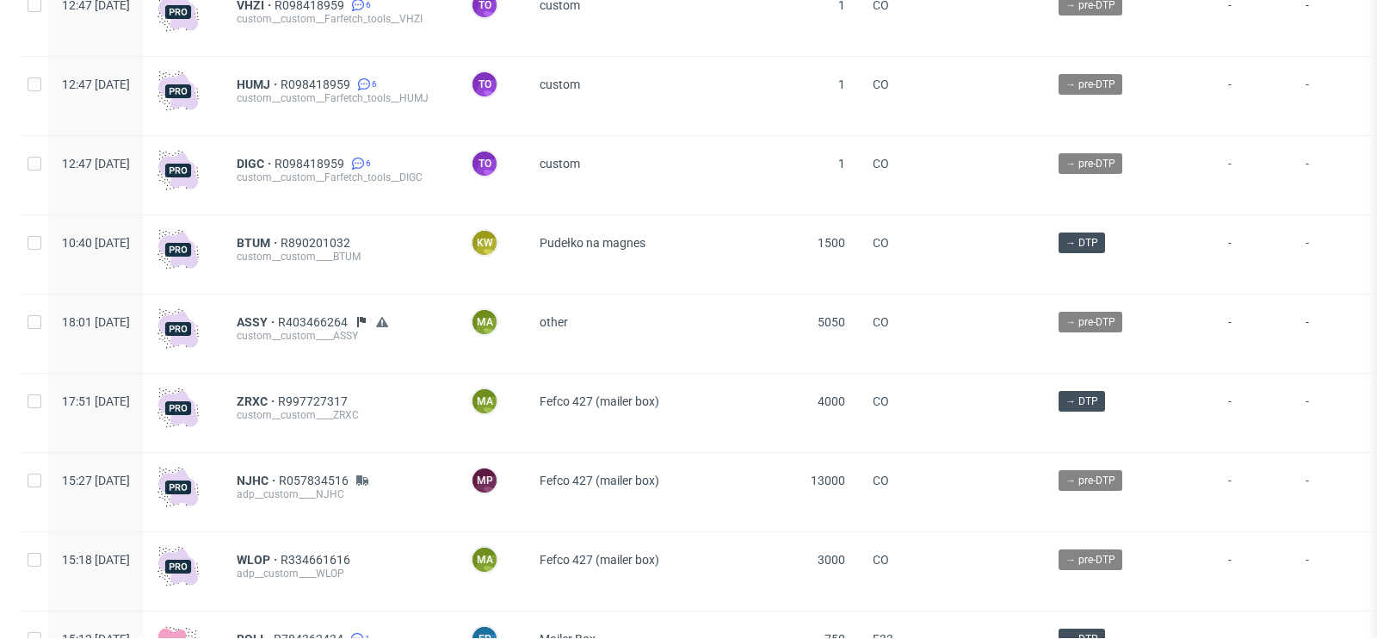
scroll to position [3159, 0]
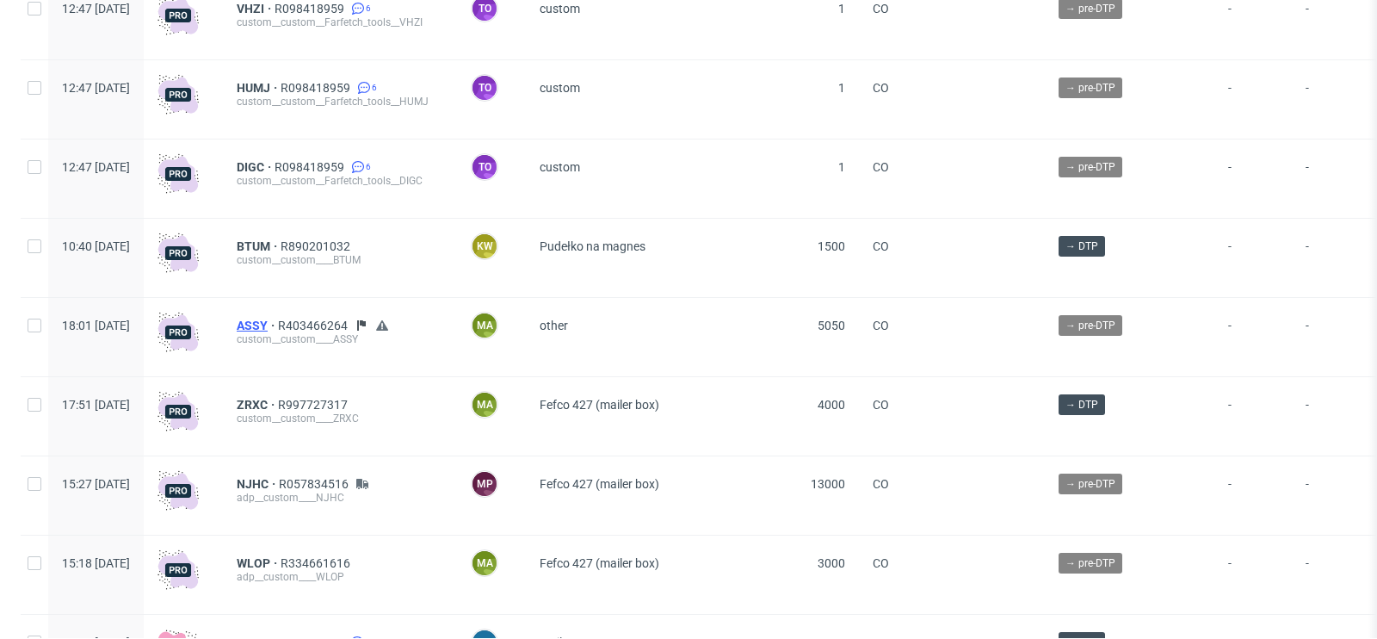
click at [278, 325] on span "ASSY" at bounding box center [257, 326] width 41 height 14
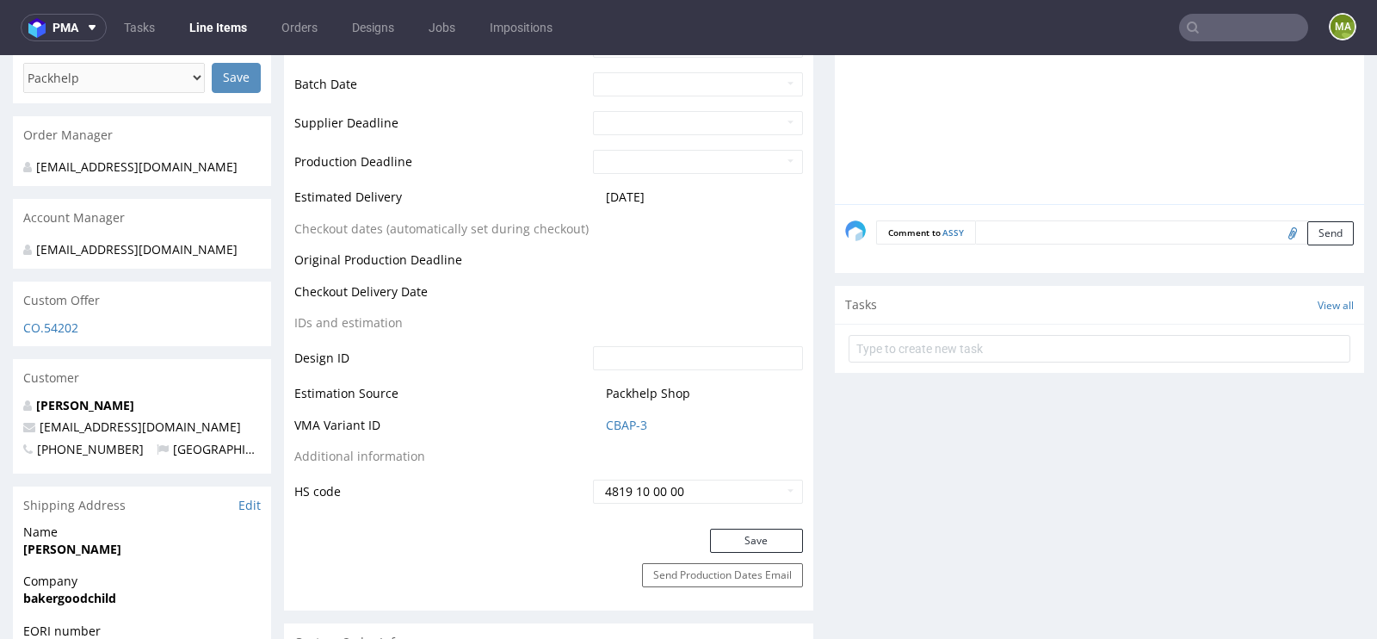
scroll to position [750, 0]
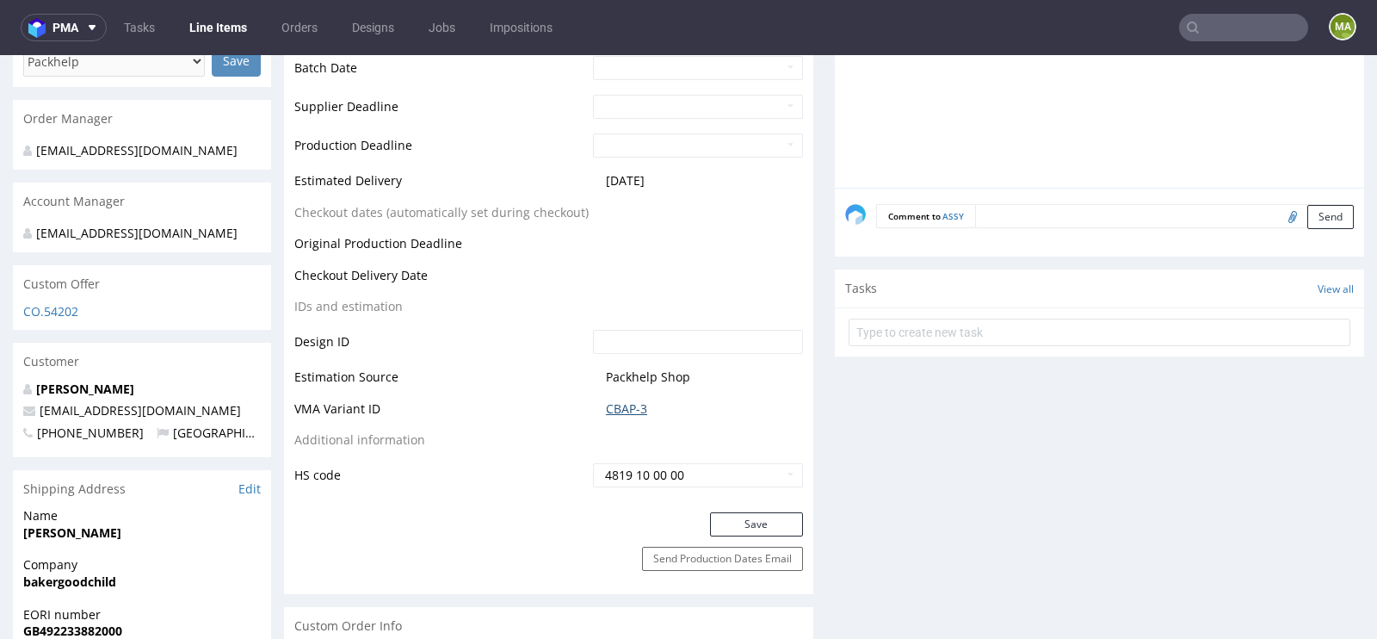
click at [620, 409] on link "CBAP-3" at bounding box center [626, 408] width 41 height 17
click at [1268, 8] on nav "pma Tasks Line Items Orders Designs Jobs Impositions ma" at bounding box center [688, 27] width 1377 height 55
click at [1240, 30] on input "text" at bounding box center [1243, 28] width 129 height 28
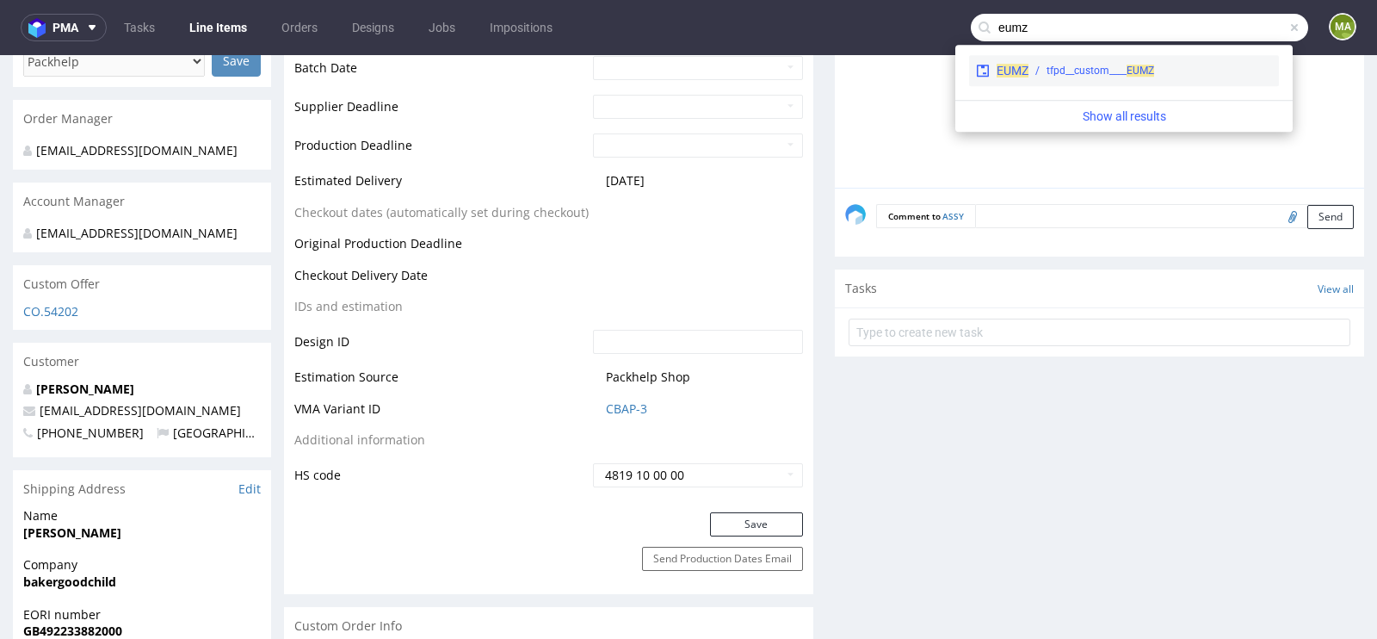
type input "eumz"
click at [1097, 71] on div "tfpd__custom____ EUMZ" at bounding box center [1101, 70] width 108 height 15
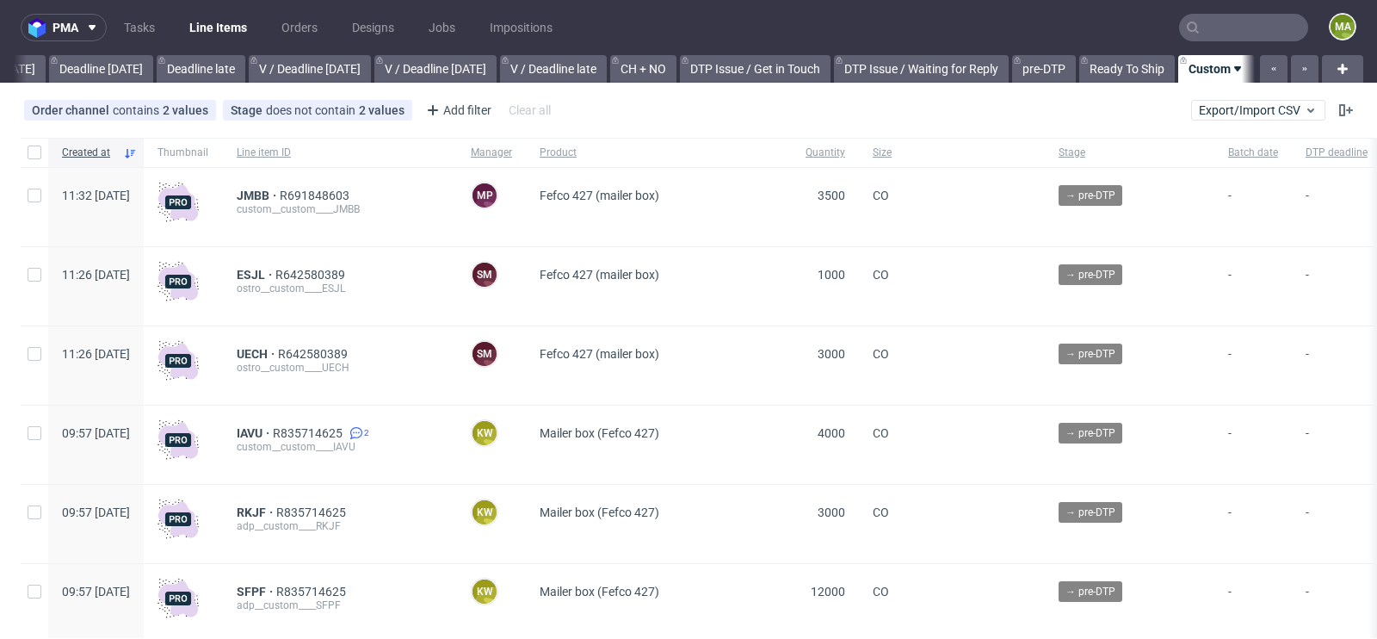
scroll to position [0, 1946]
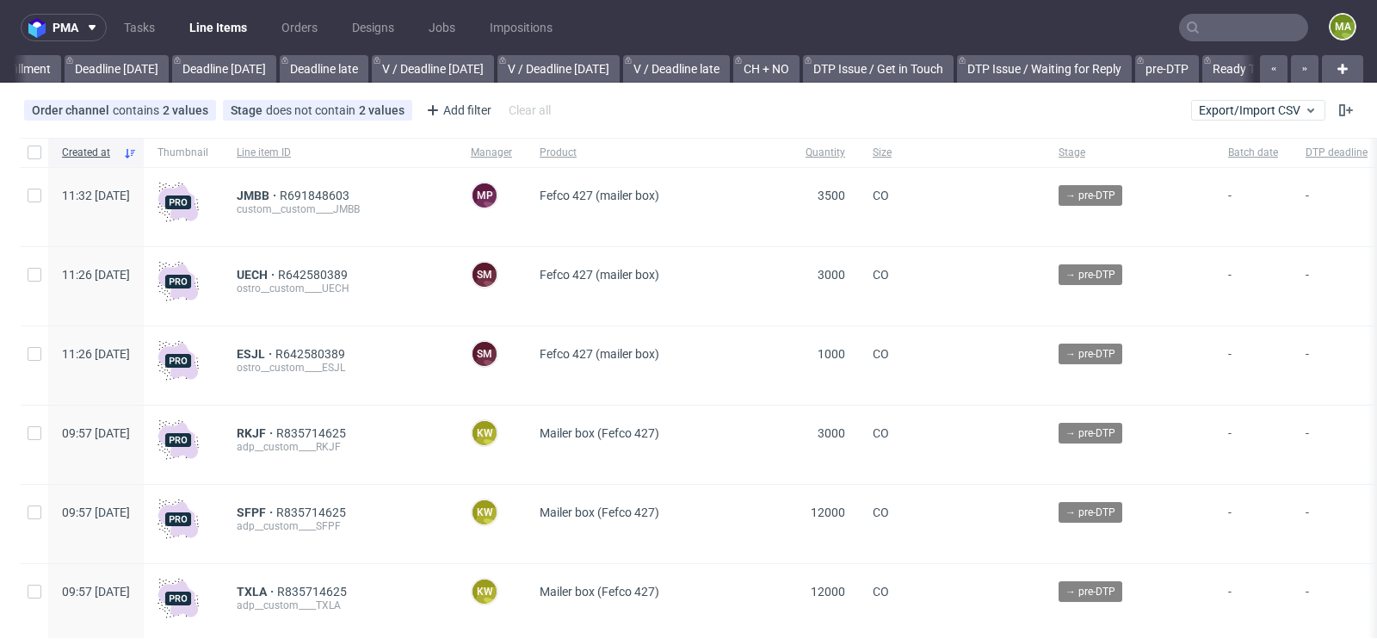
scroll to position [0, 1946]
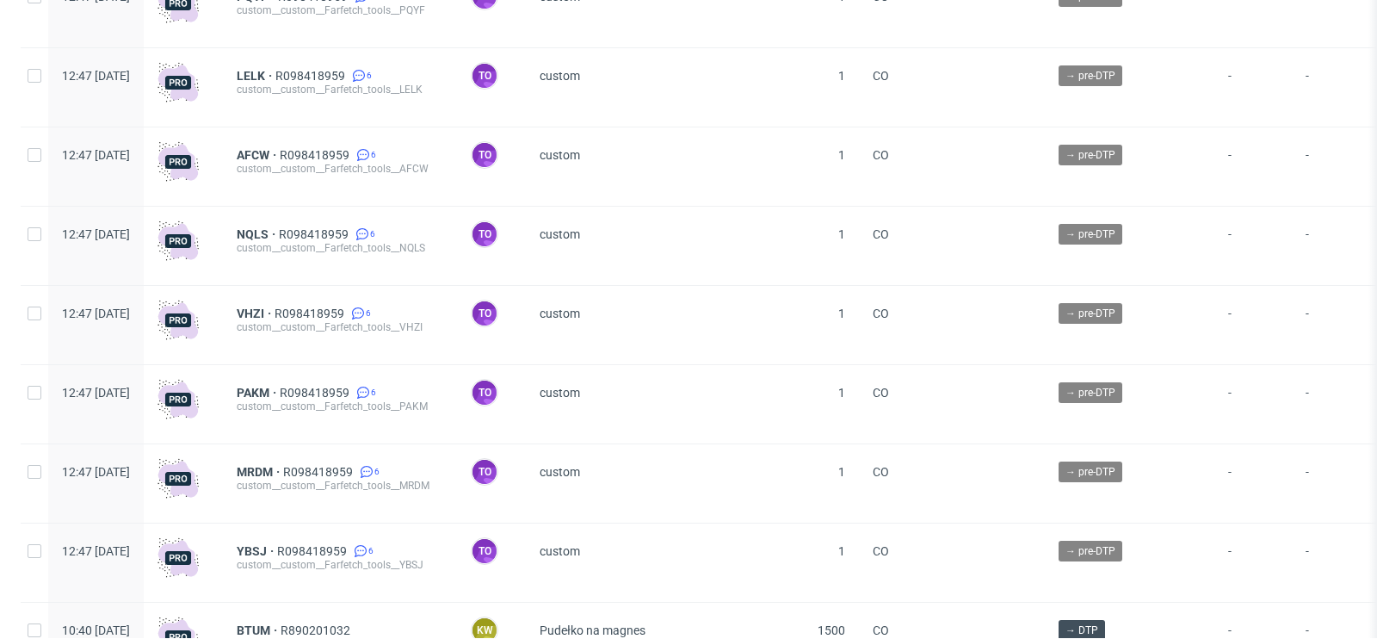
scroll to position [1931, 0]
